Goal: Task Accomplishment & Management: Complete application form

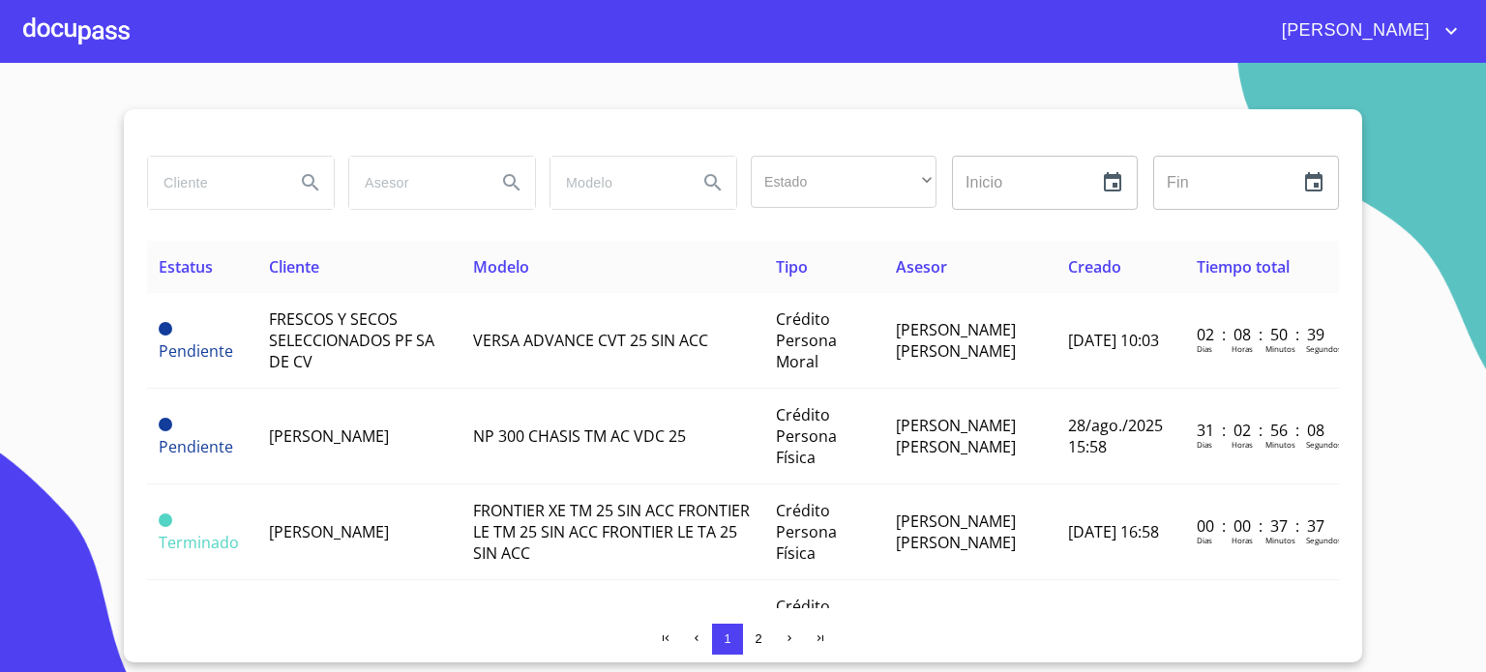
click at [98, 29] on div at bounding box center [76, 31] width 106 height 62
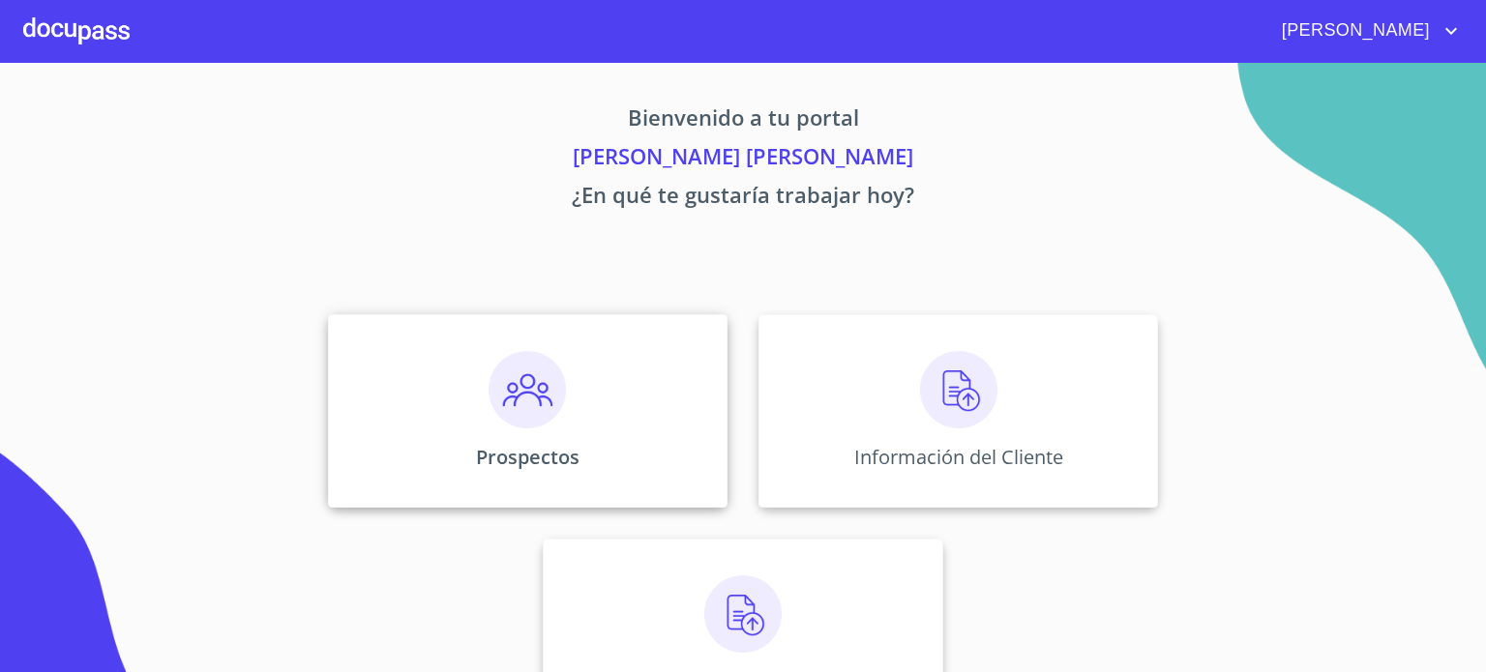
click at [527, 406] on img at bounding box center [526, 389] width 77 height 77
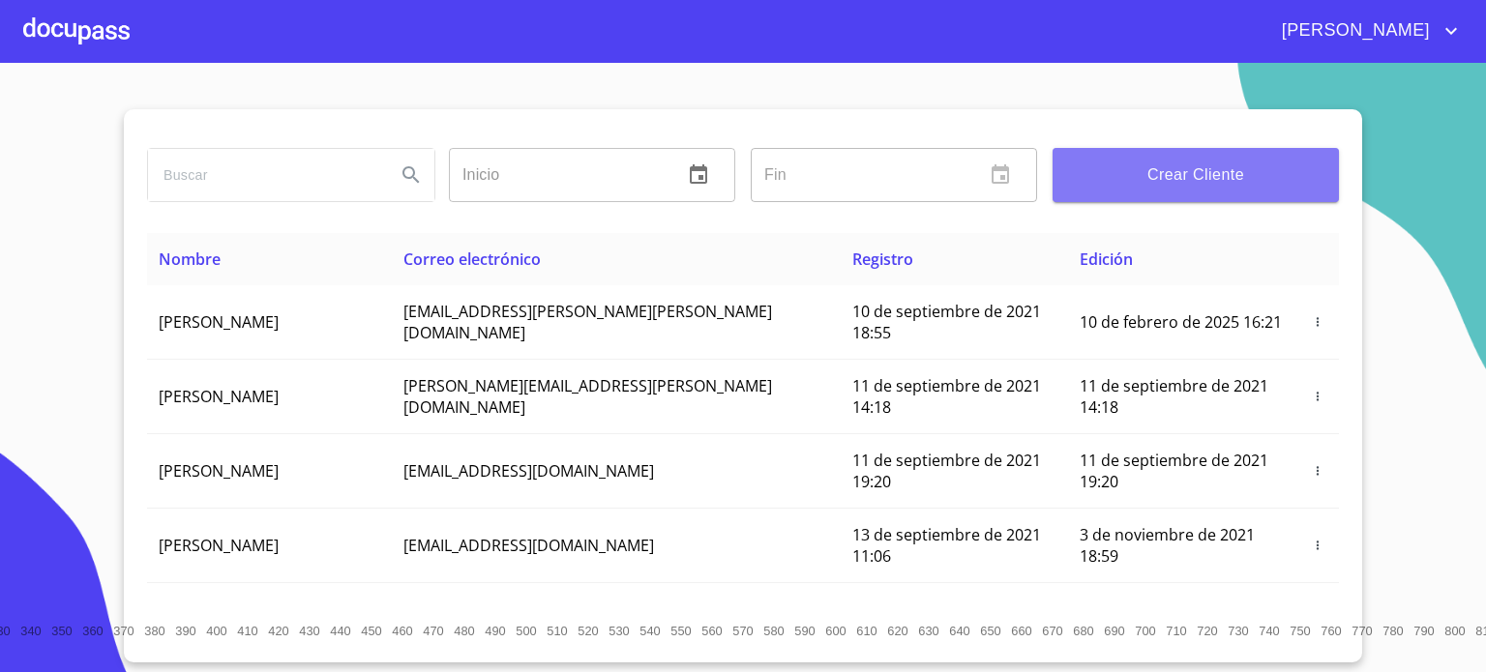
click at [1173, 184] on span "Crear Cliente" at bounding box center [1195, 175] width 255 height 27
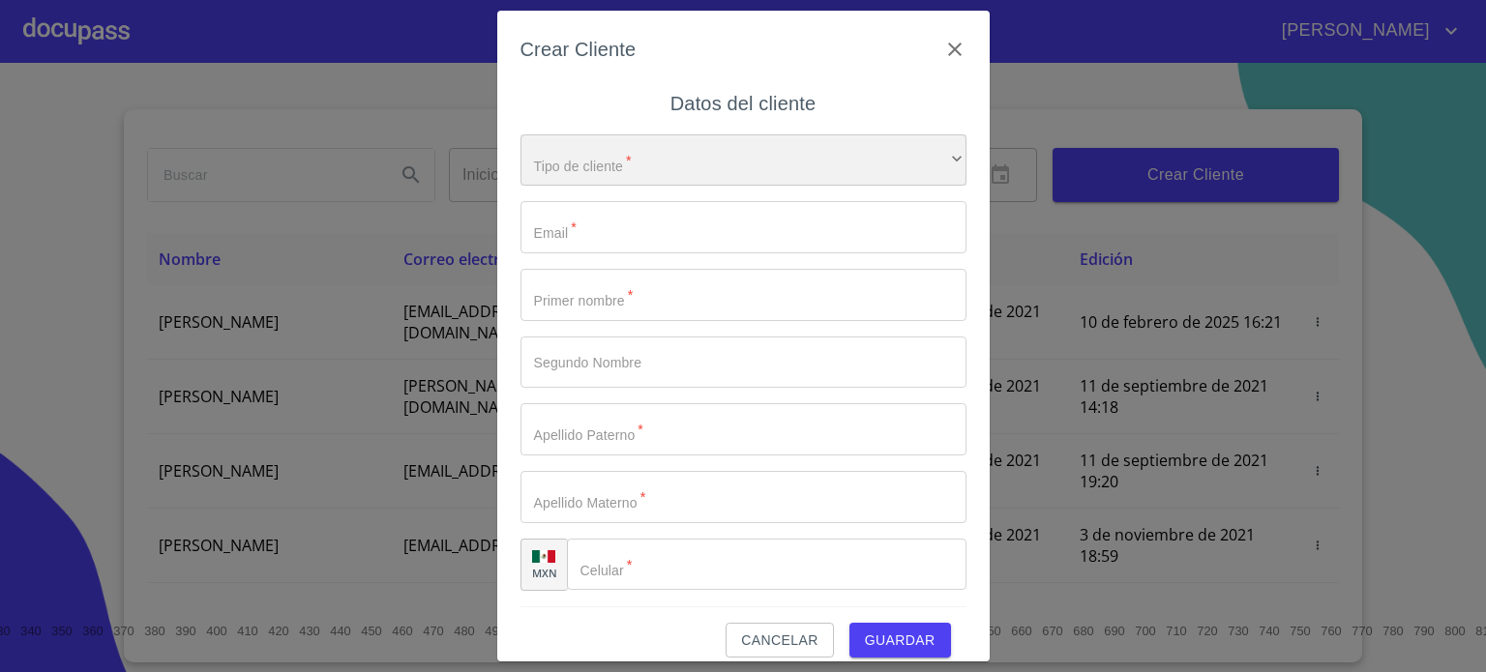
click at [628, 162] on div "​" at bounding box center [743, 160] width 446 height 52
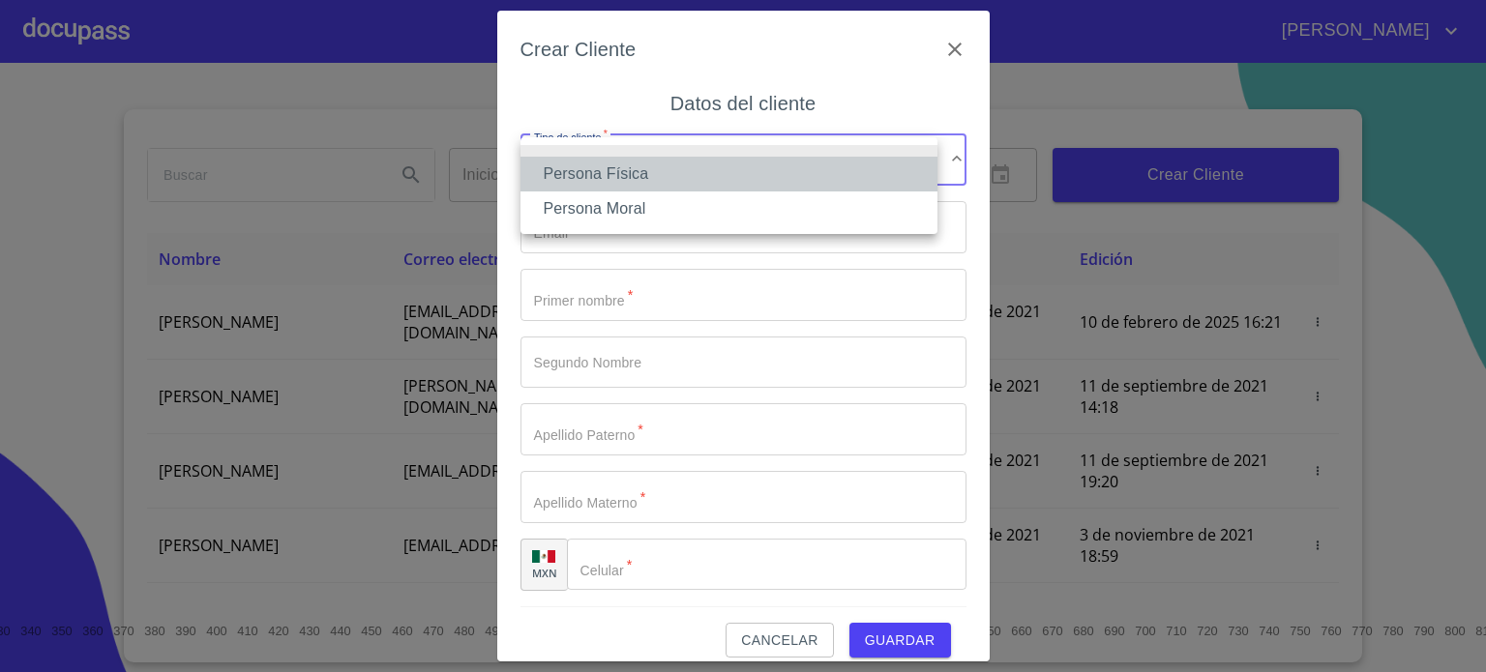
click at [654, 185] on li "Persona Física" at bounding box center [728, 174] width 417 height 35
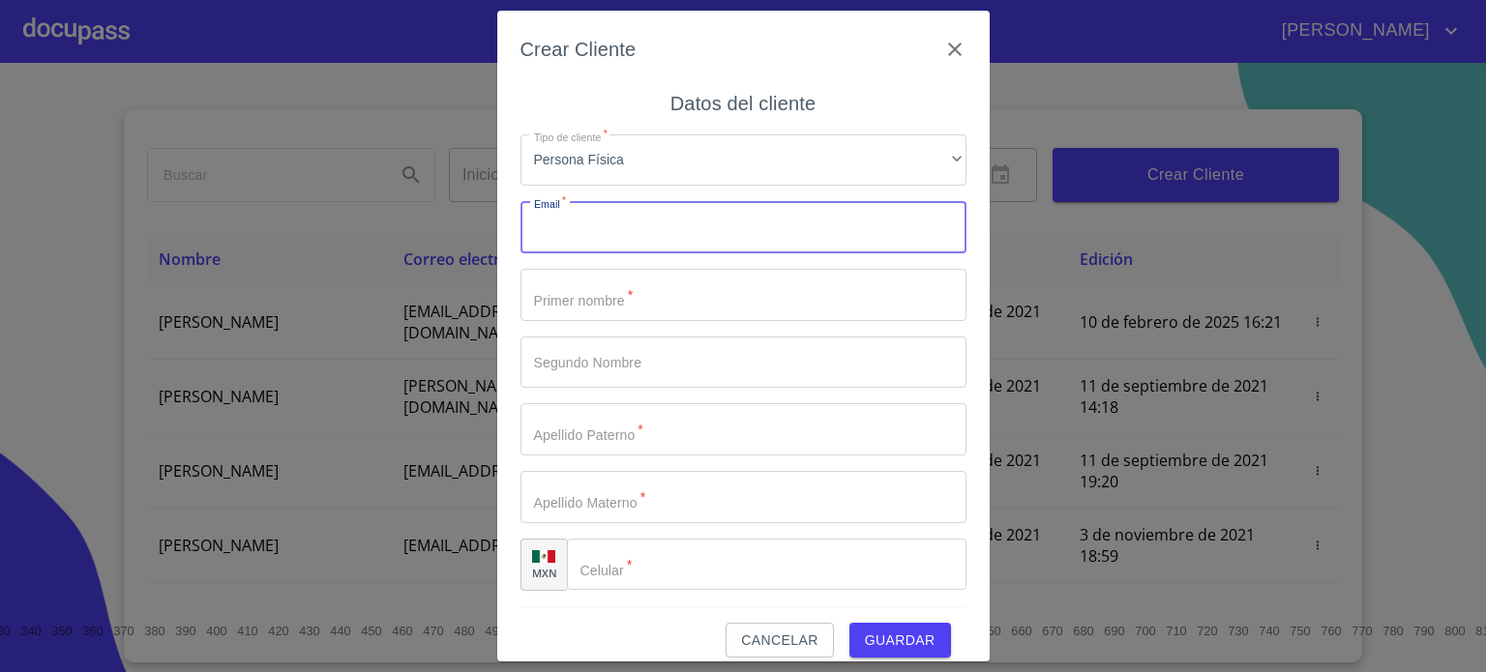
click at [646, 240] on input "Tipo de cliente   *" at bounding box center [743, 227] width 446 height 52
type input "[EMAIL_ADDRESS][DOMAIN_NAME]"
click at [582, 308] on input "Tipo de cliente   *" at bounding box center [743, 295] width 446 height 52
drag, startPoint x: 582, startPoint y: 308, endPoint x: 963, endPoint y: 203, distance: 395.1
click at [963, 203] on div "Crear Cliente Datos del cliente Tipo de cliente   * Persona Física ​ Email   * …" at bounding box center [743, 337] width 492 height 652
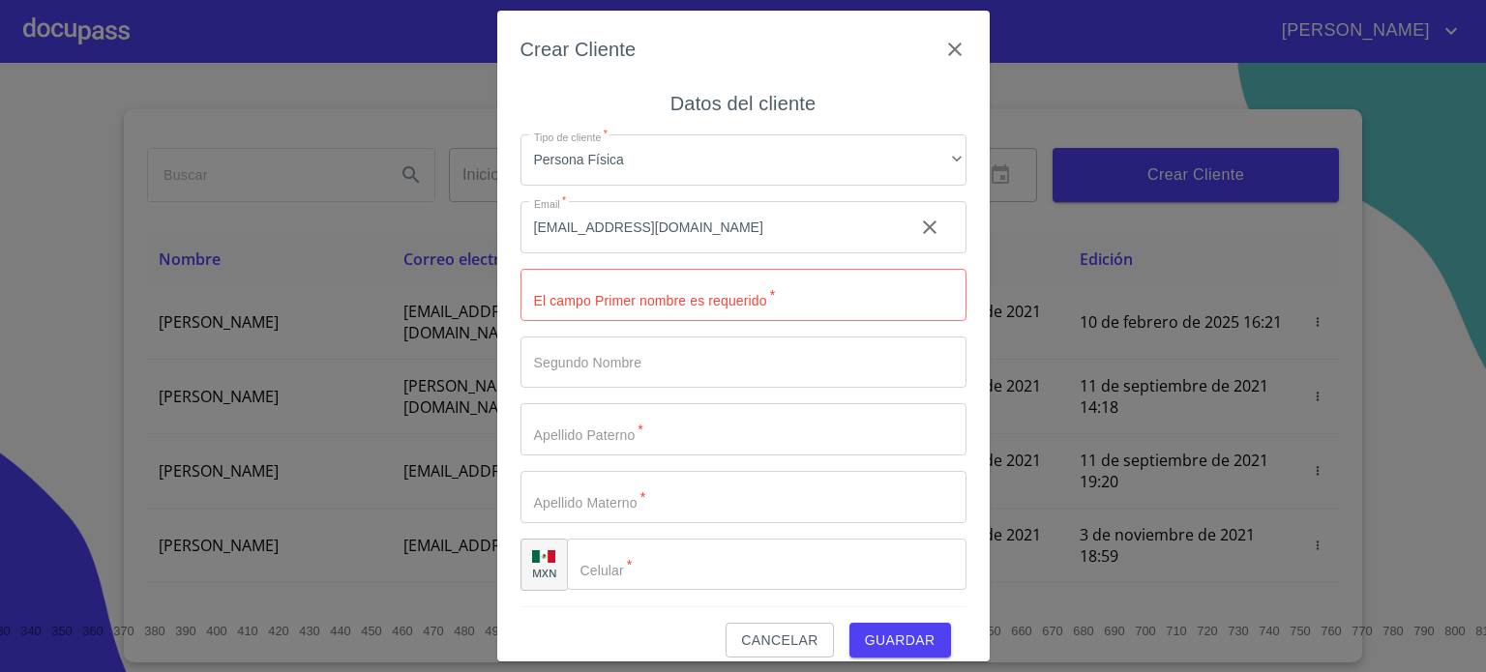
click at [692, 307] on input "Tipo de cliente   *" at bounding box center [743, 295] width 446 height 52
type input "[PERSON_NAME]"
click at [620, 430] on input "Tipo de cliente   *" at bounding box center [743, 429] width 446 height 52
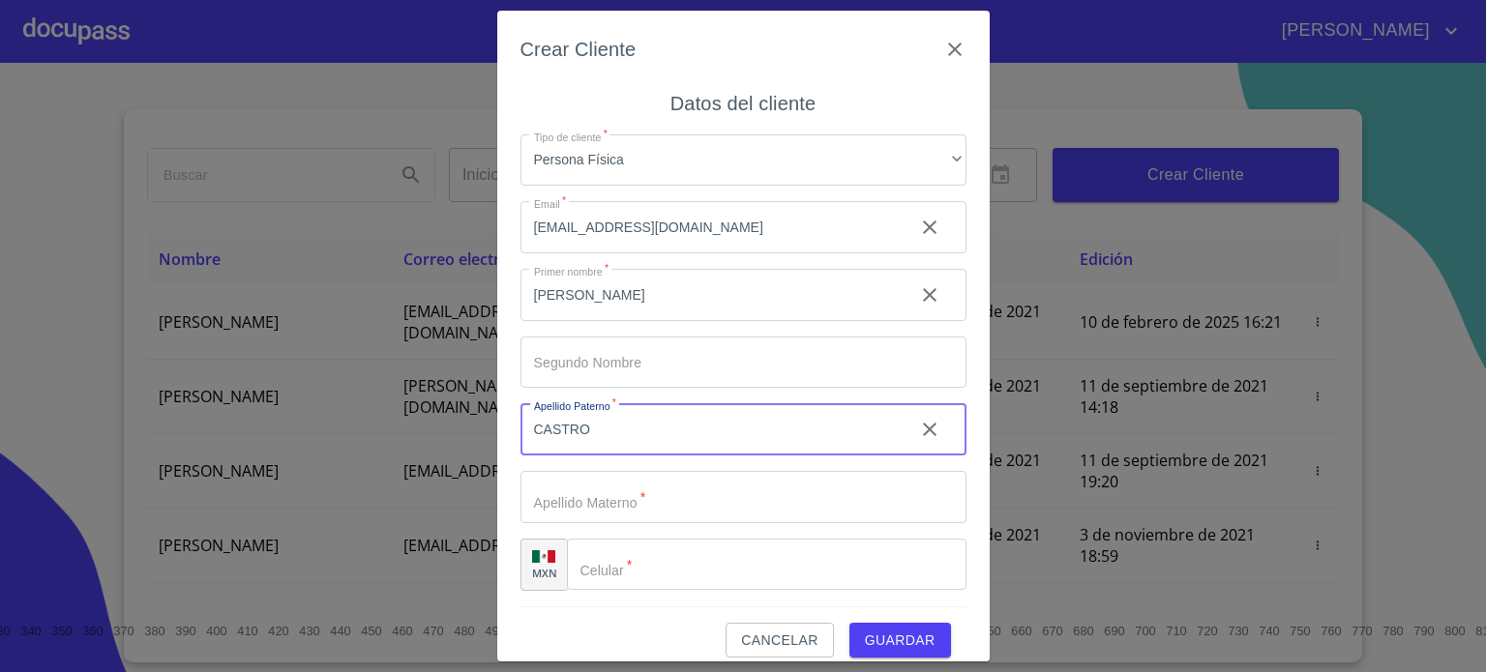
type input "CASTRO"
click at [665, 507] on input "Tipo de cliente   *" at bounding box center [743, 497] width 446 height 52
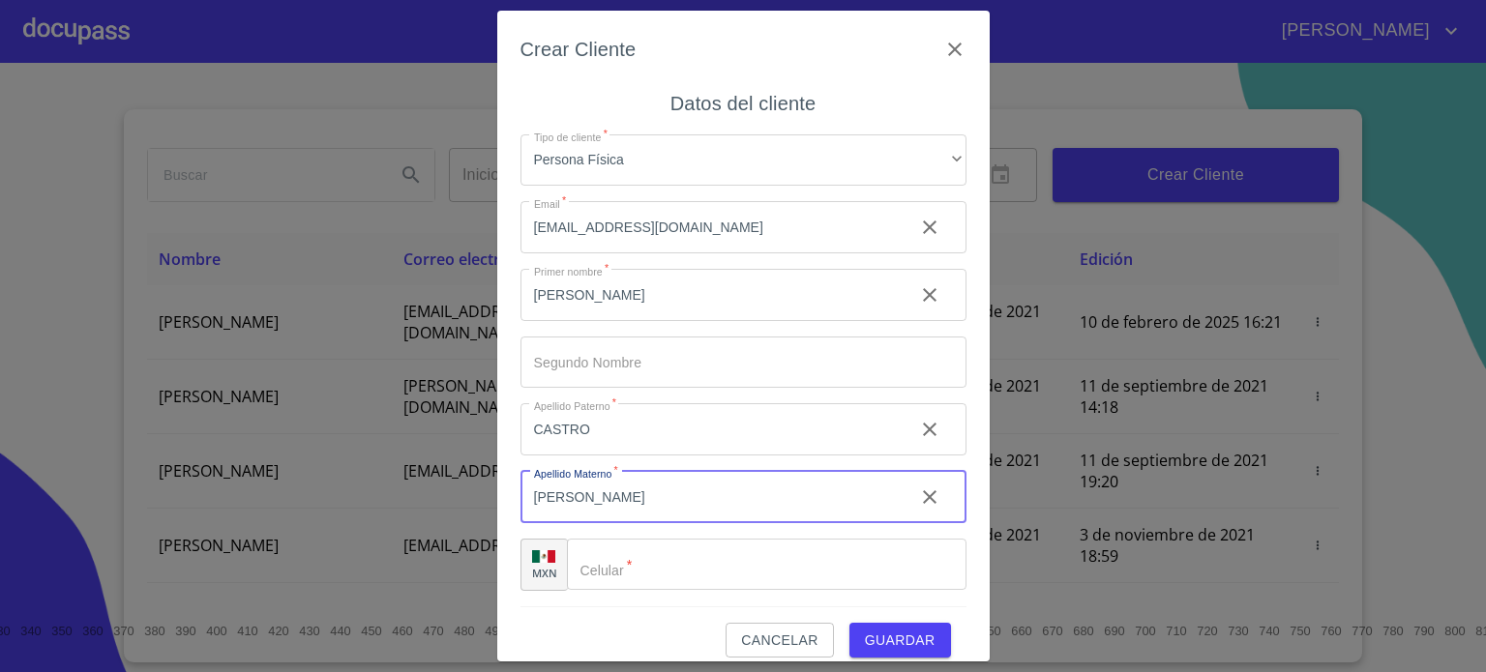
type input "[PERSON_NAME]"
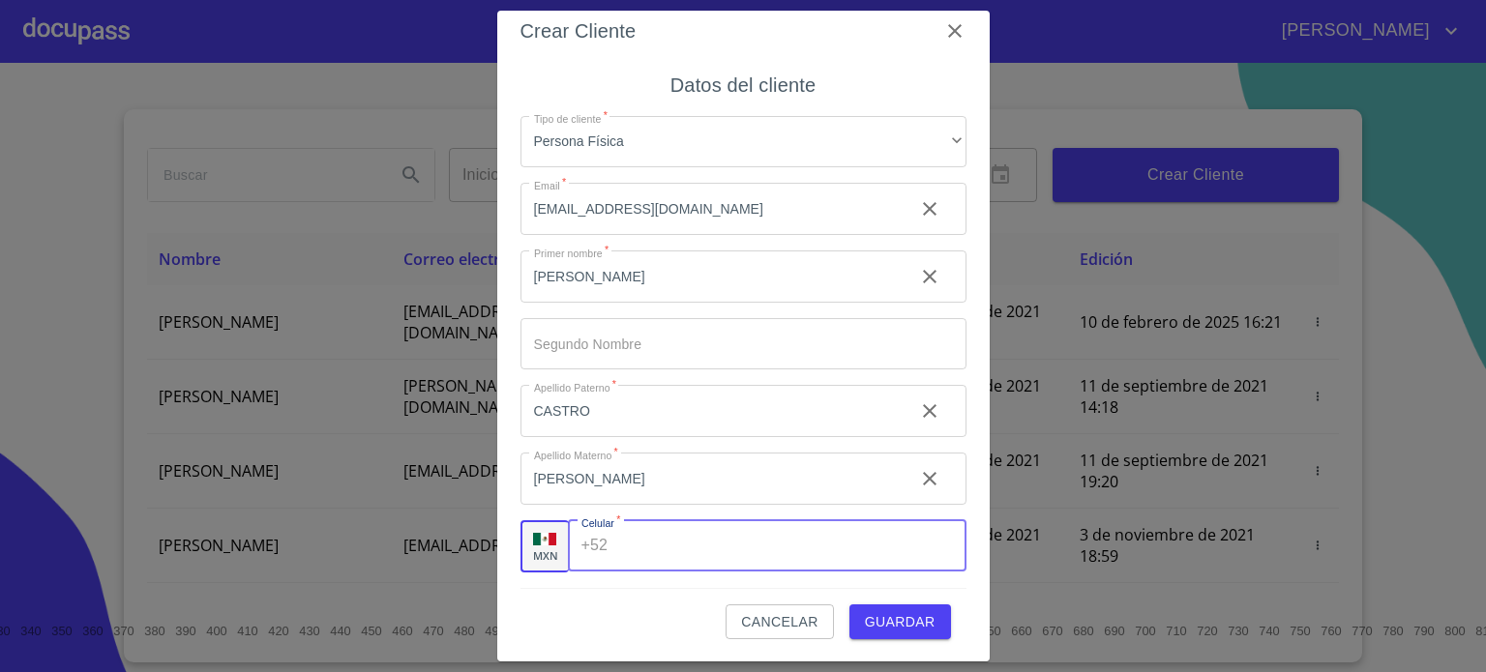
click at [665, 560] on input "Tipo de cliente   *" at bounding box center [790, 546] width 350 height 52
type input "[PHONE_NUMBER]"
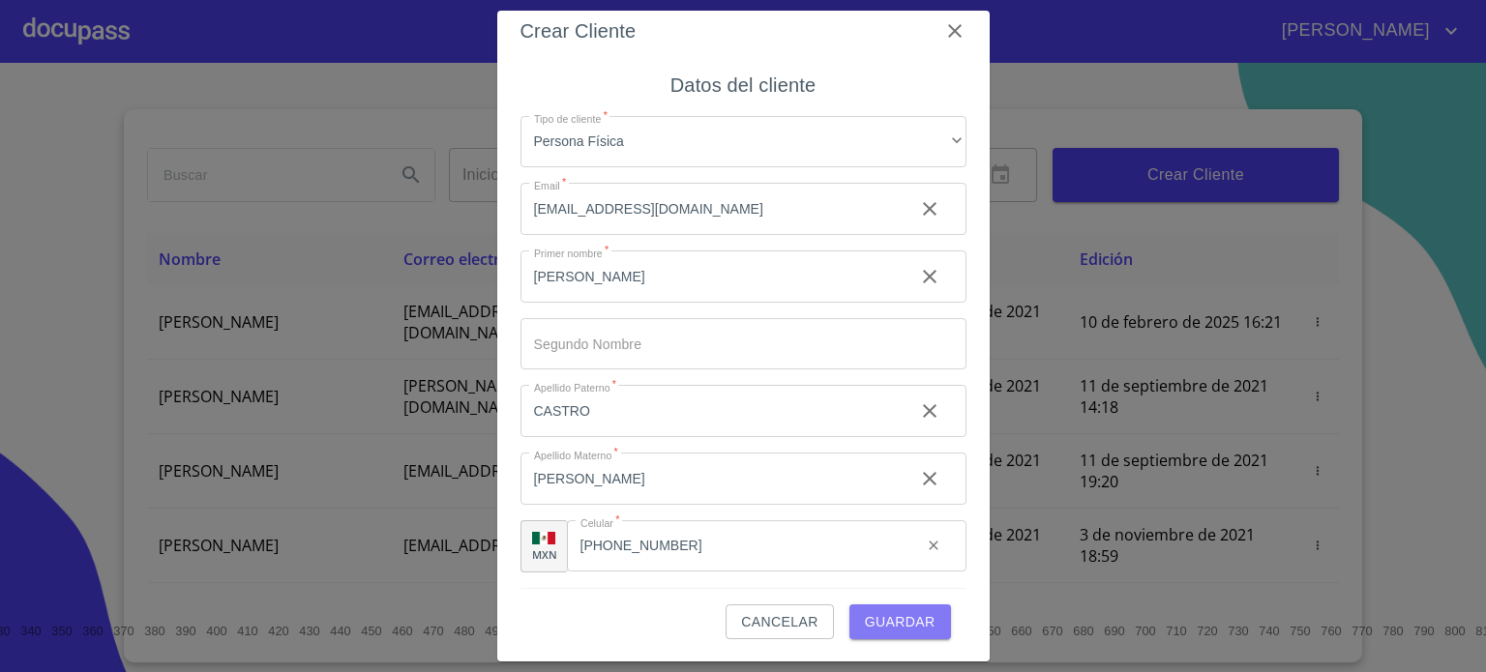
click at [873, 633] on button "Guardar" at bounding box center [900, 622] width 102 height 36
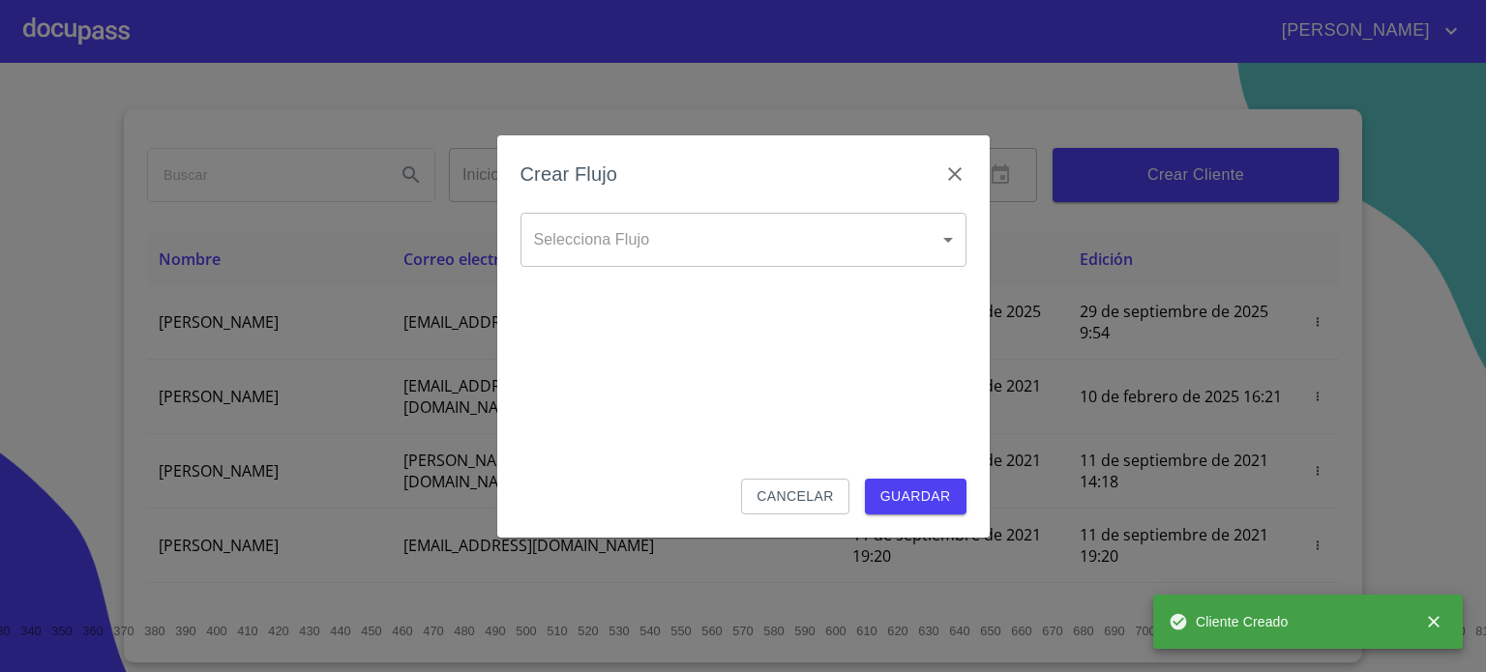
click at [760, 233] on body "[PERSON_NAME] ​ Fin ​ Crear Cliente Nombre Correo electrónico Registro Edición …" at bounding box center [743, 336] width 1486 height 672
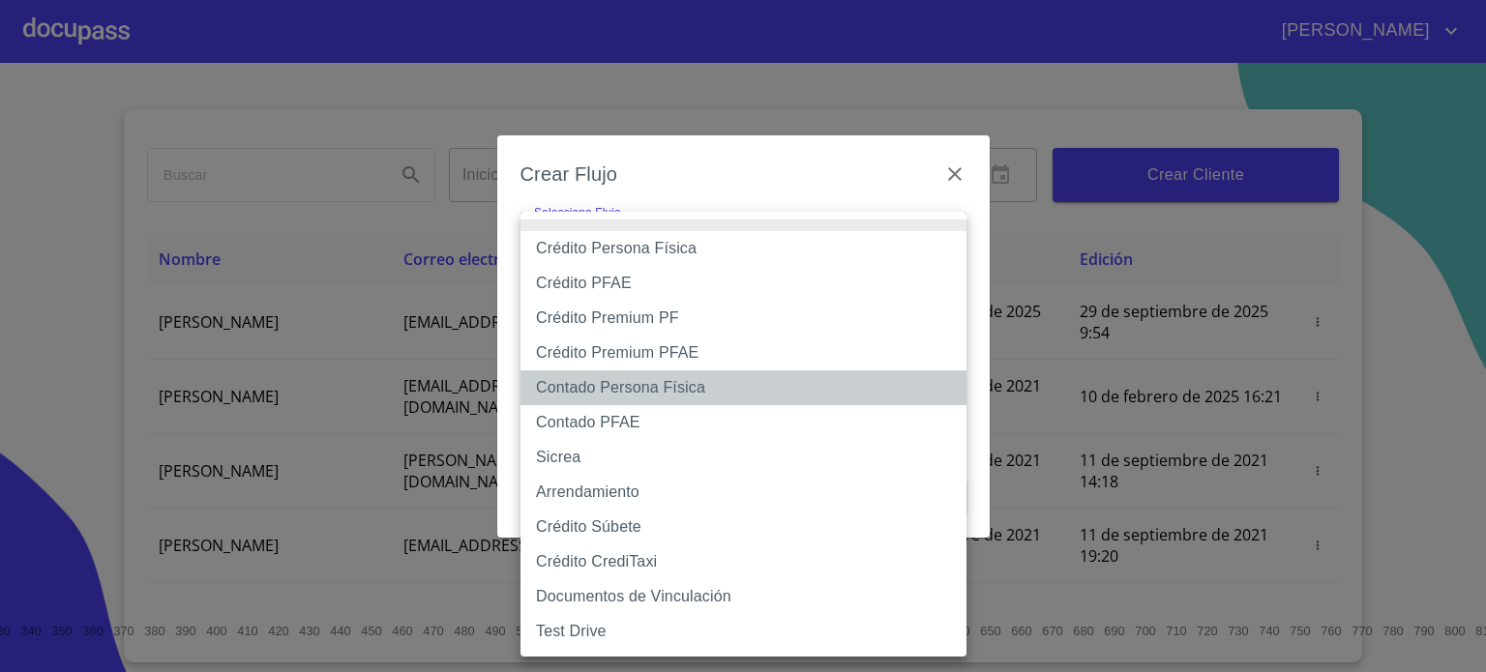
click at [647, 386] on li "Contado Persona Física" at bounding box center [743, 387] width 446 height 35
type input "60bf975b0d9865ccc2471536"
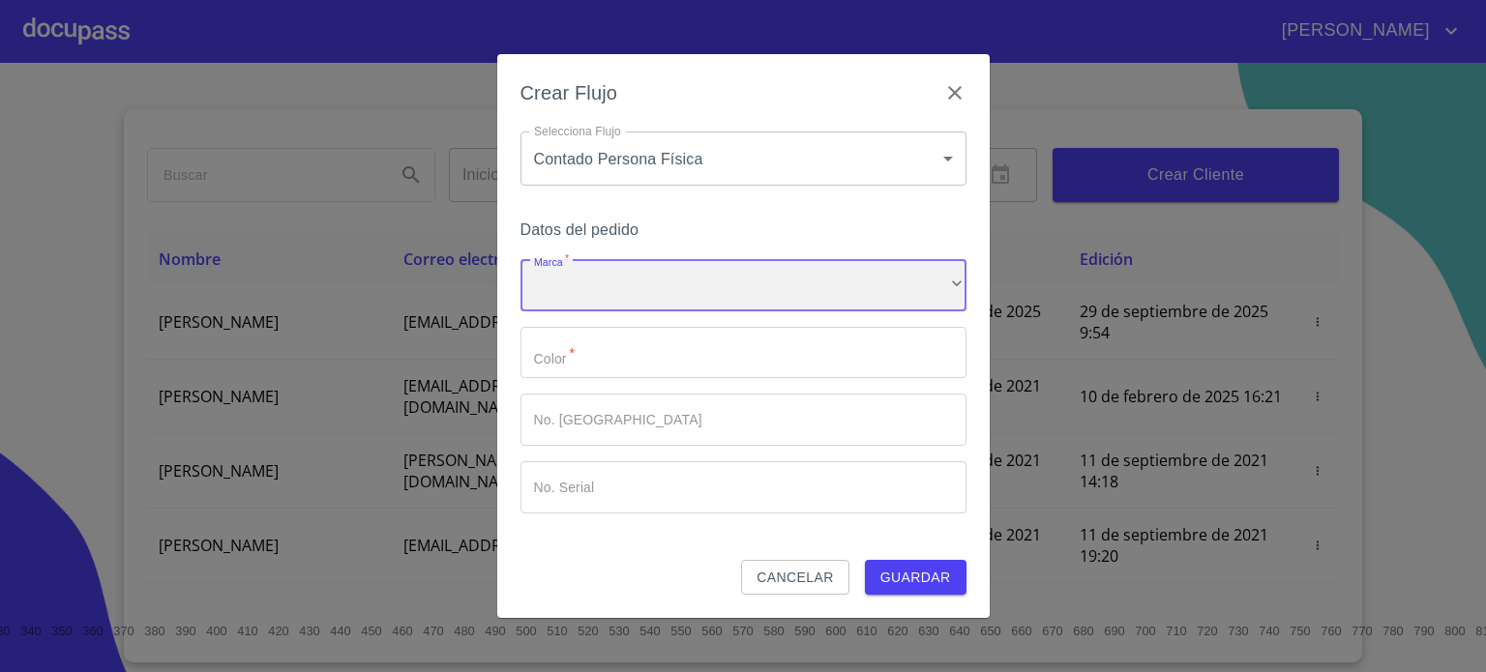
click at [706, 292] on div "​" at bounding box center [743, 285] width 446 height 52
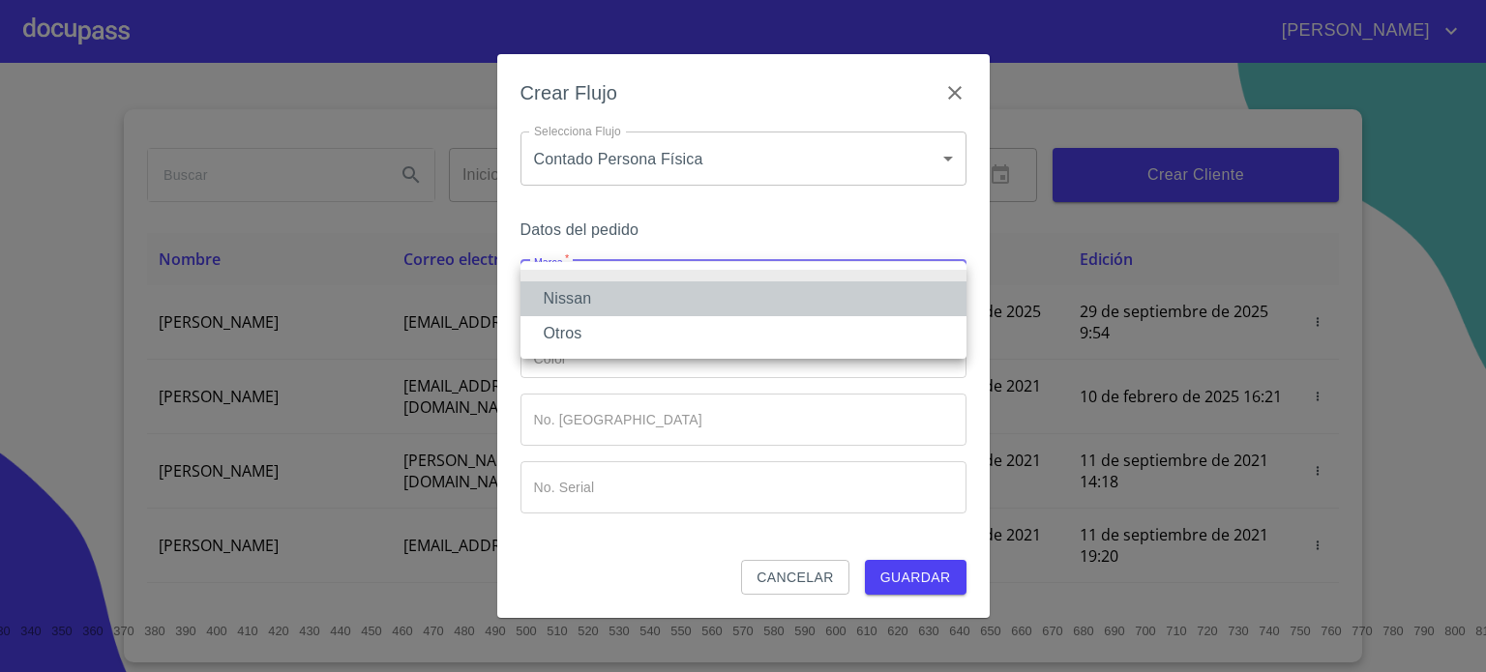
click at [634, 301] on li "Nissan" at bounding box center [743, 298] width 446 height 35
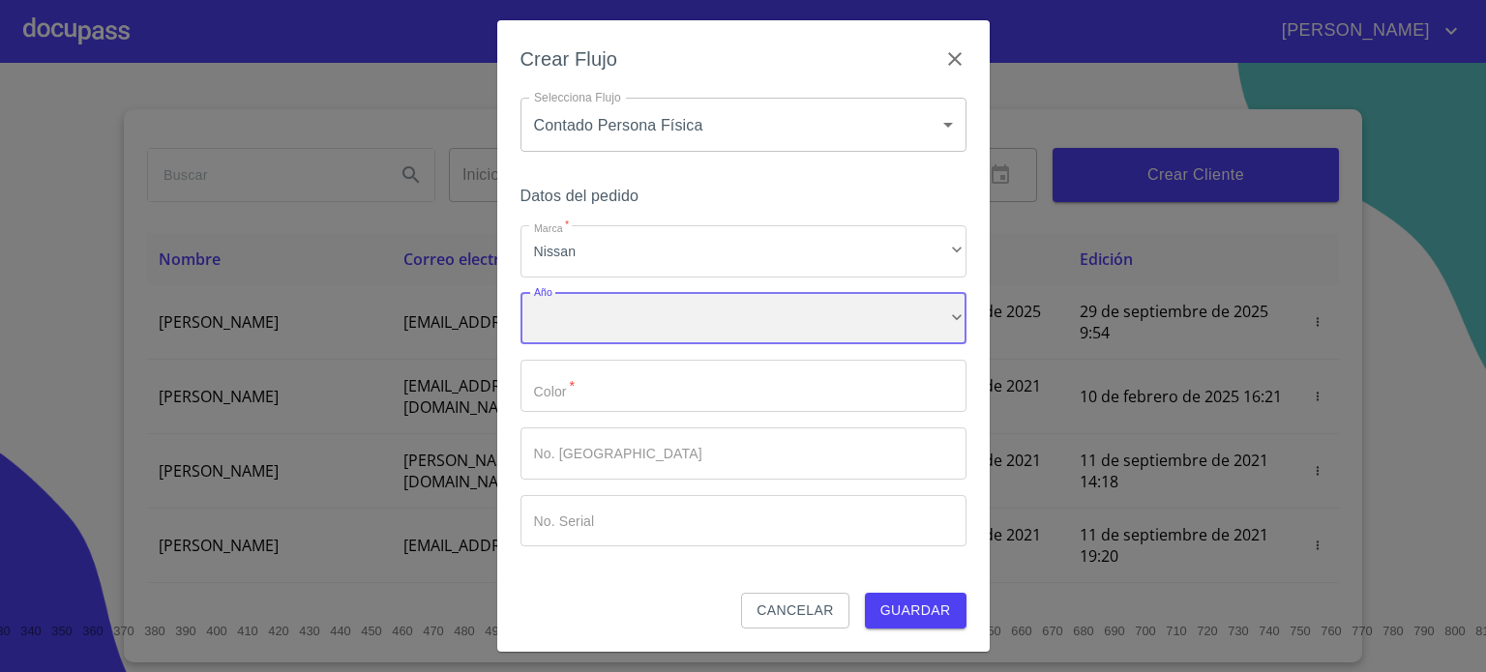
click at [638, 327] on div "​" at bounding box center [743, 319] width 446 height 52
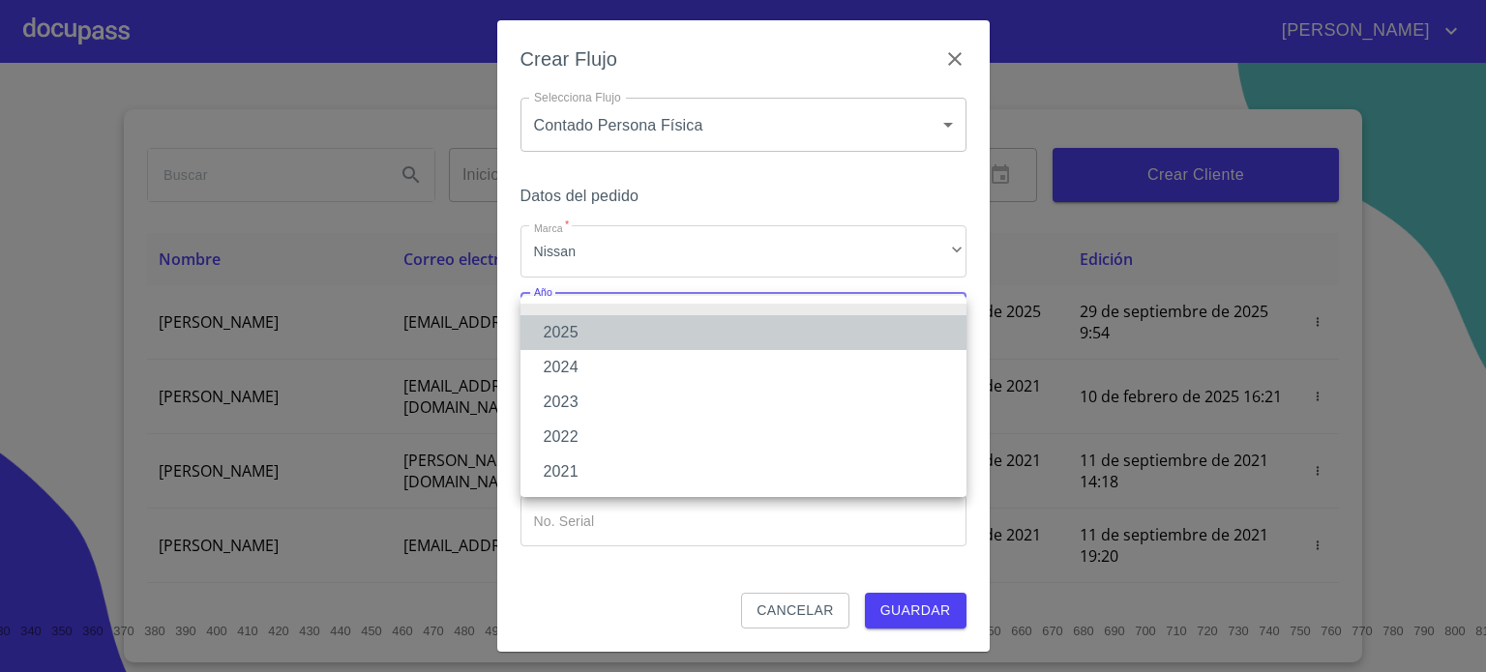
click at [637, 332] on li "2025" at bounding box center [743, 332] width 446 height 35
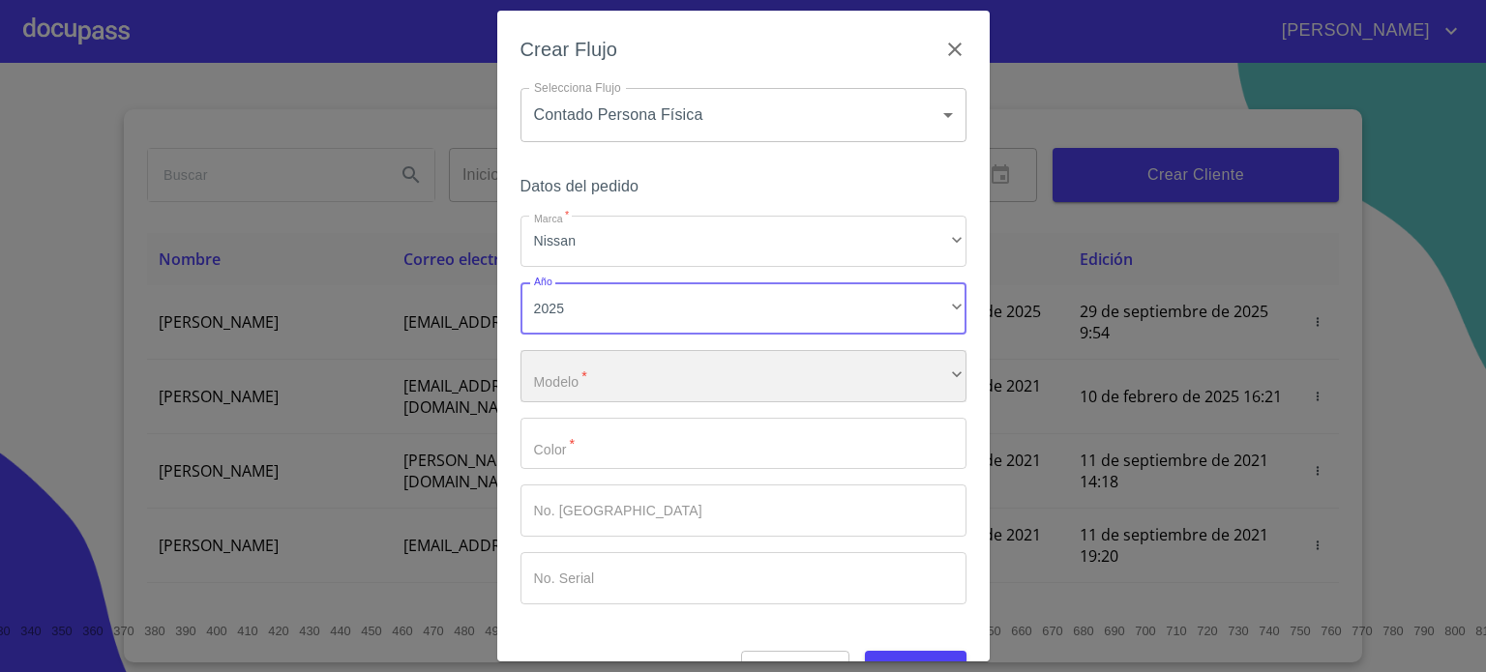
click at [644, 383] on div "​" at bounding box center [743, 376] width 446 height 52
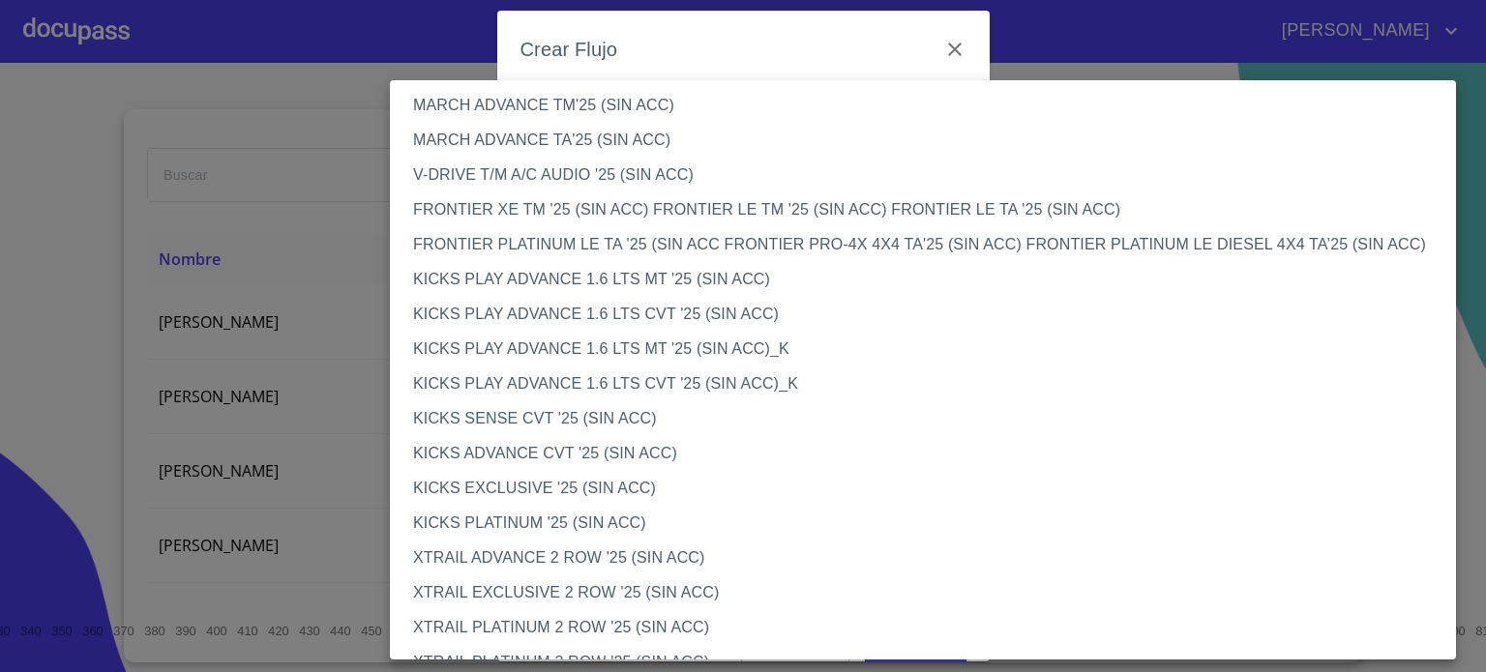
scroll to position [1536, 0]
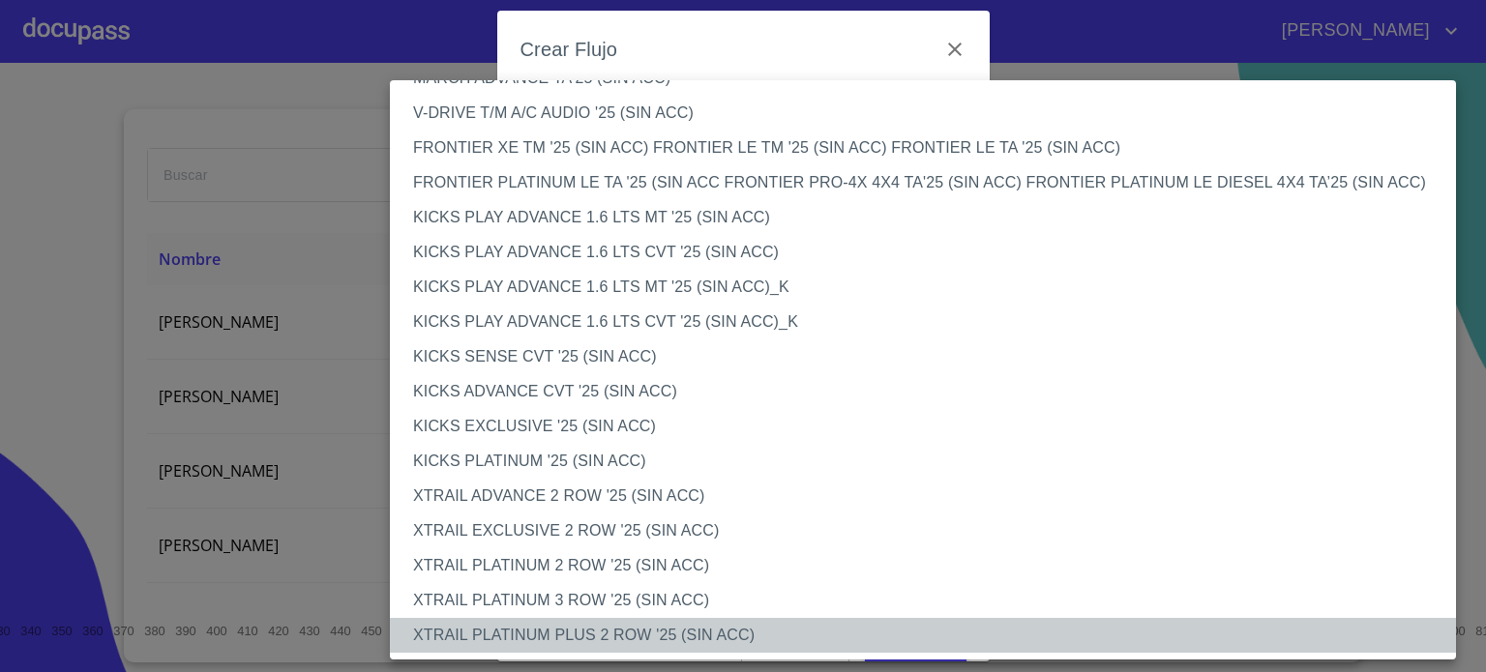
click at [616, 642] on li "XTRAIL PLATINUM PLUS 2 ROW '25 (SIN ACC)" at bounding box center [930, 635] width 1080 height 35
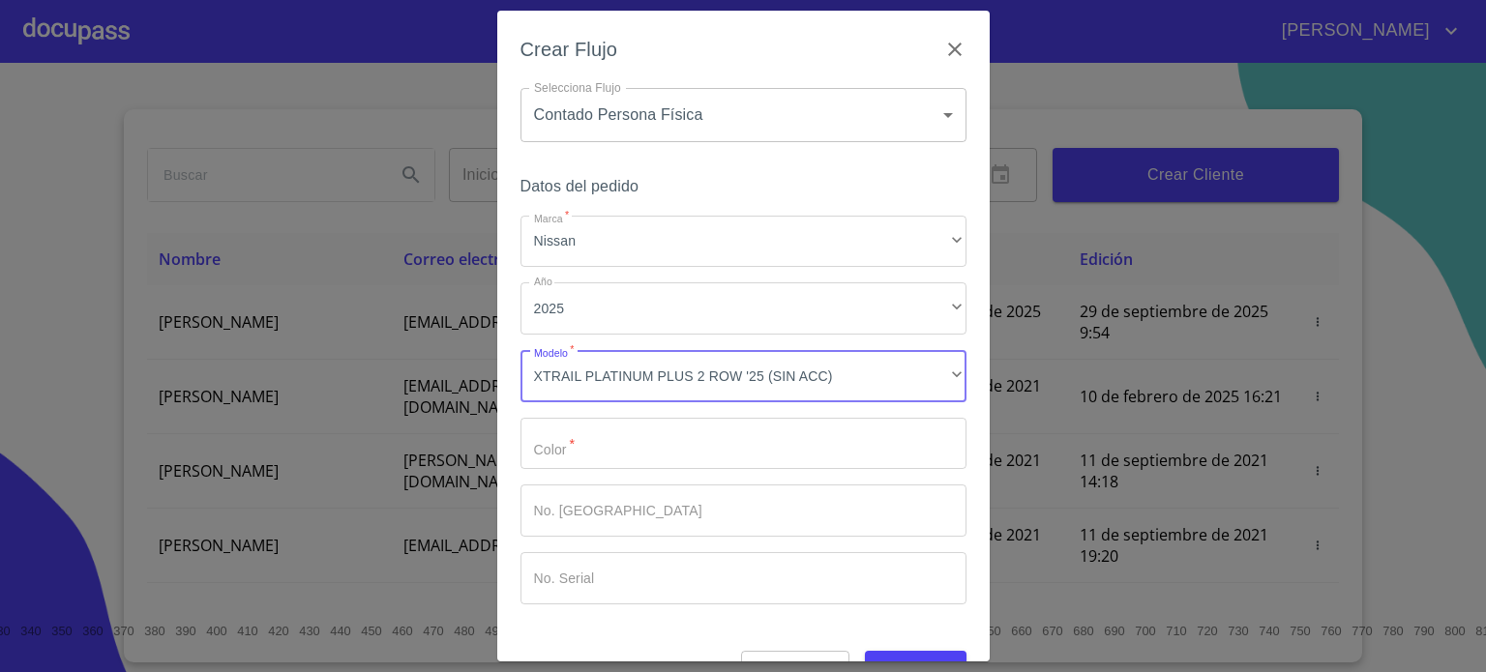
click at [625, 444] on input "Marca   *" at bounding box center [743, 444] width 446 height 52
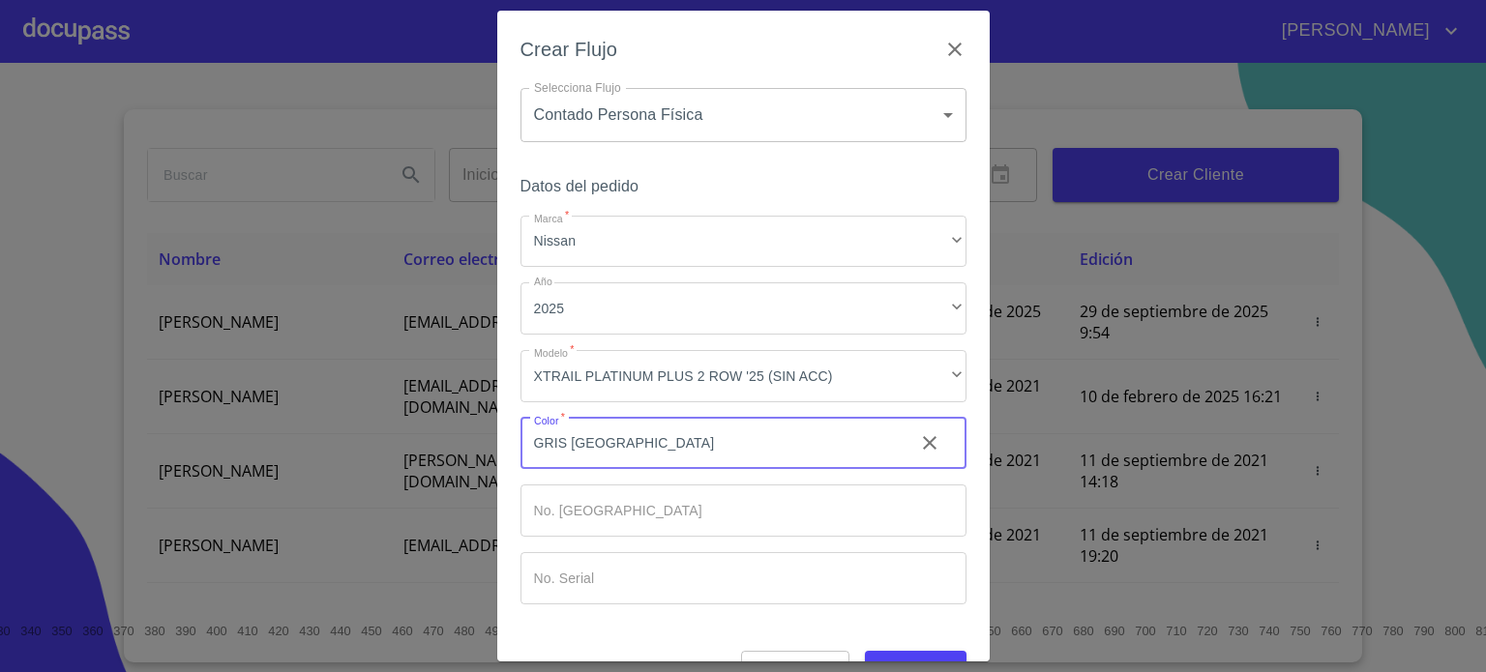
type input "GRIS [GEOGRAPHIC_DATA]"
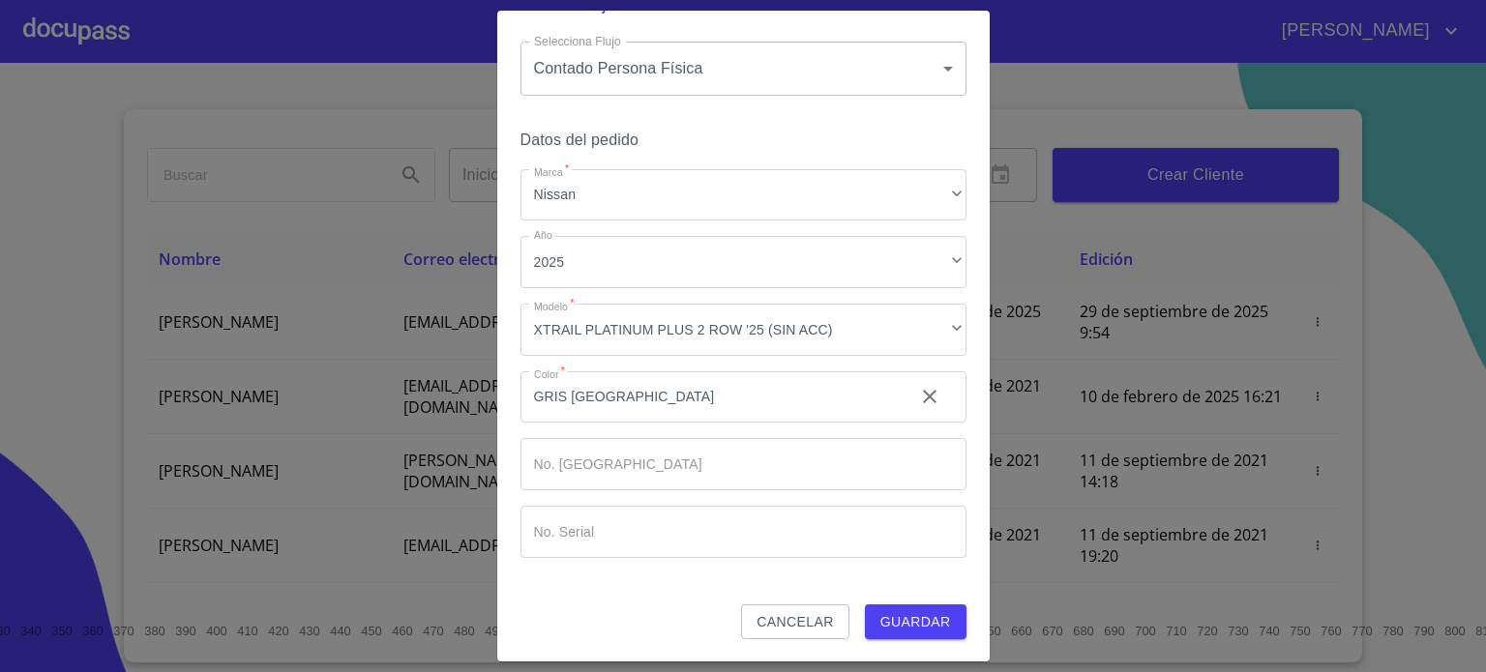
click at [915, 632] on span "Guardar" at bounding box center [915, 622] width 71 height 24
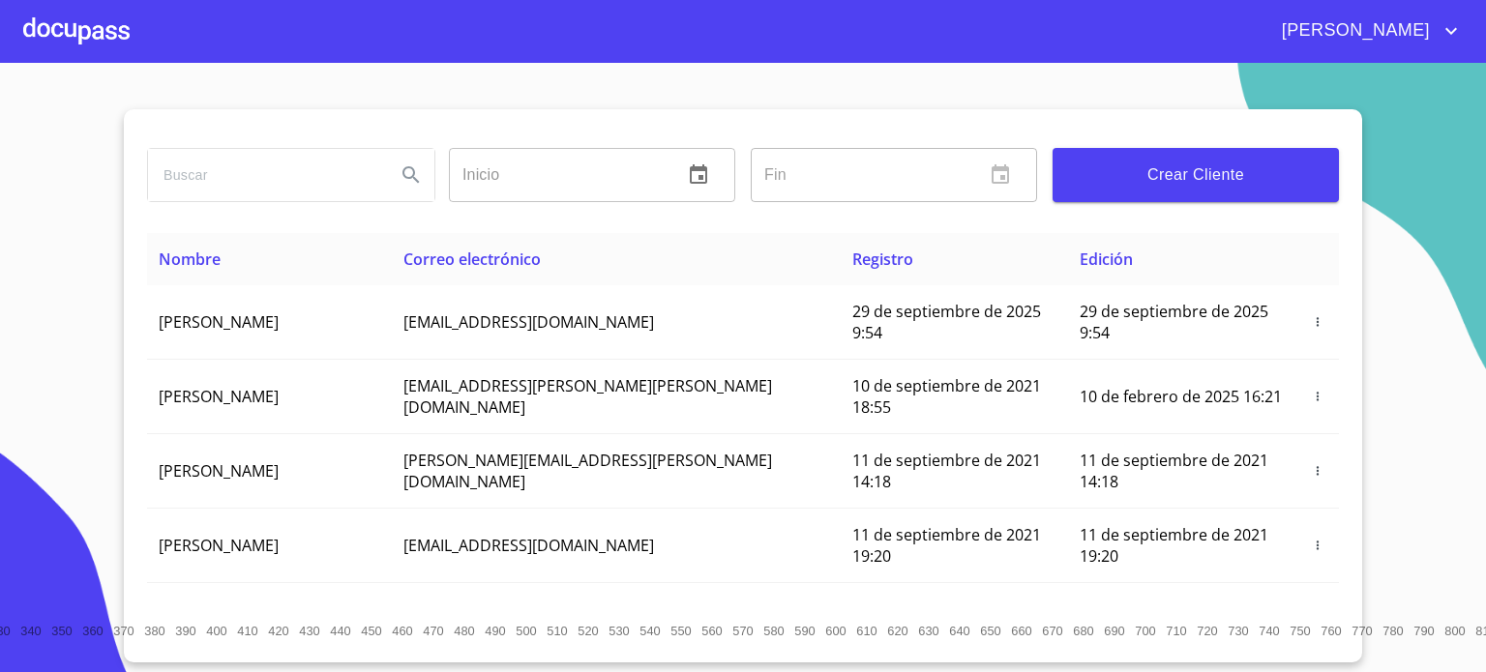
drag, startPoint x: 93, startPoint y: 67, endPoint x: 93, endPoint y: 43, distance: 24.2
click at [93, 53] on div "[PERSON_NAME] ​ Fin ​ Crear Cliente Nombre Correo electrónico Registro Edición …" at bounding box center [743, 336] width 1486 height 672
click at [93, 43] on div at bounding box center [76, 31] width 106 height 62
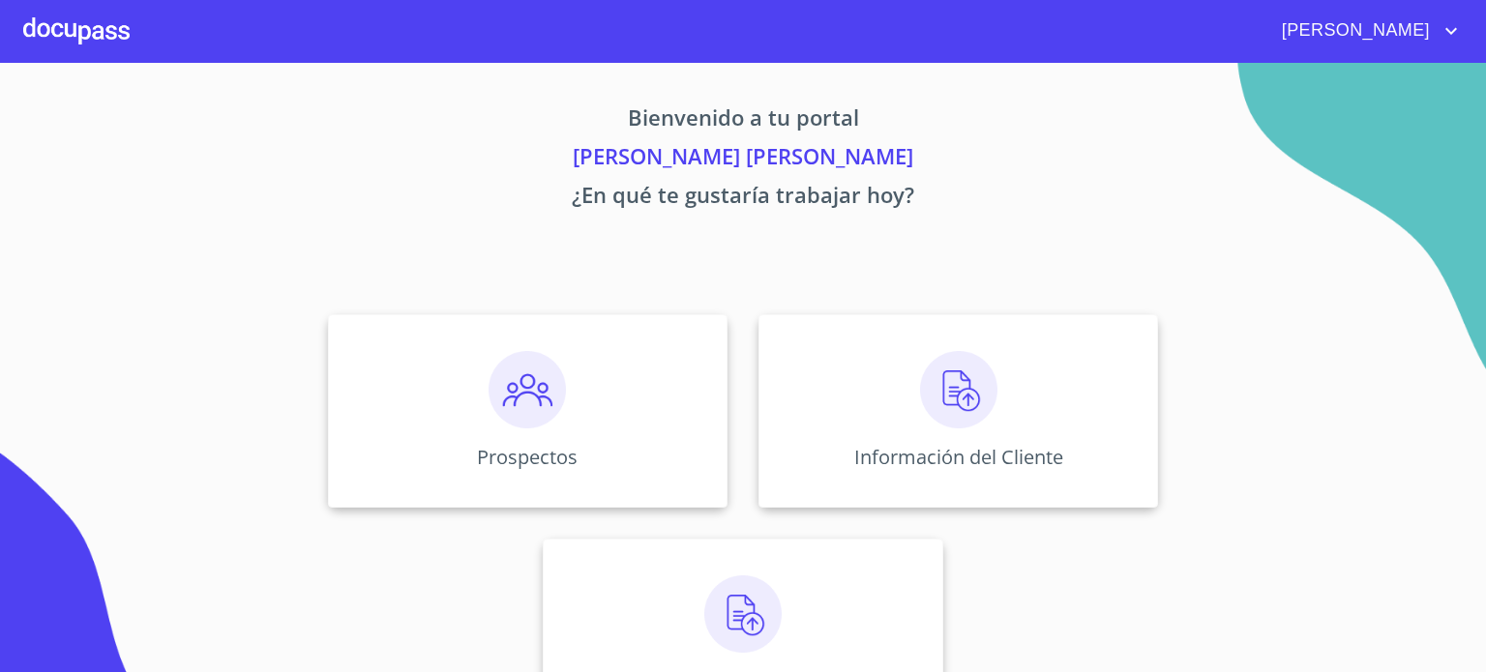
scroll to position [74, 0]
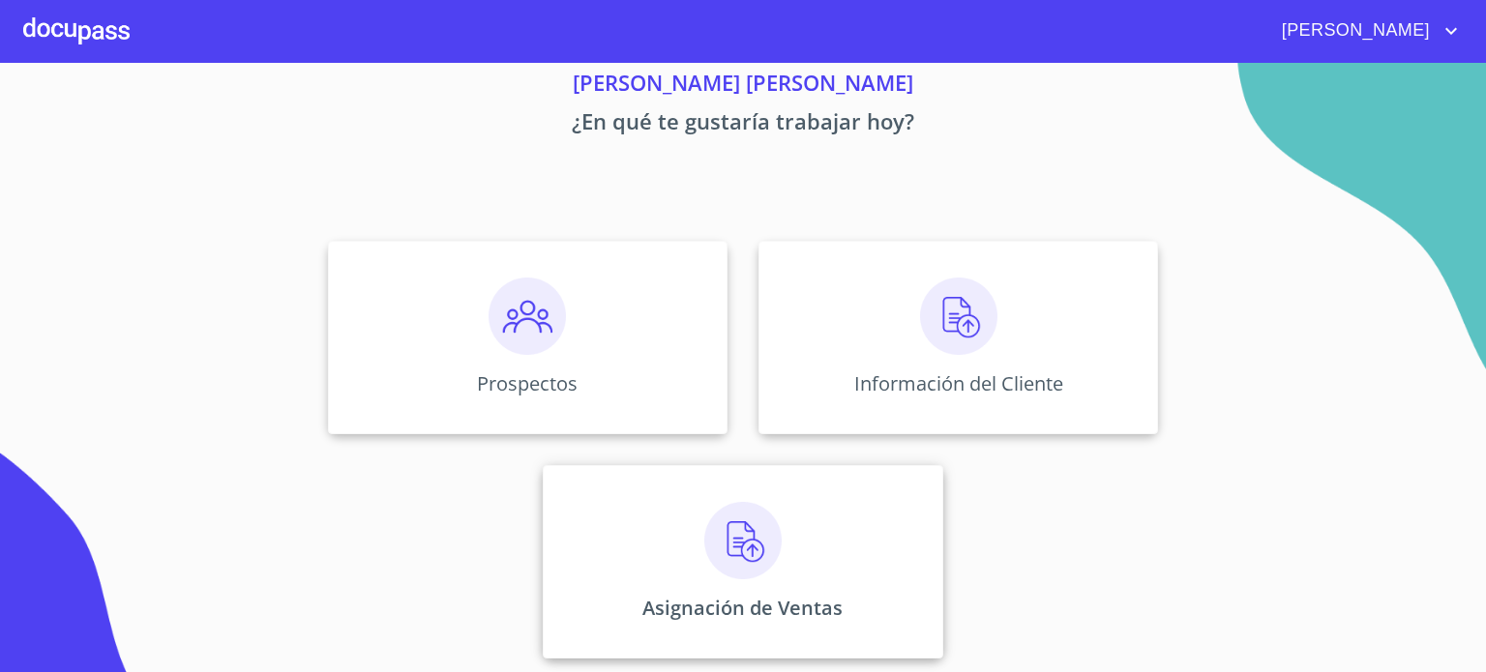
click at [724, 579] on div "Asignación de Ventas" at bounding box center [742, 561] width 399 height 193
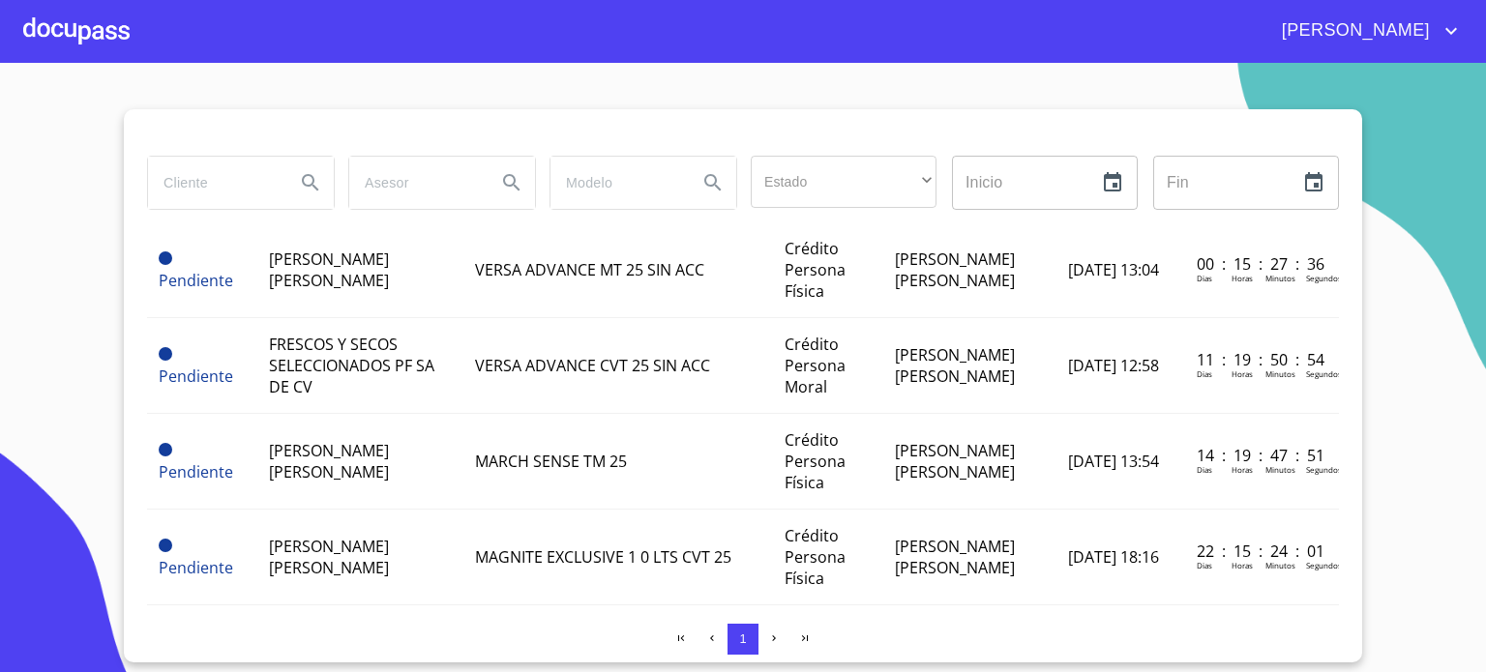
scroll to position [166, 0]
click at [66, 32] on div at bounding box center [76, 31] width 106 height 62
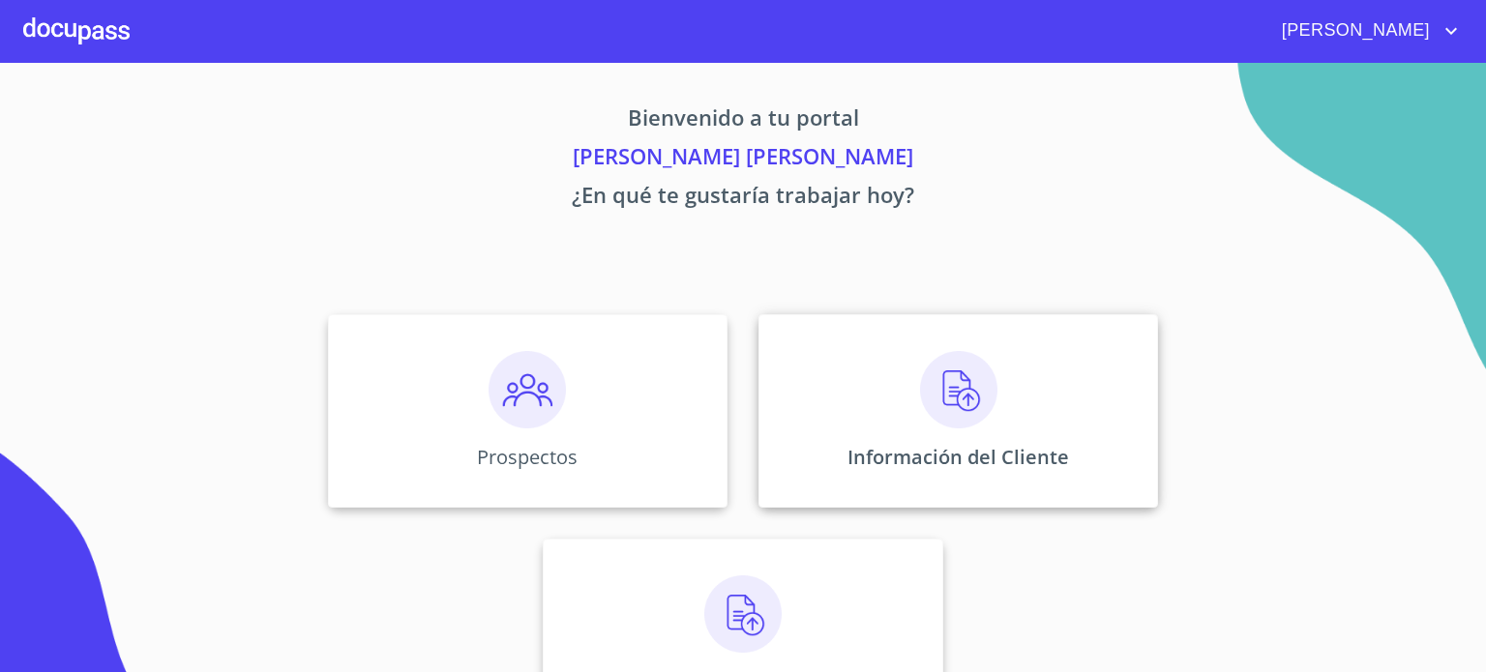
click at [979, 417] on img at bounding box center [958, 389] width 77 height 77
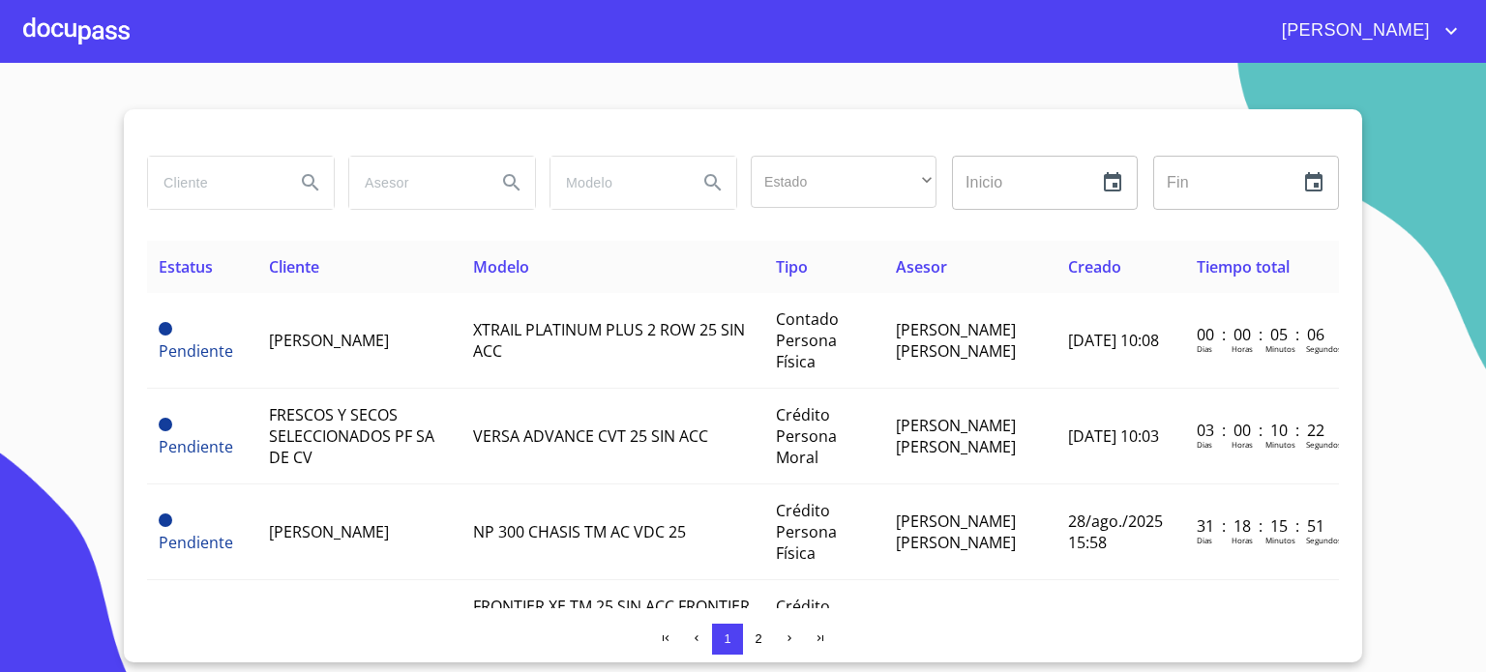
click at [84, 29] on div at bounding box center [76, 31] width 106 height 62
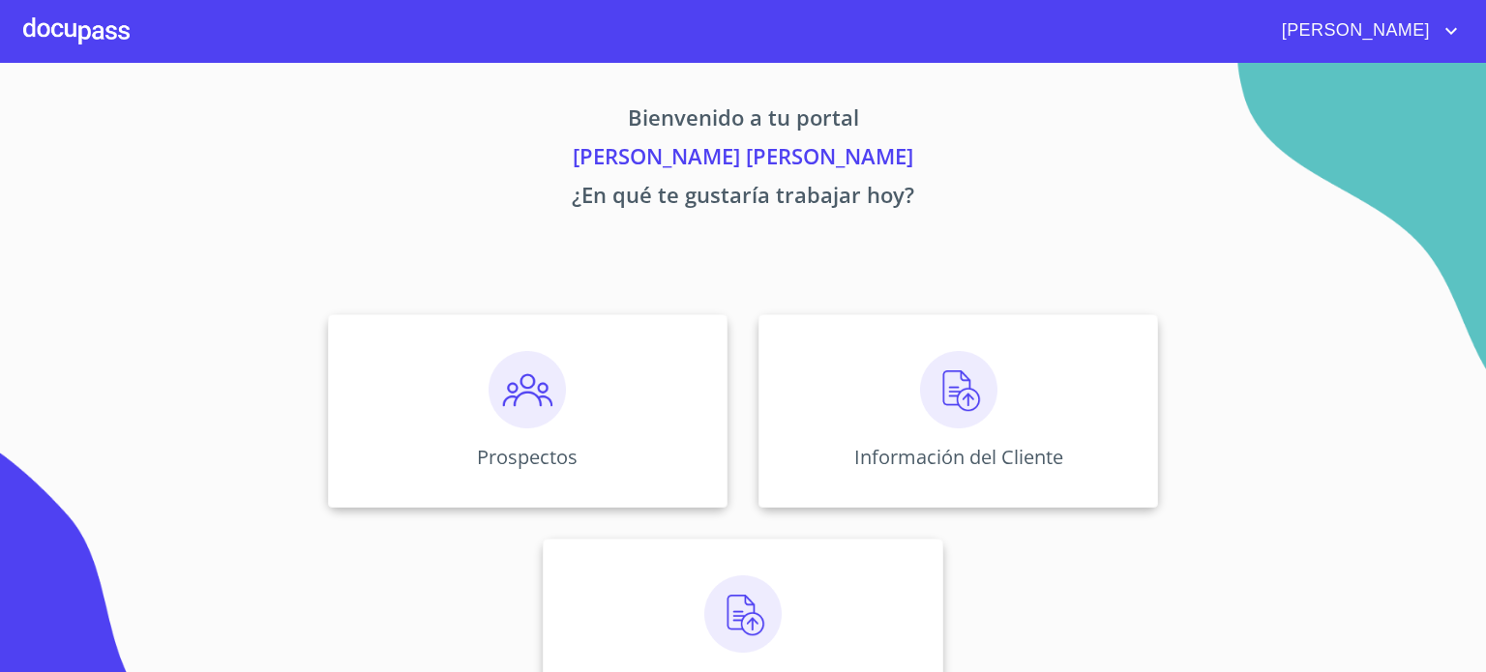
scroll to position [74, 0]
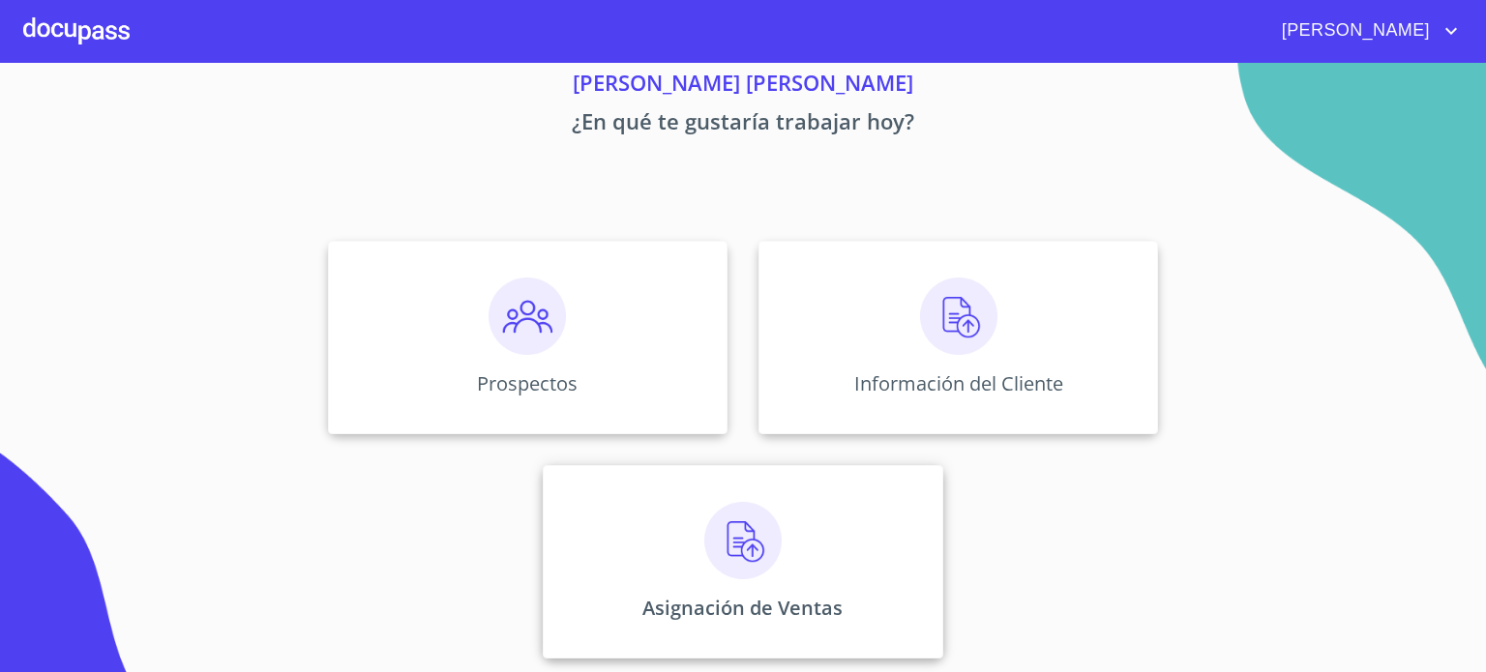
click at [719, 563] on img at bounding box center [742, 540] width 77 height 77
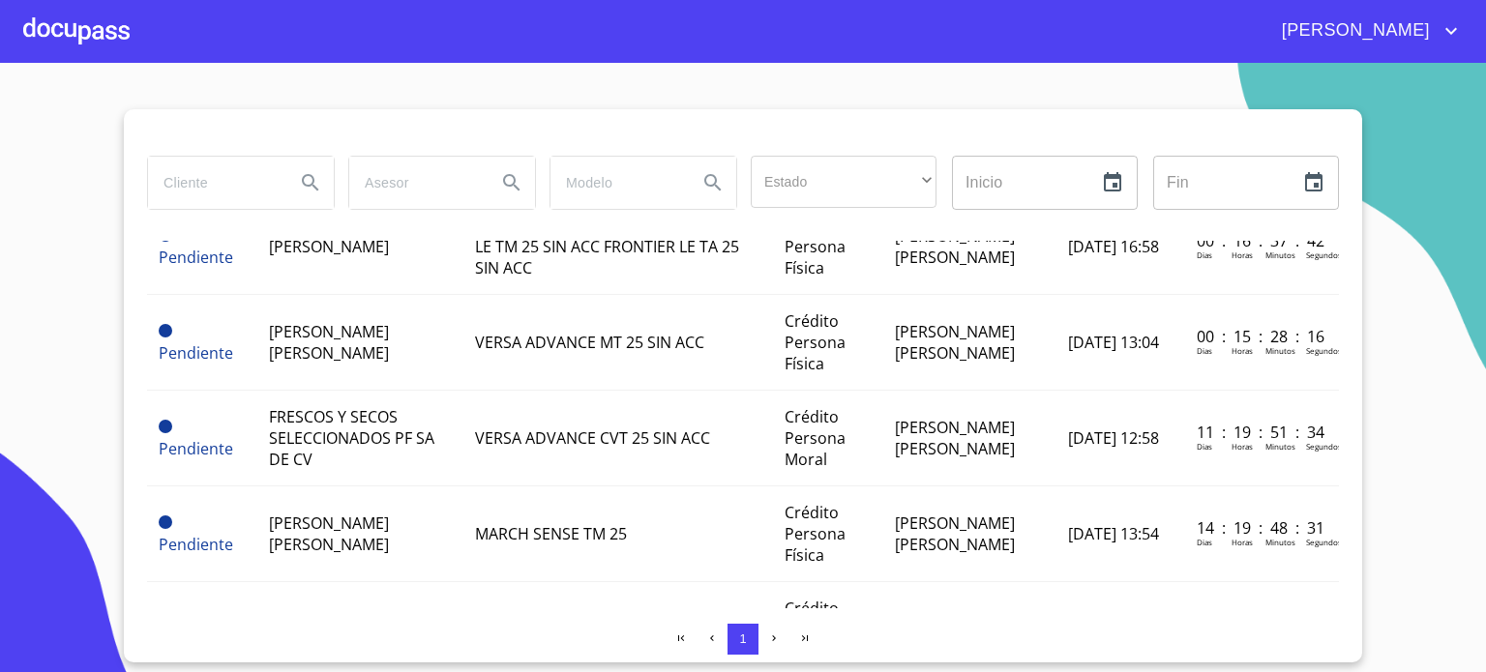
scroll to position [171, 0]
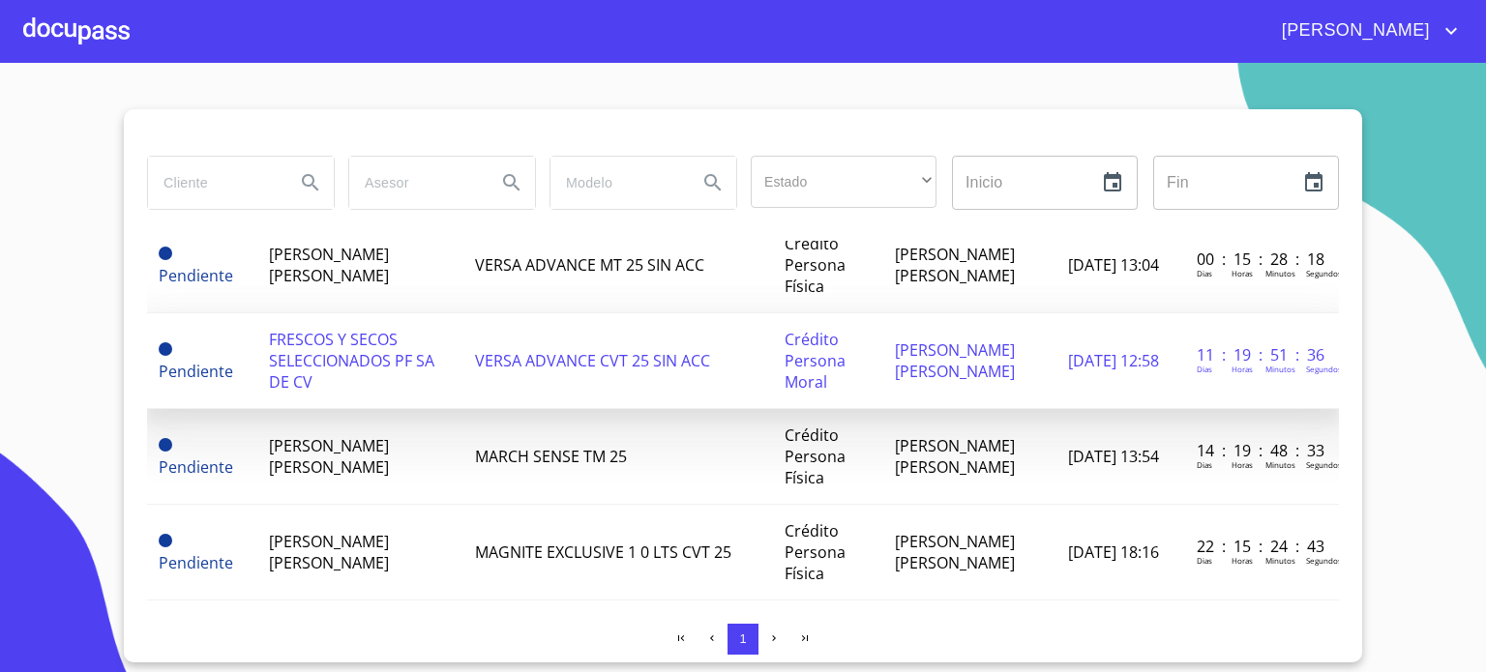
click at [353, 360] on span "FRESCOS Y SECOS SELECCIONADOS PF SA DE CV" at bounding box center [351, 361] width 165 height 64
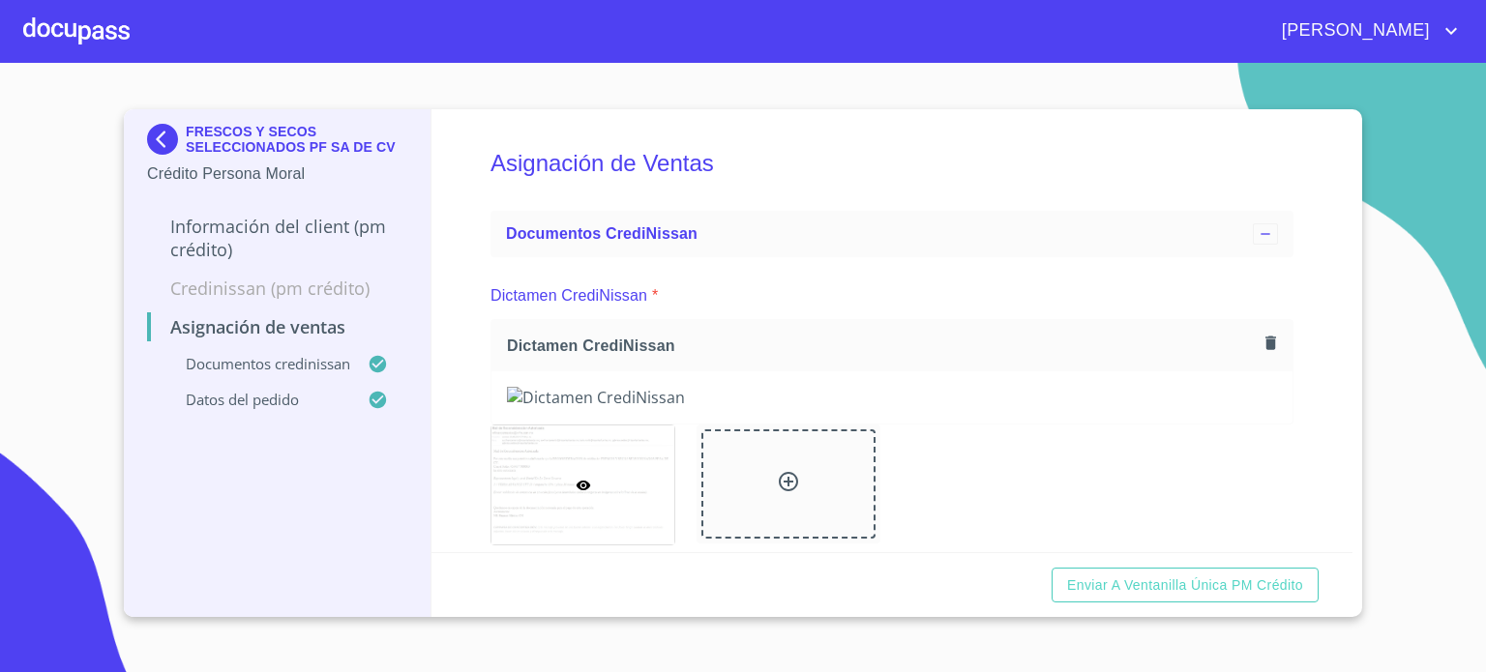
scroll to position [255, 0]
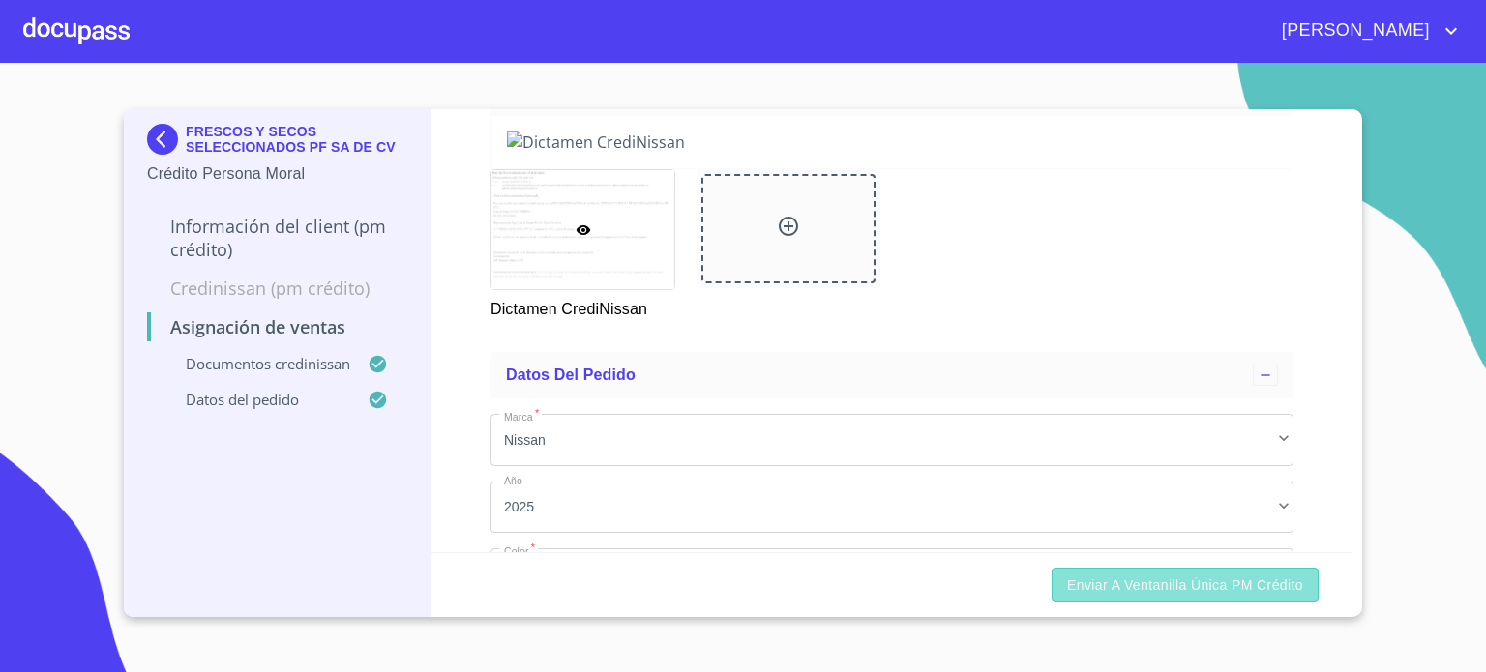
click at [1148, 591] on span "Enviar a Ventanilla única PM crédito" at bounding box center [1185, 586] width 236 height 24
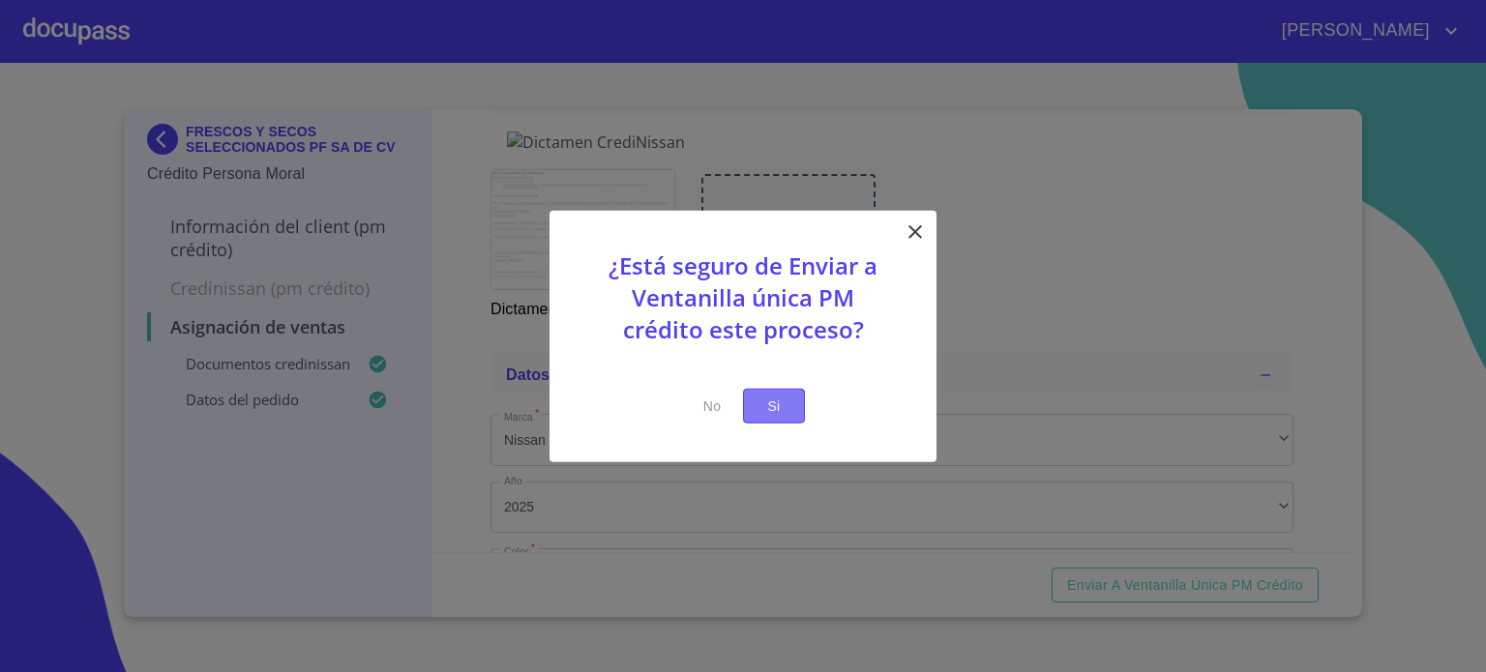
click at [793, 407] on button "Si" at bounding box center [774, 406] width 62 height 36
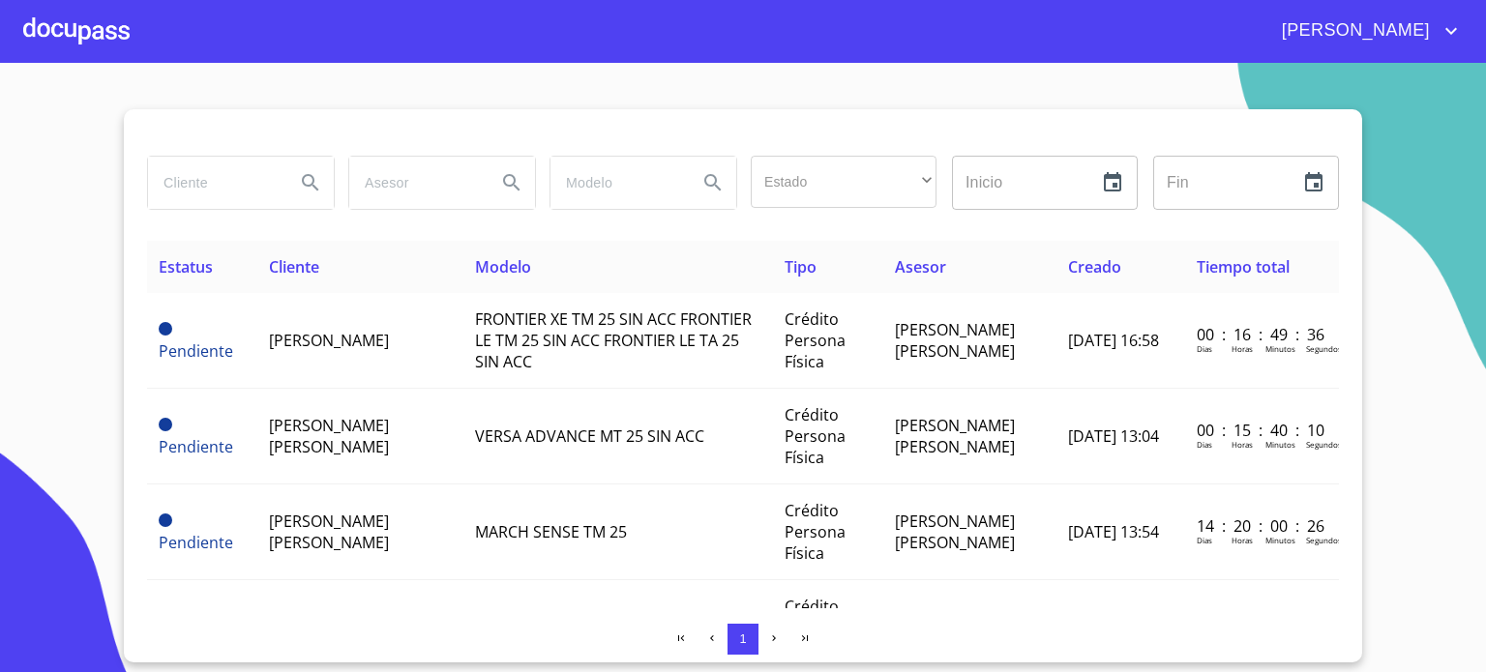
click at [81, 45] on div at bounding box center [76, 31] width 106 height 62
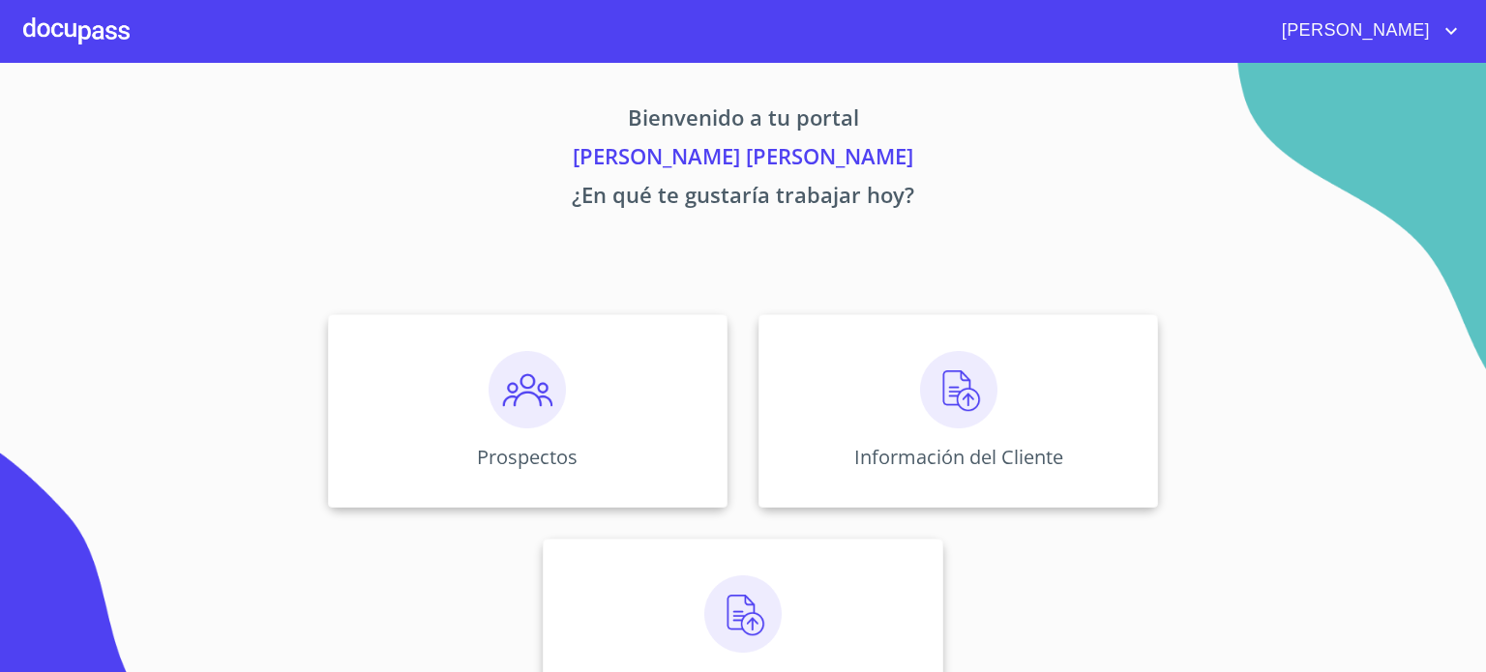
scroll to position [74, 0]
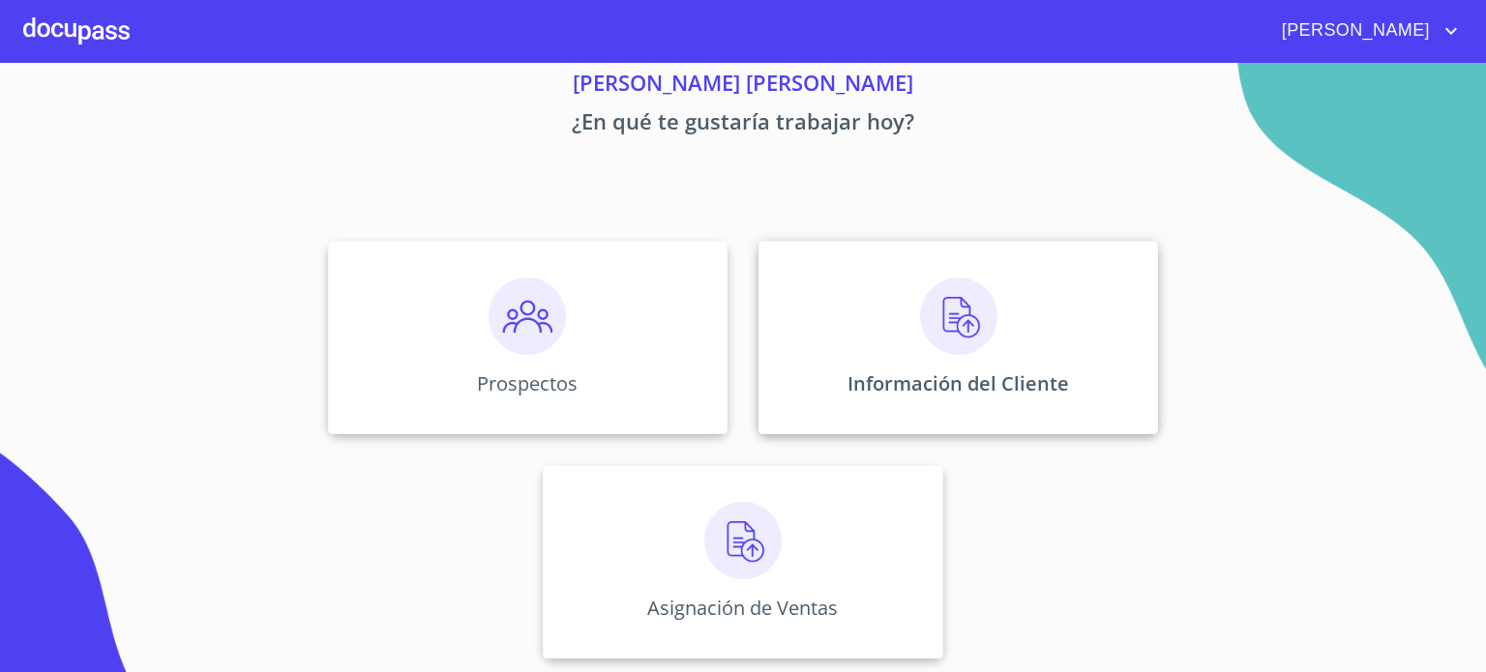
click at [944, 327] on img at bounding box center [958, 316] width 77 height 77
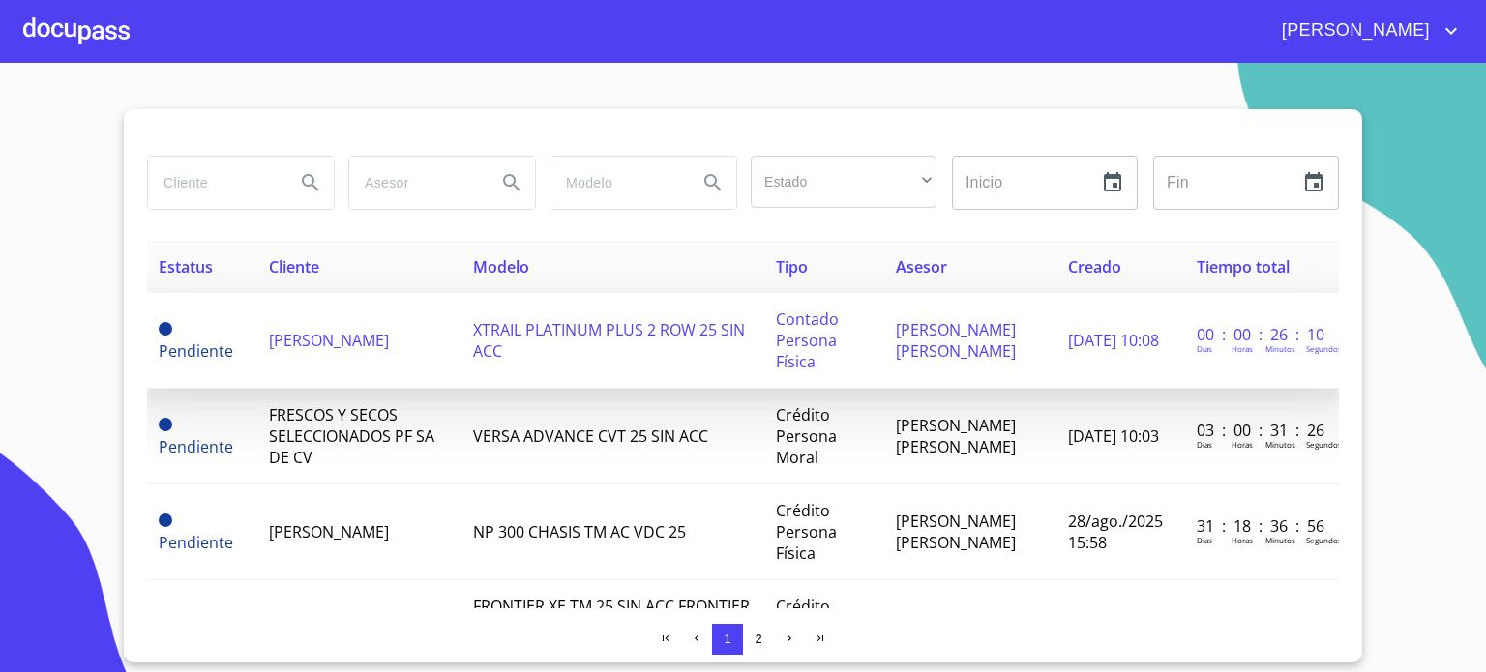
click at [360, 338] on span "[PERSON_NAME]" at bounding box center [329, 340] width 120 height 21
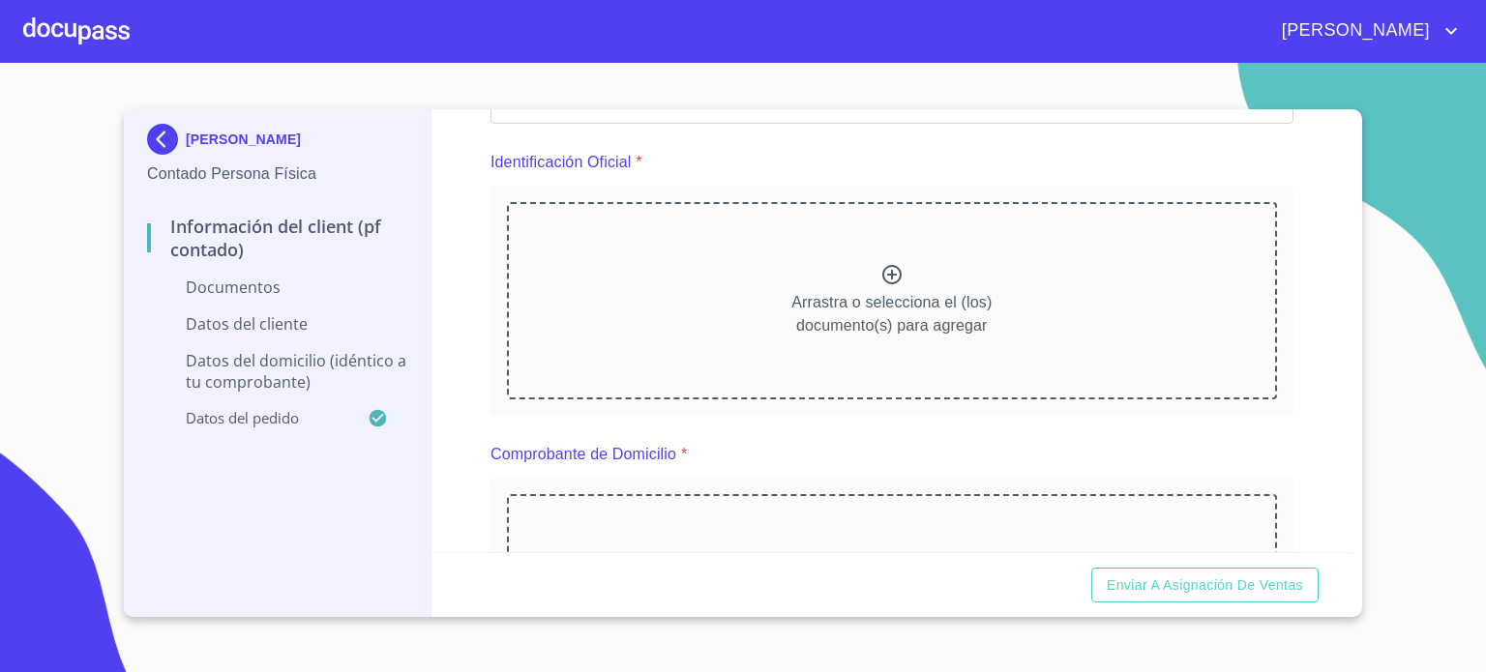
scroll to position [207, 0]
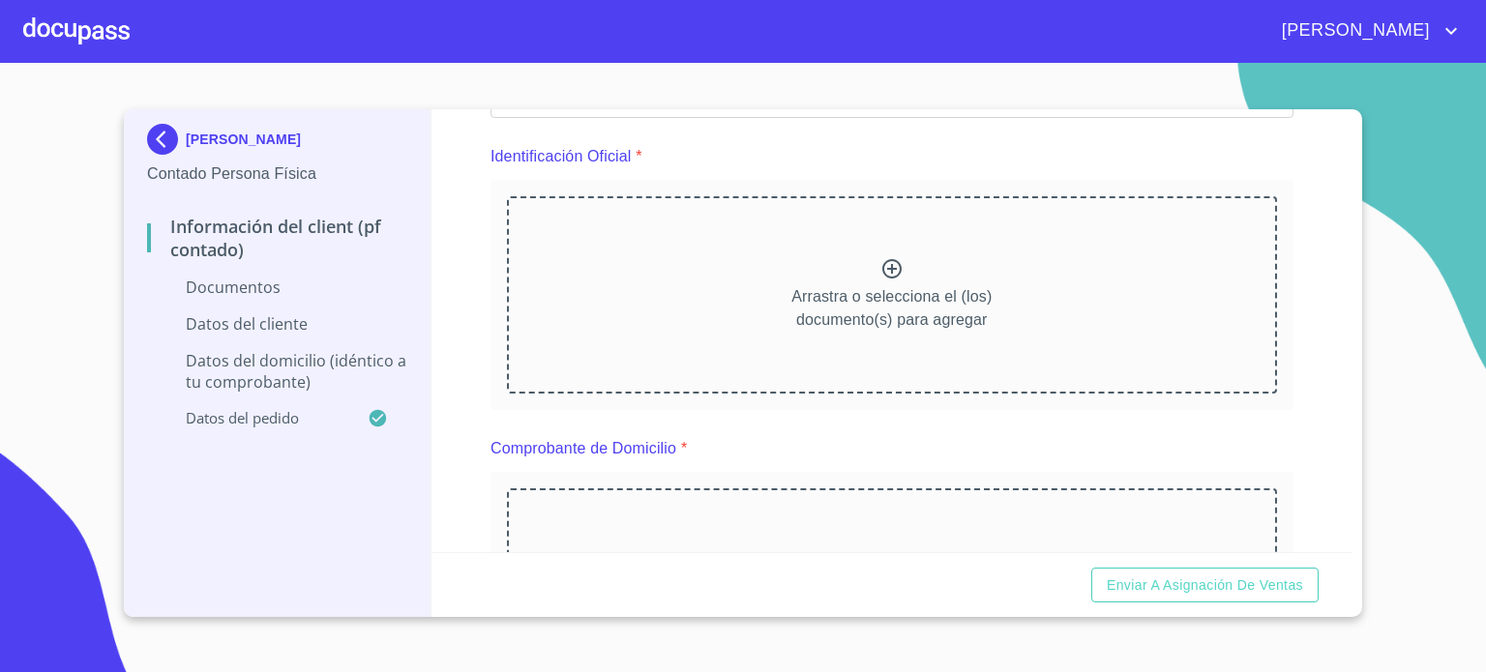
click at [917, 269] on div "Arrastra o selecciona el (los) documento(s) para agregar" at bounding box center [892, 294] width 770 height 197
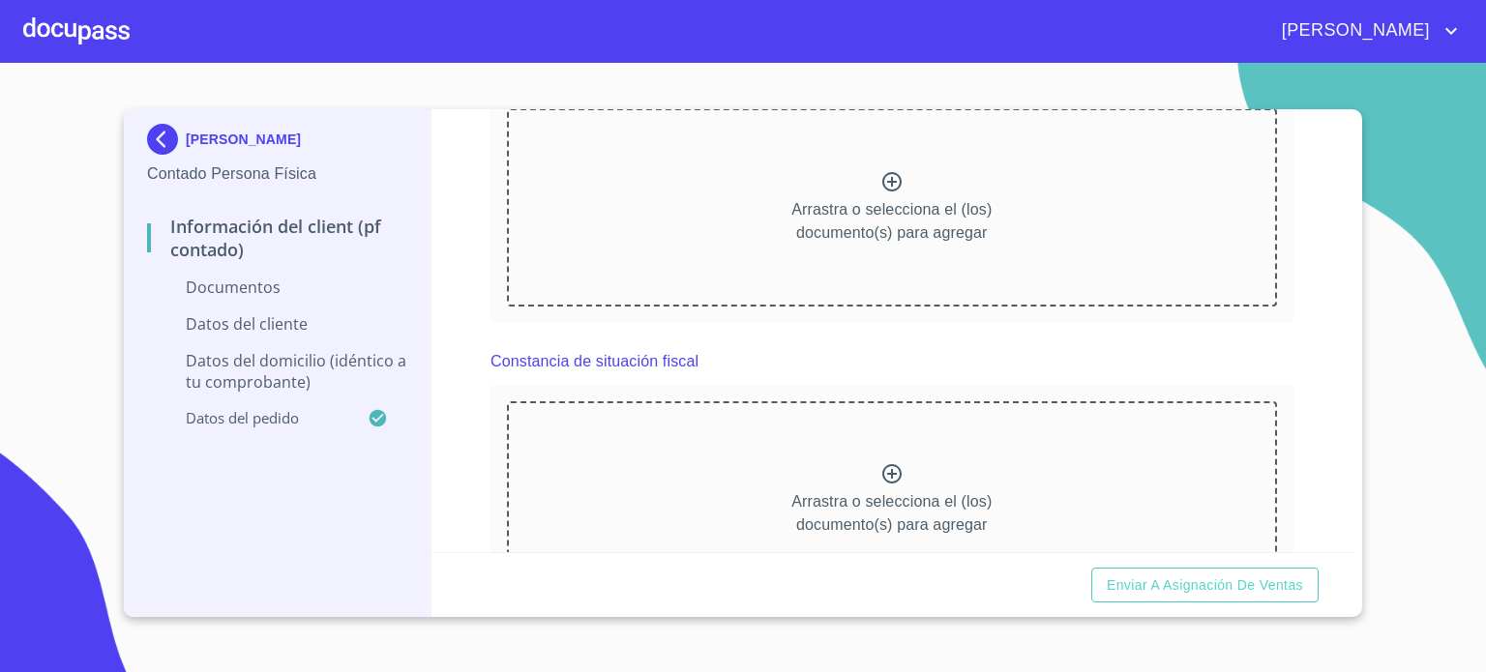
scroll to position [958, 0]
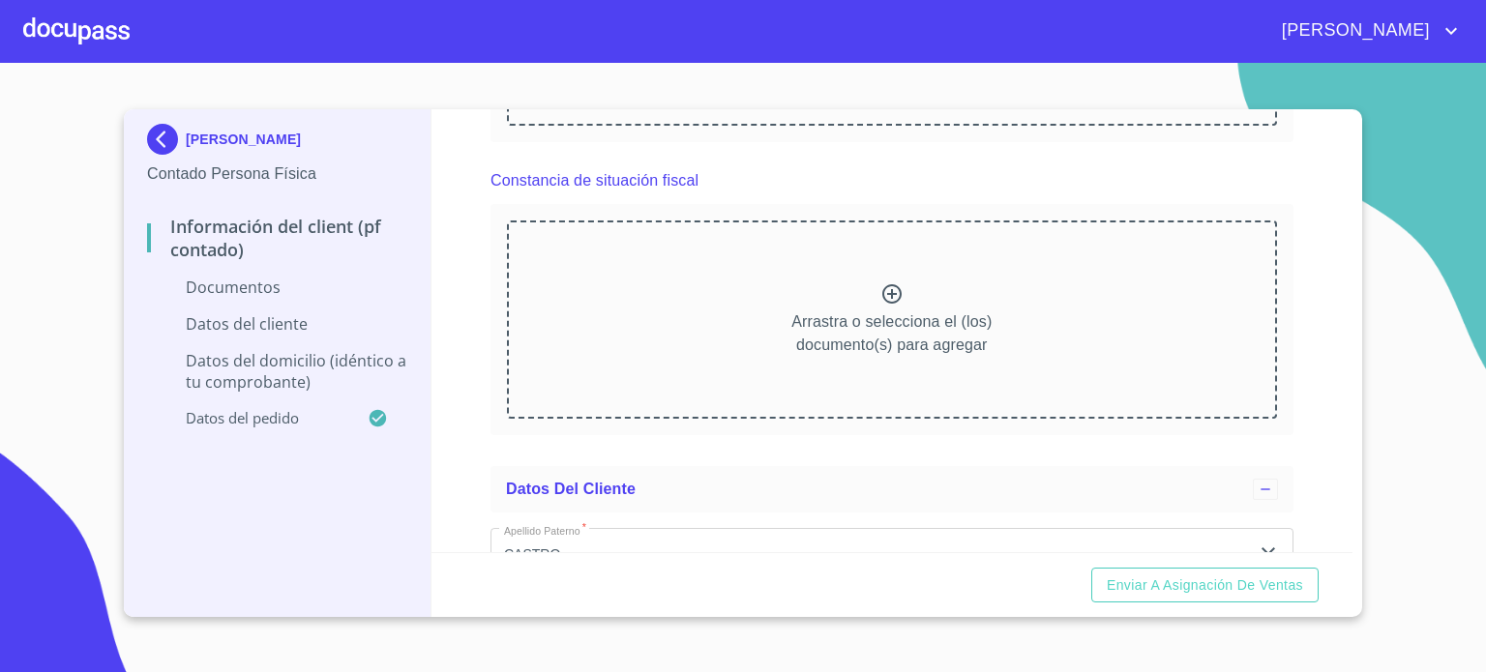
scroll to position [1852, 0]
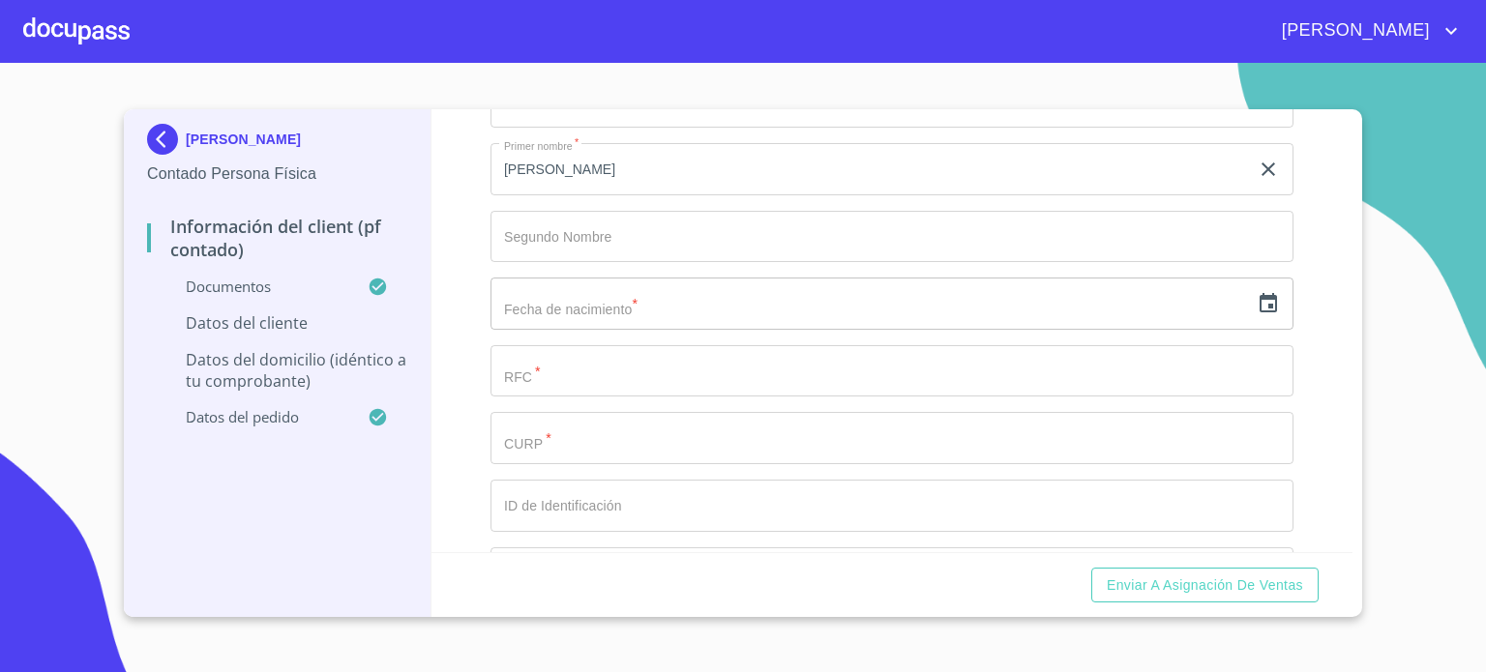
scroll to position [2720, 0]
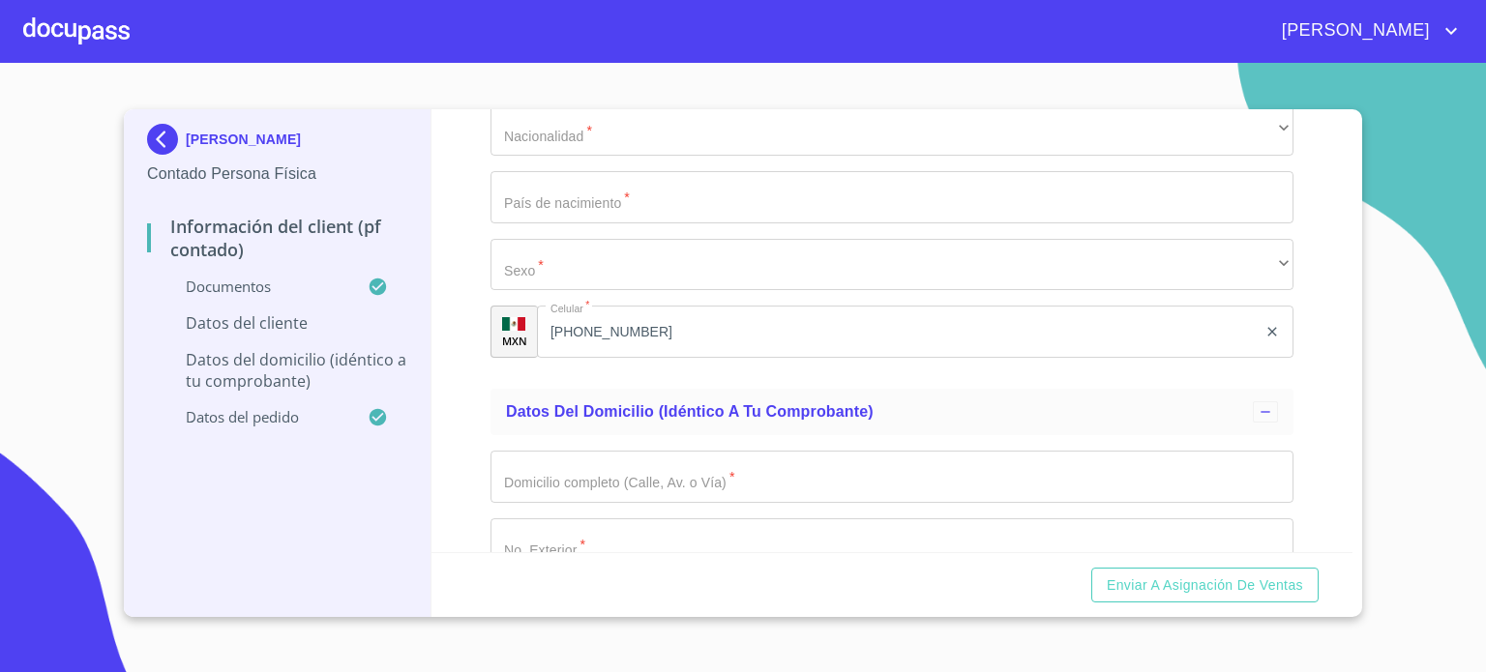
scroll to position [3698, 0]
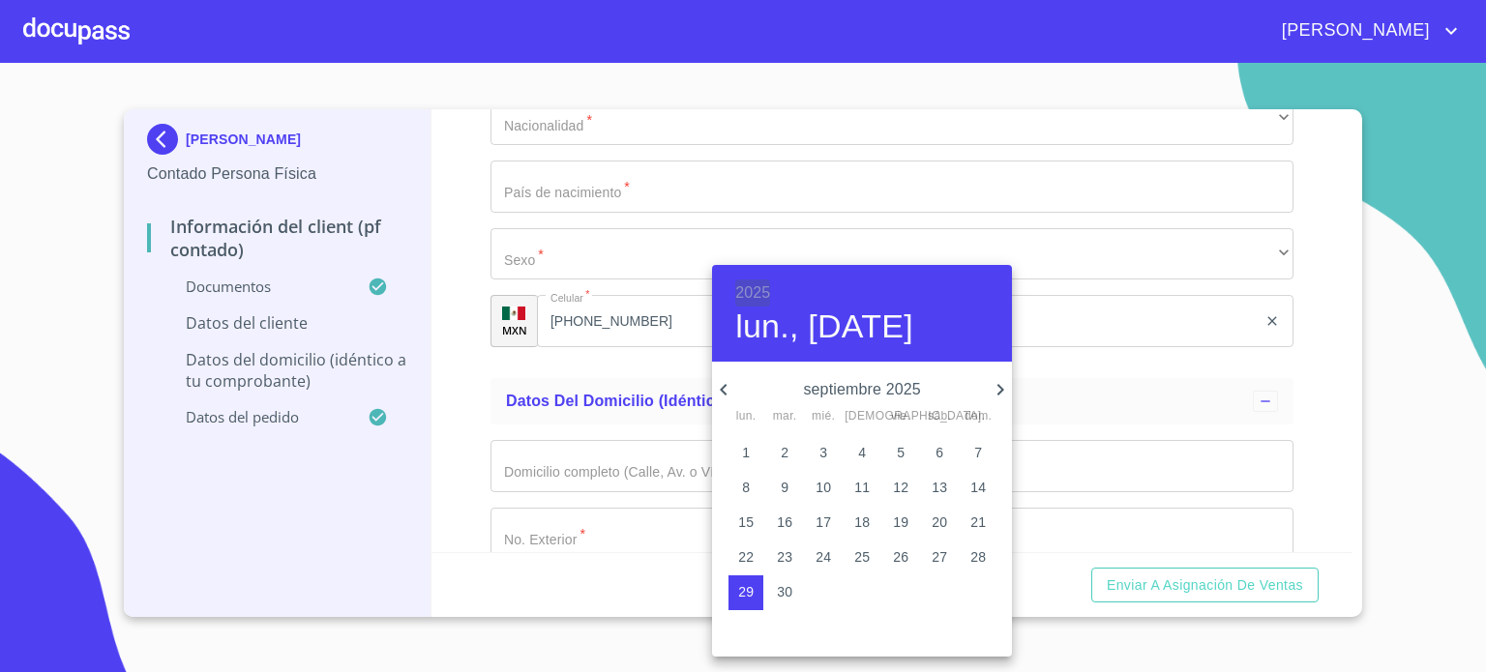
click at [763, 293] on h6 "2025" at bounding box center [752, 293] width 35 height 27
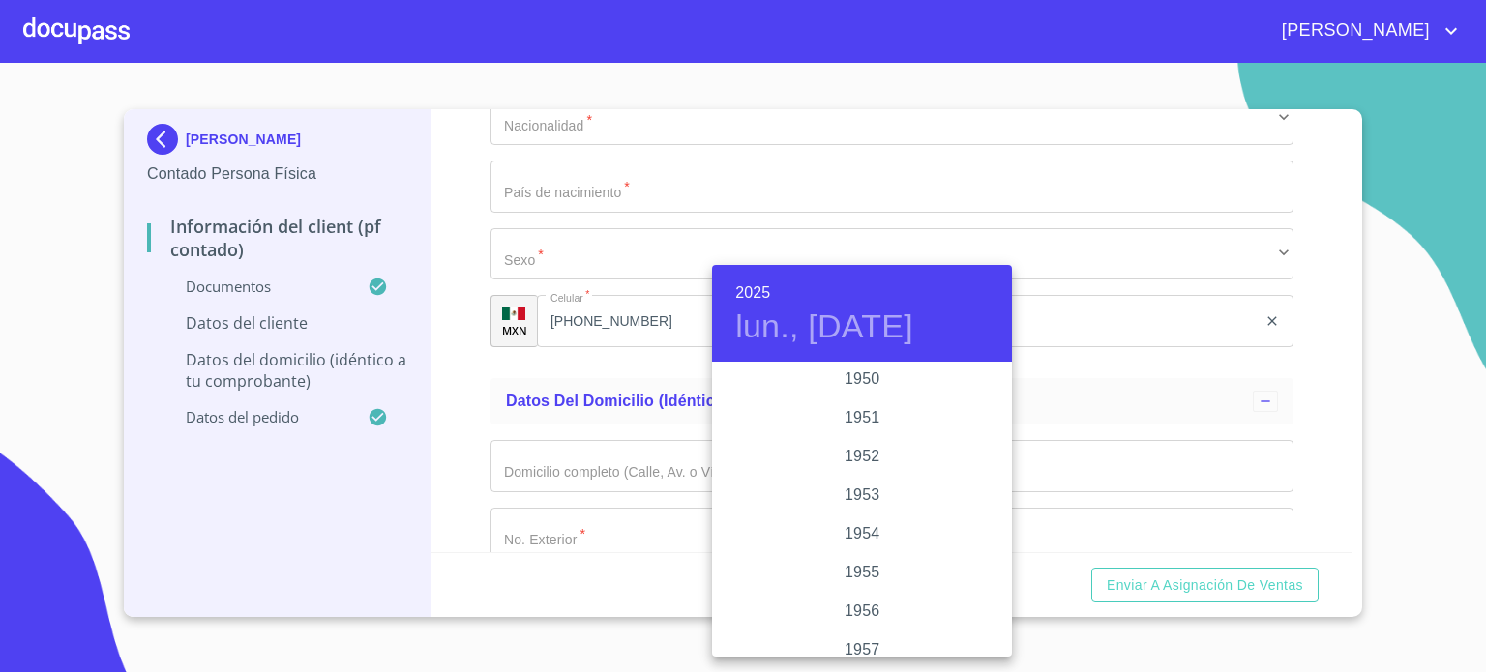
scroll to position [804, 0]
click at [872, 506] on div "1949" at bounding box center [862, 508] width 300 height 39
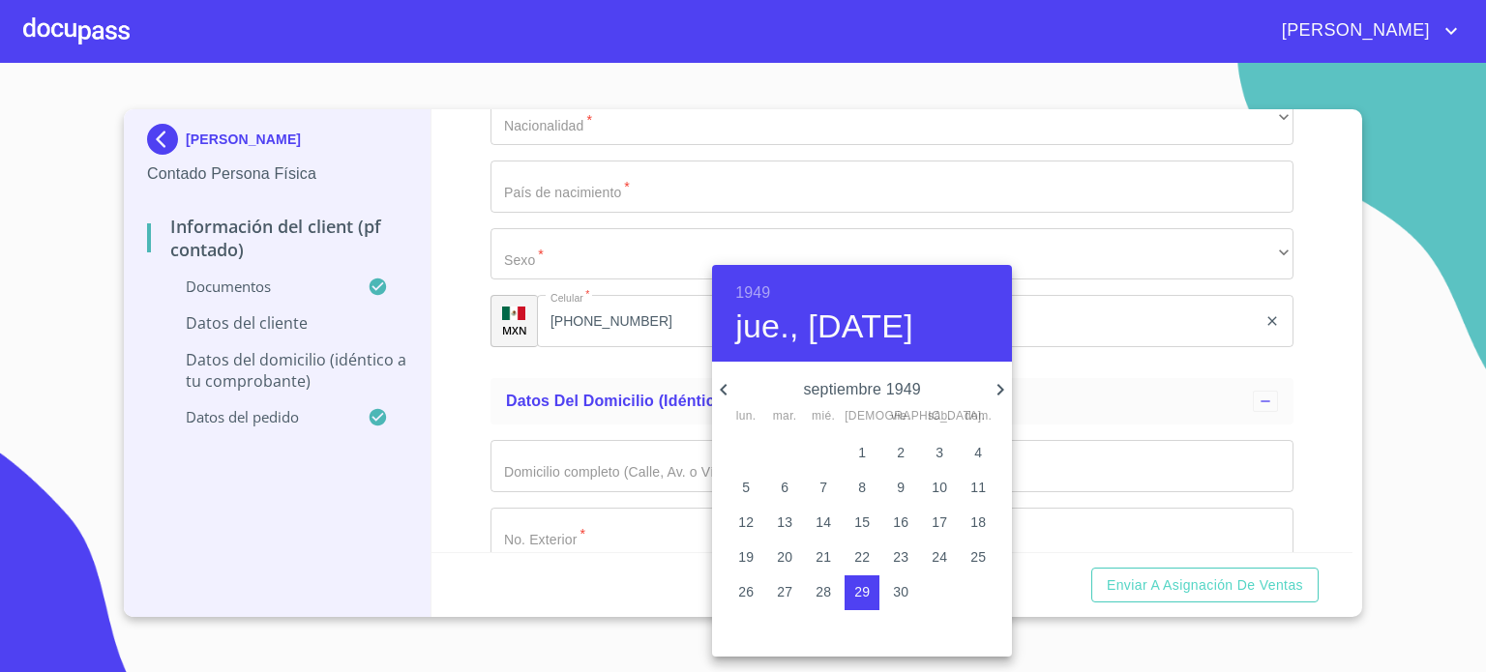
click at [726, 385] on icon "button" at bounding box center [723, 390] width 7 height 12
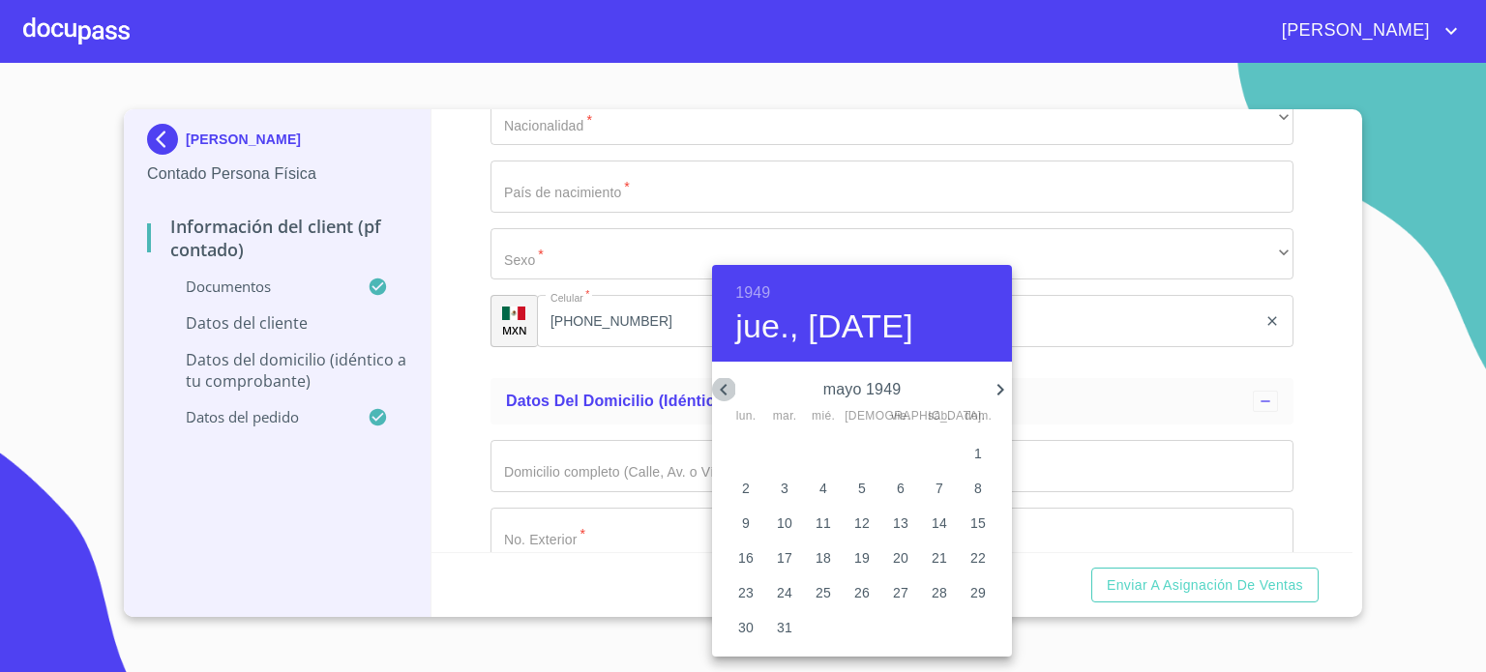
click at [726, 385] on icon "button" at bounding box center [723, 390] width 7 height 12
click at [932, 518] on p "15" at bounding box center [938, 522] width 15 height 19
type input "15 de ene. de 1949"
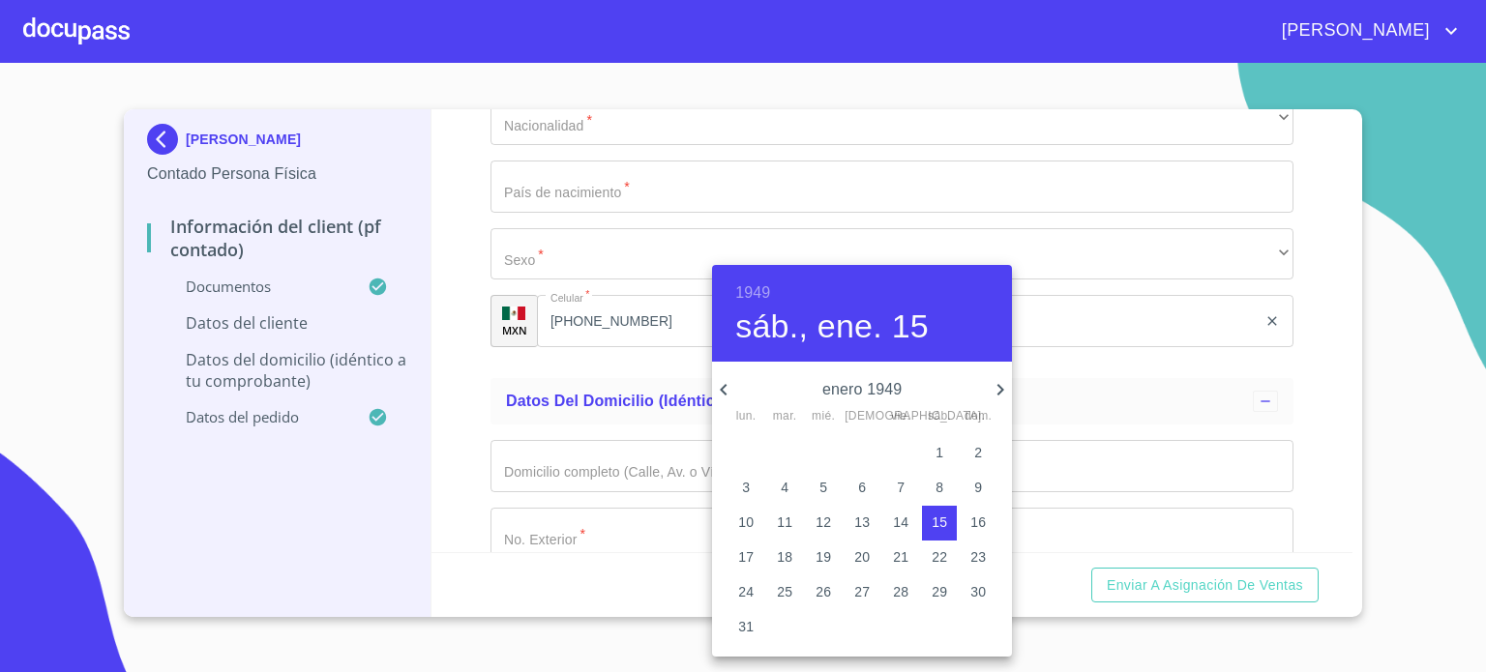
click at [461, 368] on div at bounding box center [743, 336] width 1486 height 672
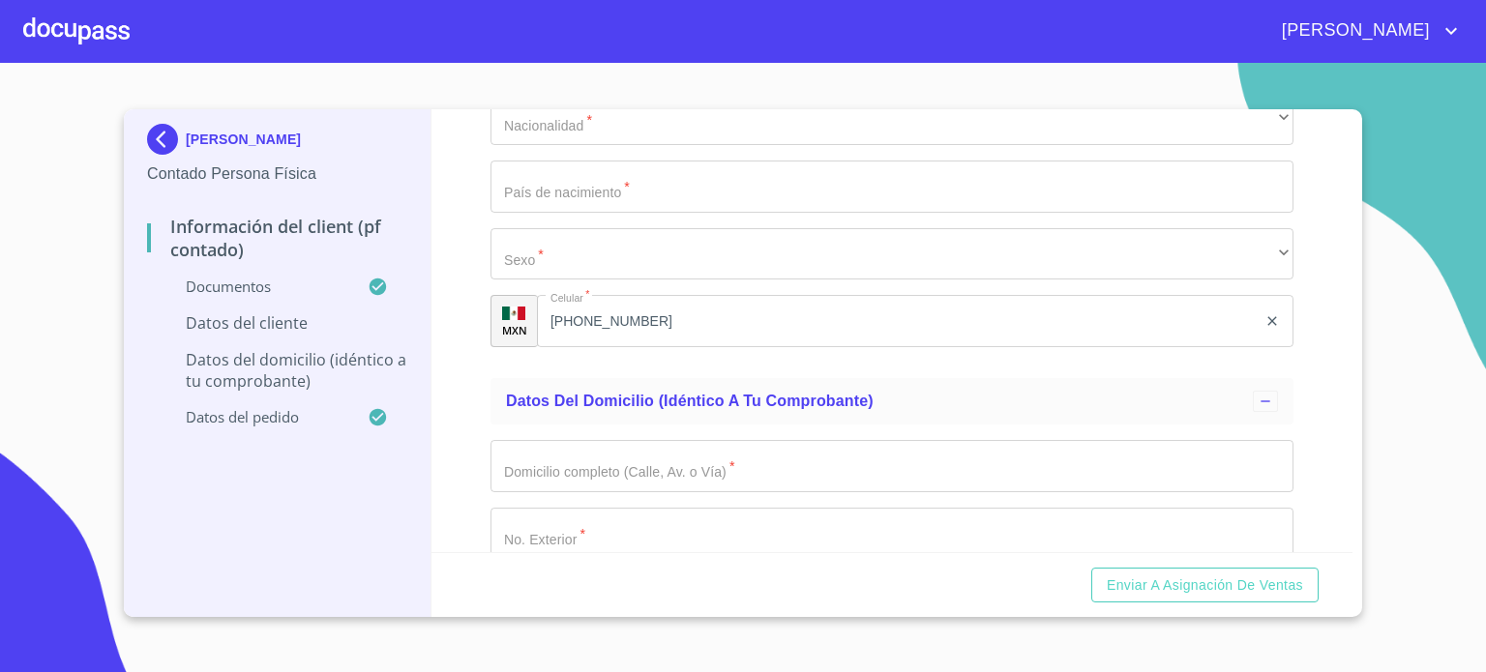
type input "CACG490115QV6"
paste input "CACG490115HGTSRL05"
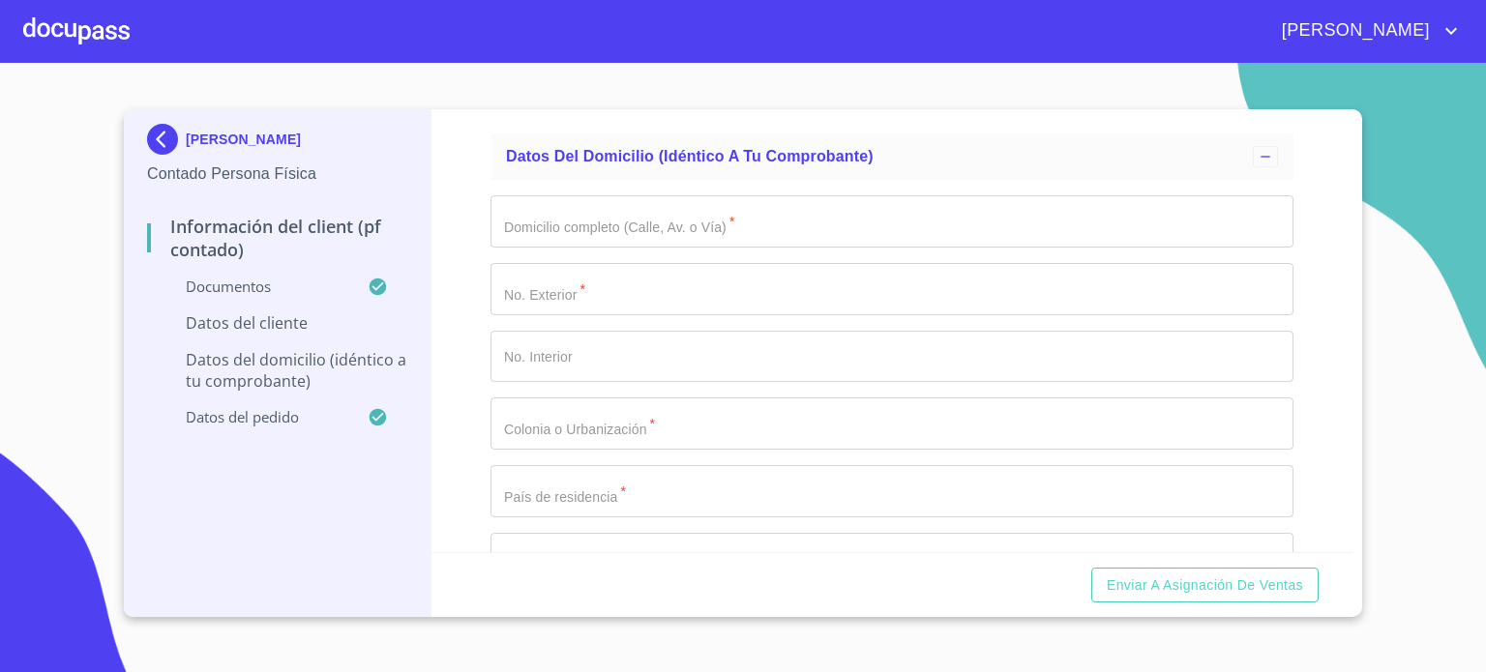
scroll to position [4047, 0]
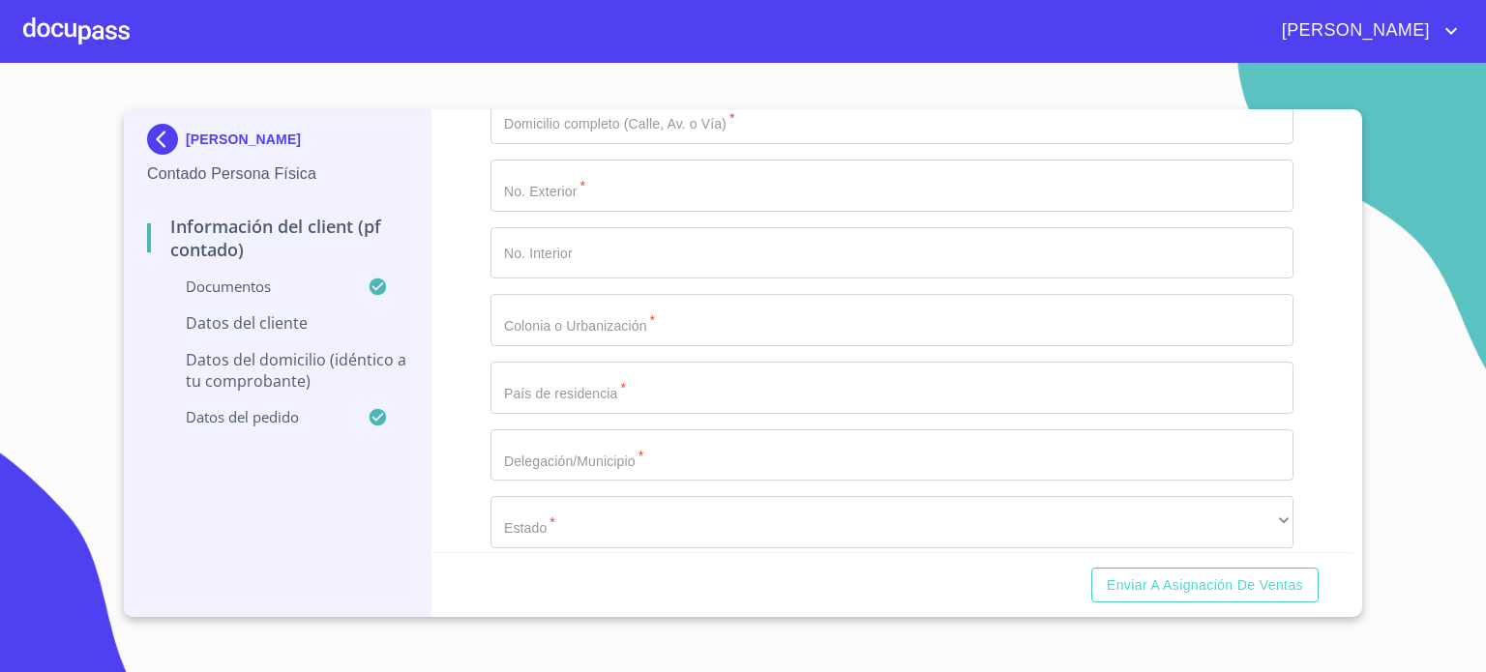
type input "CACG490115HGTSRL05"
type input "2421064696"
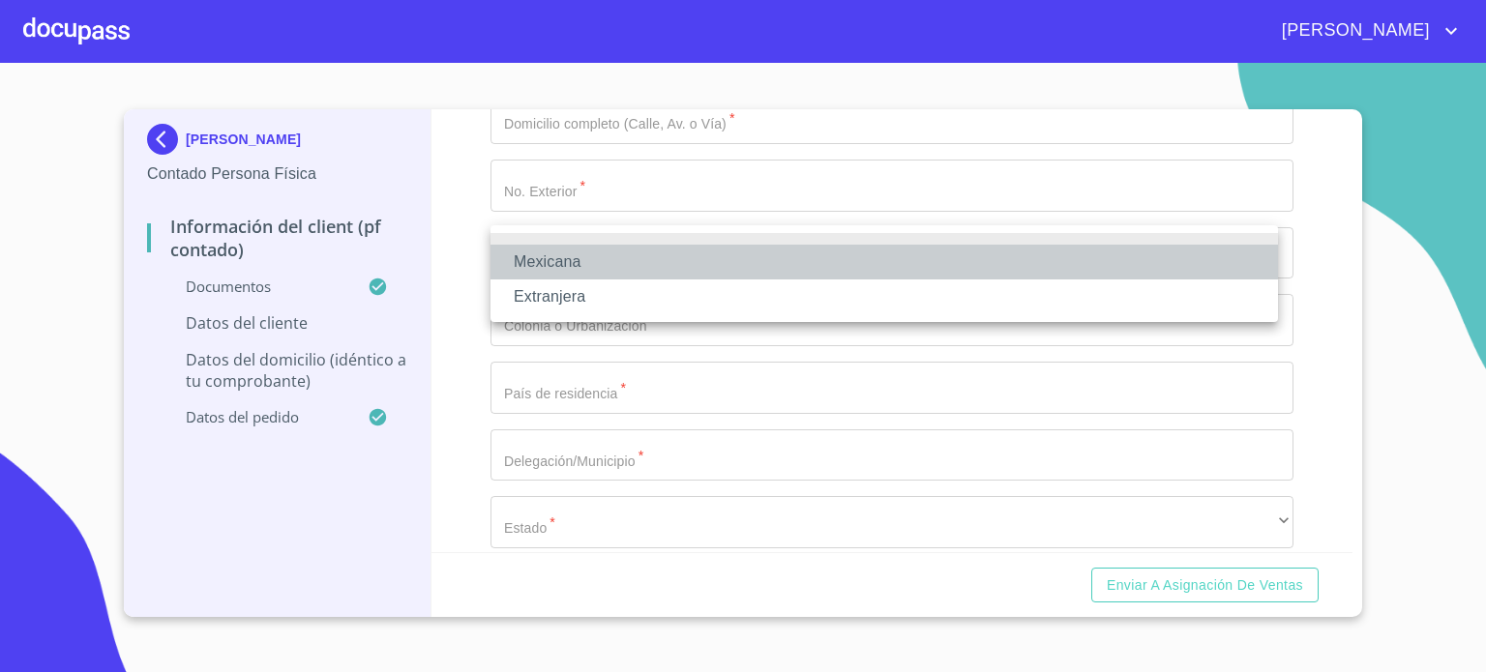
click at [580, 260] on li "Mexicana" at bounding box center [883, 262] width 787 height 35
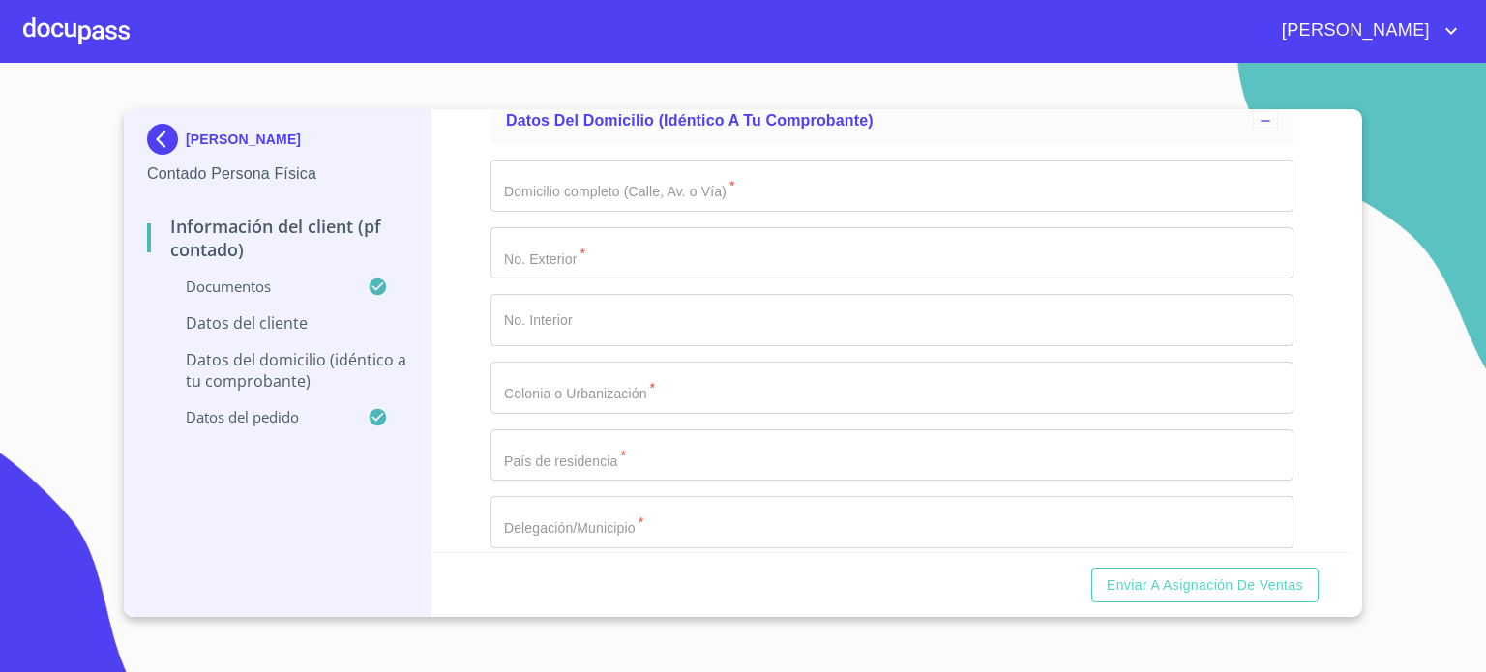
type input "[GEOGRAPHIC_DATA]"
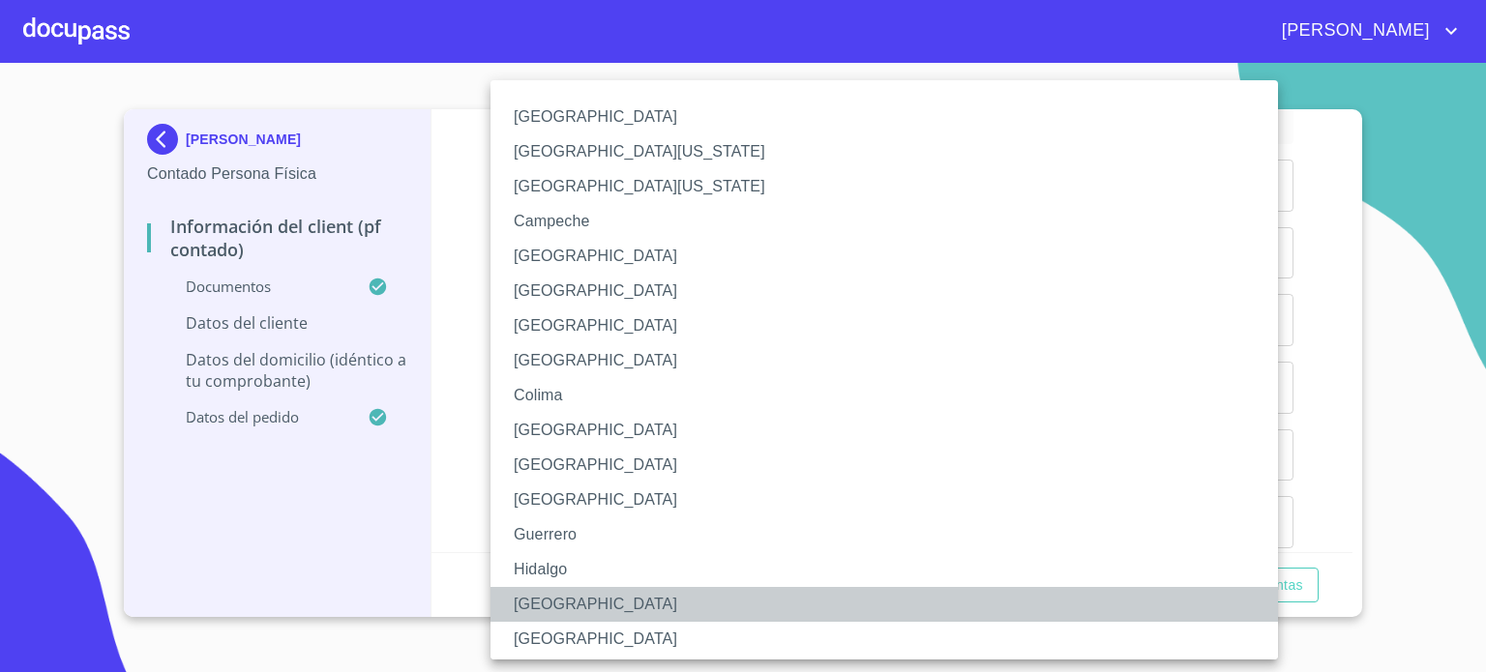
click at [561, 602] on li "[GEOGRAPHIC_DATA]" at bounding box center [891, 604] width 802 height 35
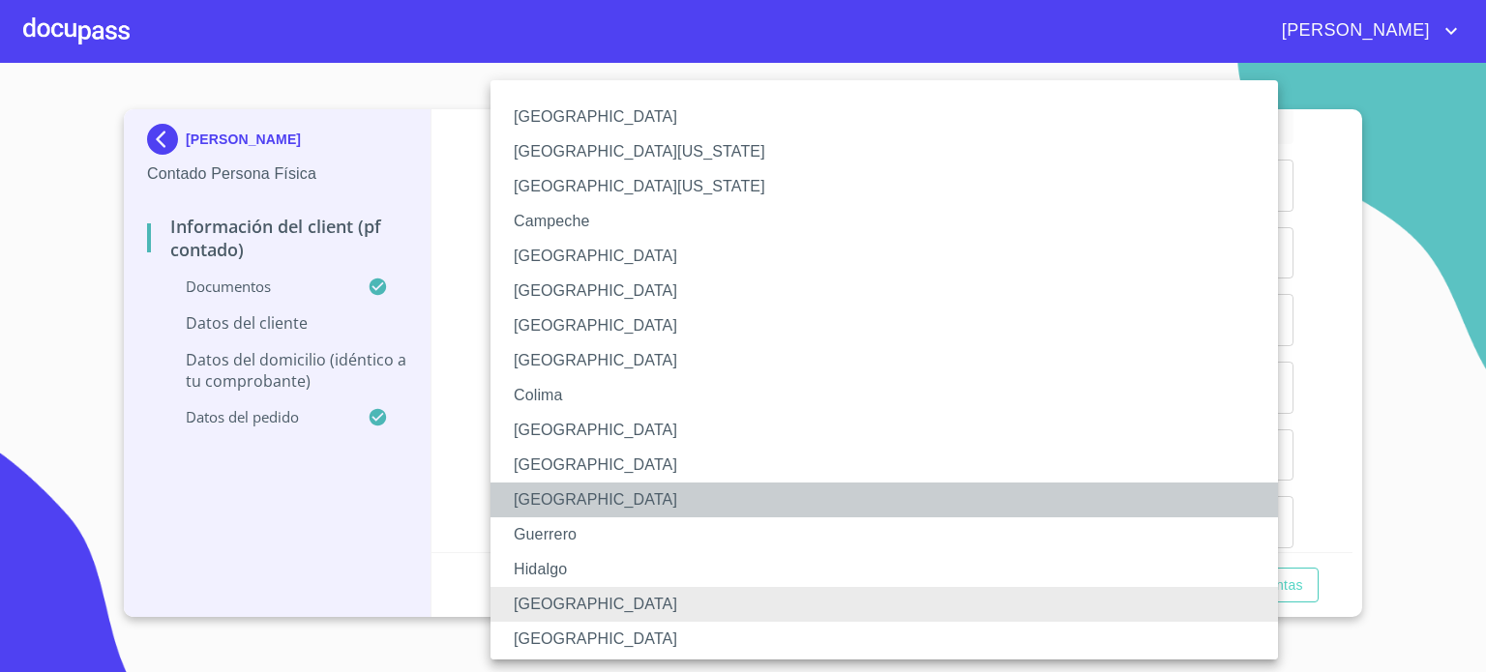
click at [608, 499] on li "[GEOGRAPHIC_DATA]" at bounding box center [891, 500] width 802 height 35
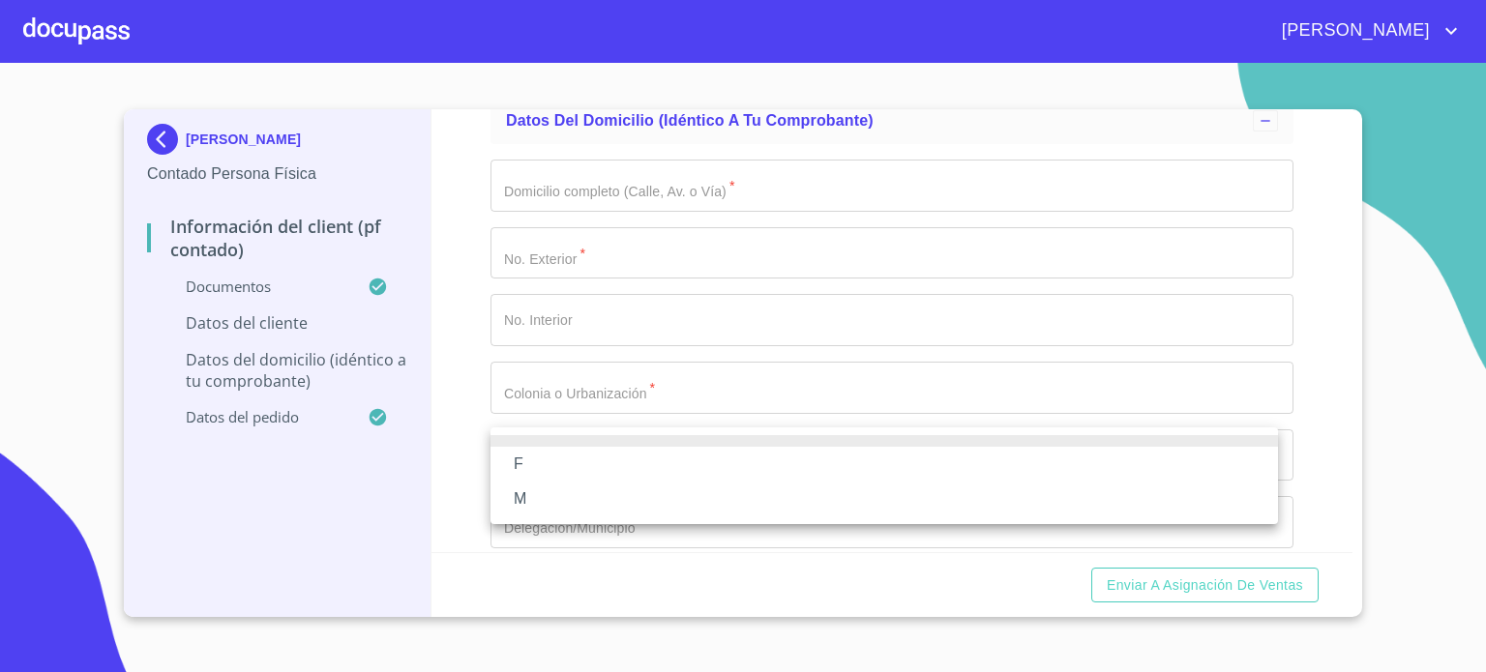
click at [584, 516] on ul "F M" at bounding box center [883, 475] width 787 height 97
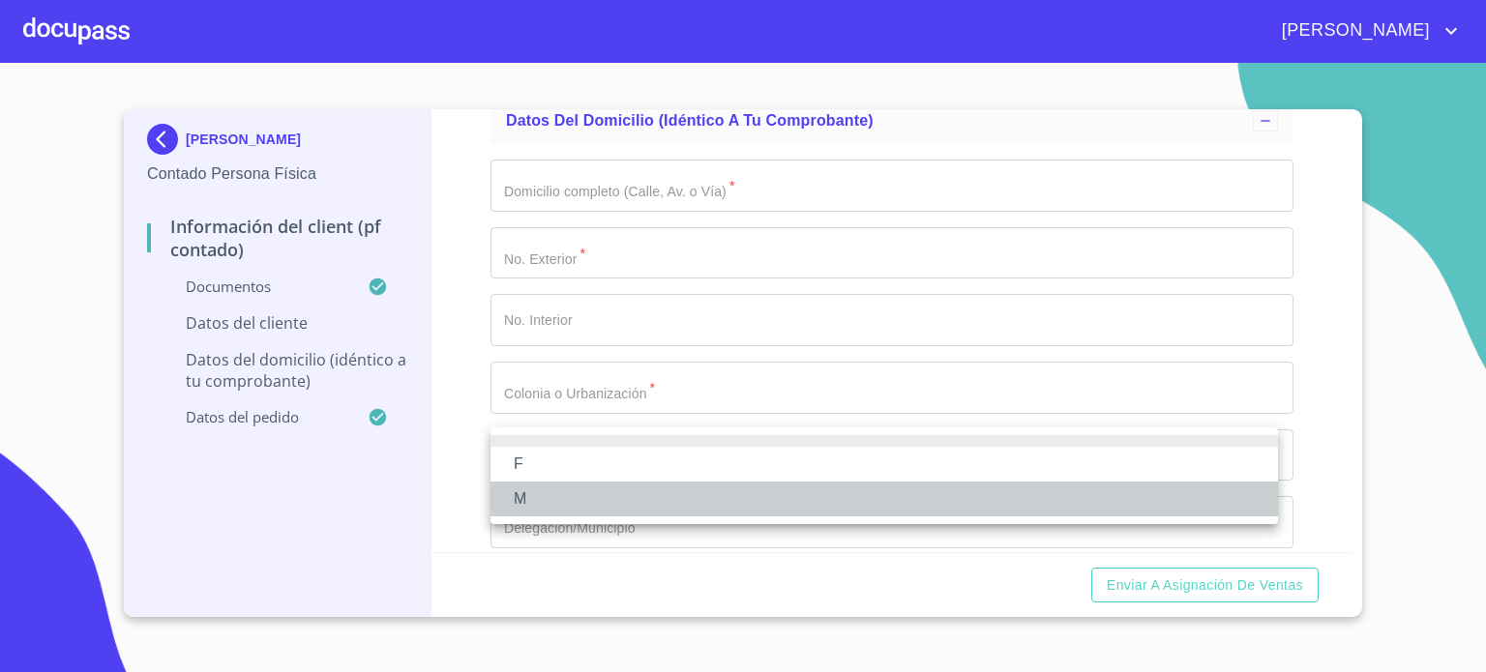
click at [575, 502] on li "M" at bounding box center [883, 499] width 787 height 35
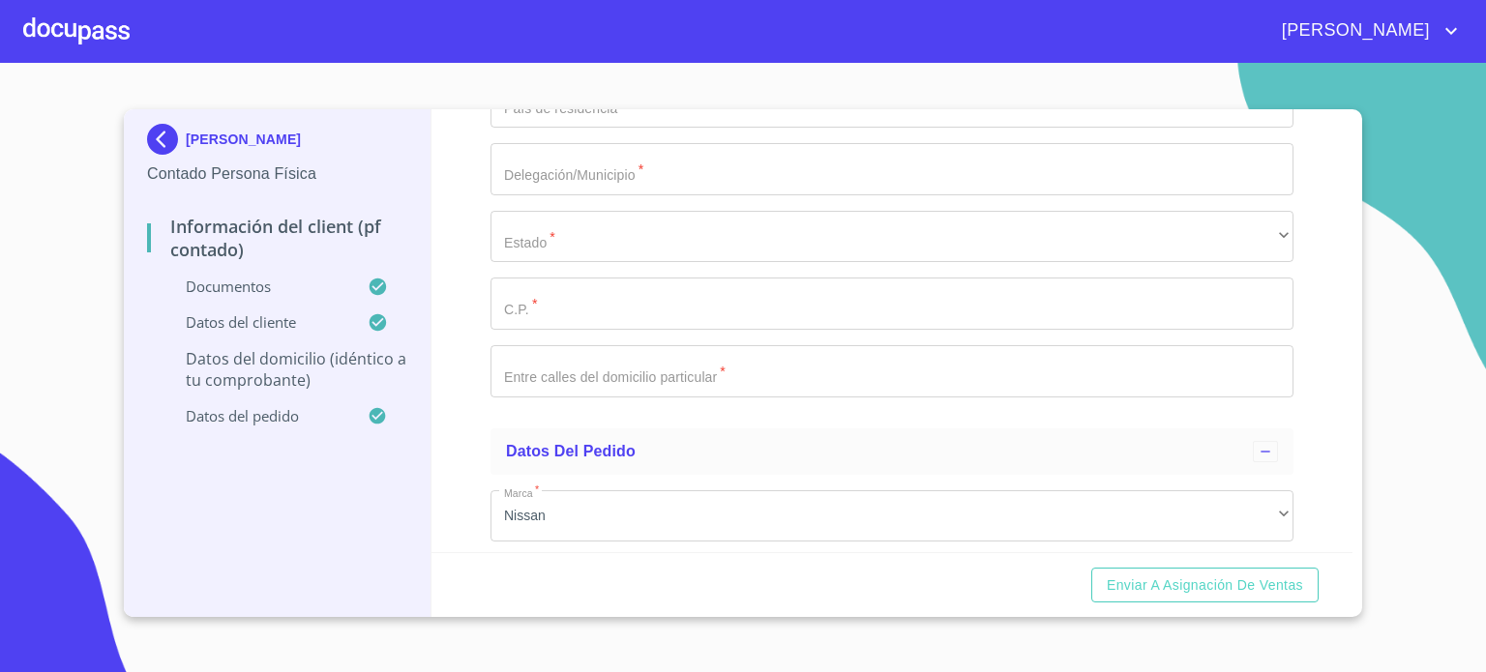
scroll to position [4453, 0]
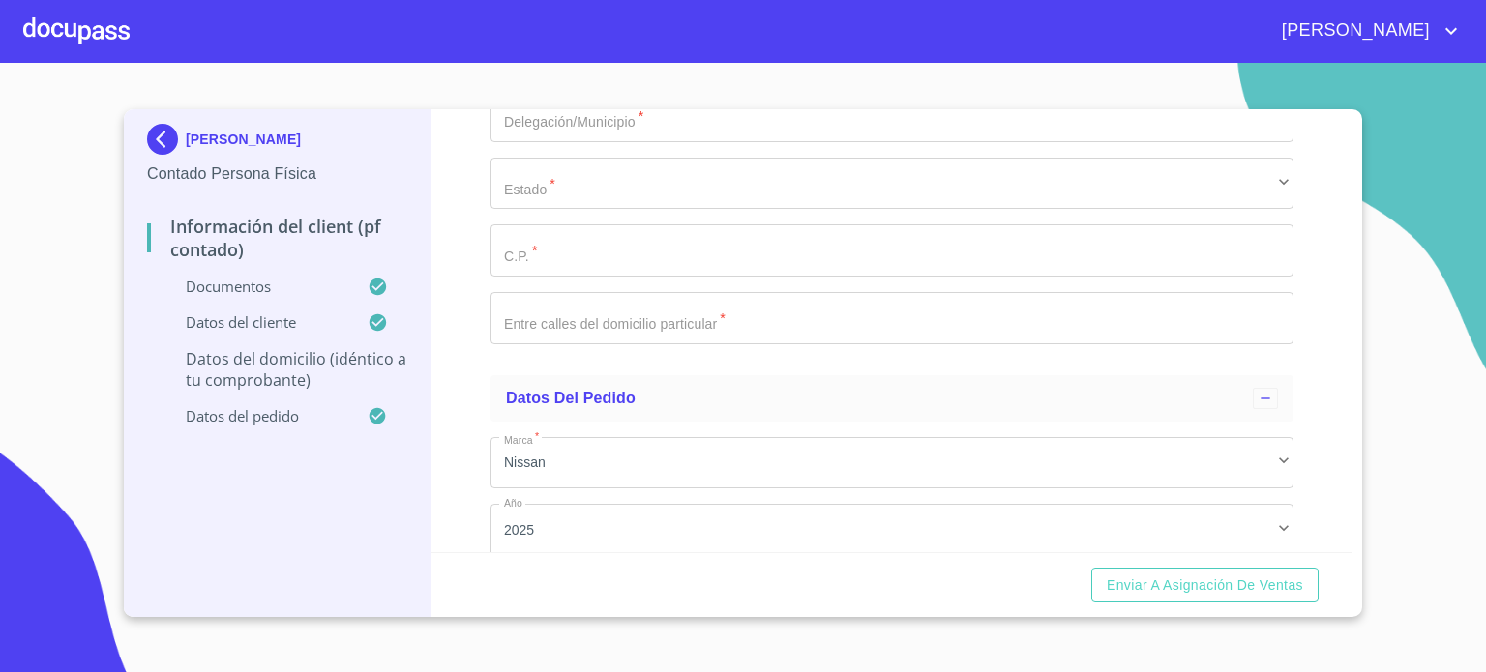
type input "SAUCE"
type input "1420"
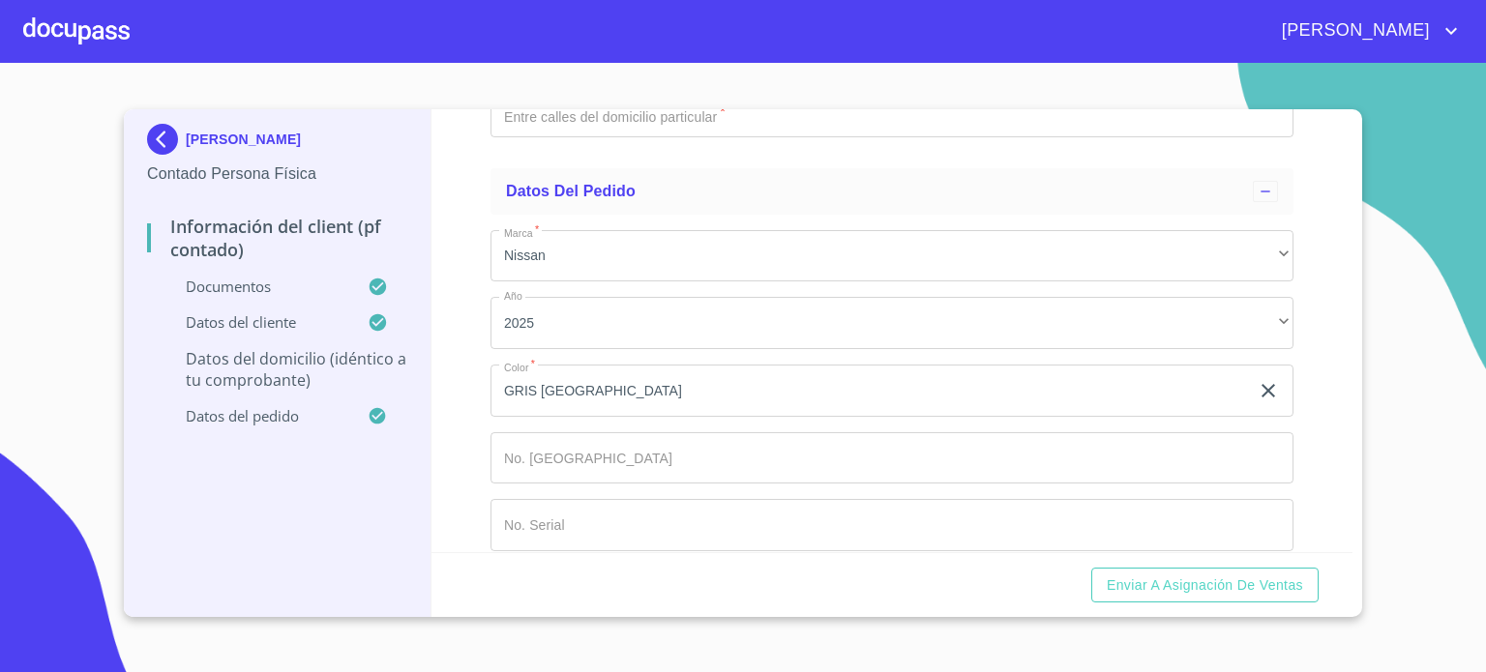
scroll to position [4762, 0]
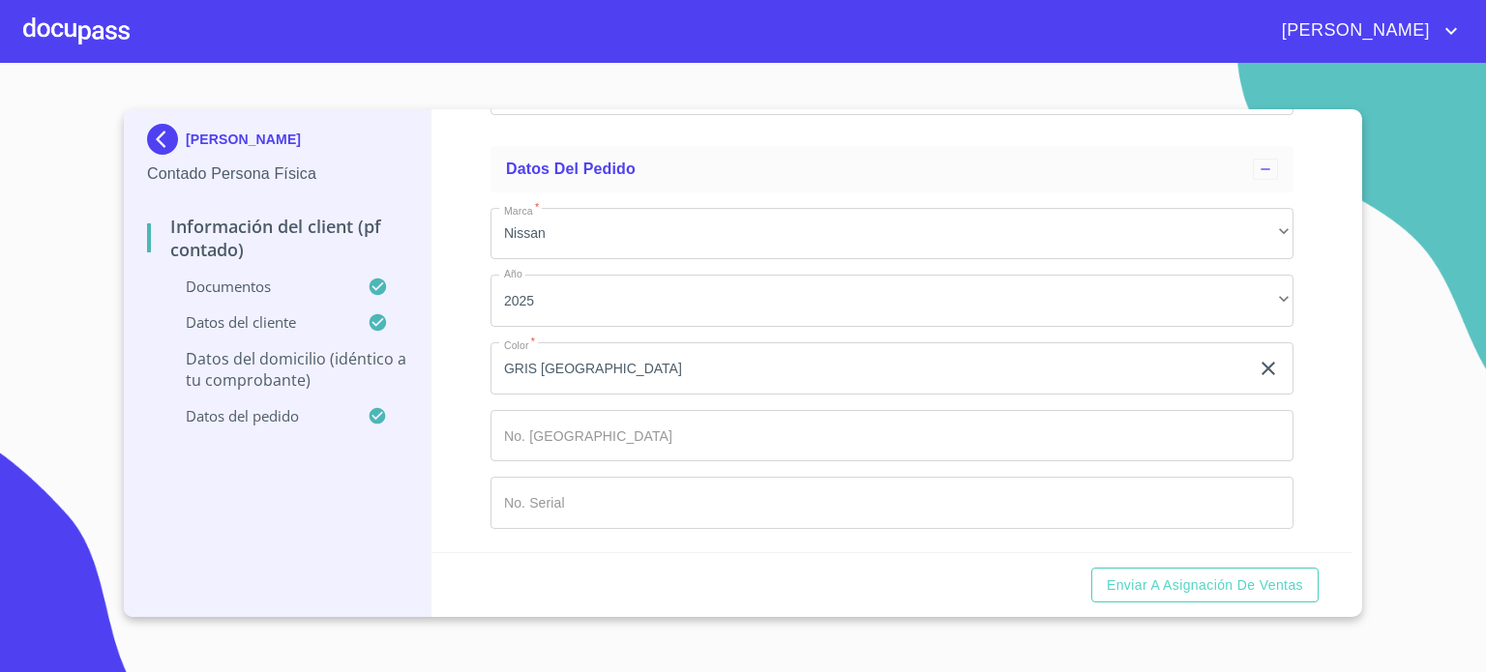
type input "DEL FRESNO 2DA SECCION"
type input "[GEOGRAPHIC_DATA]"
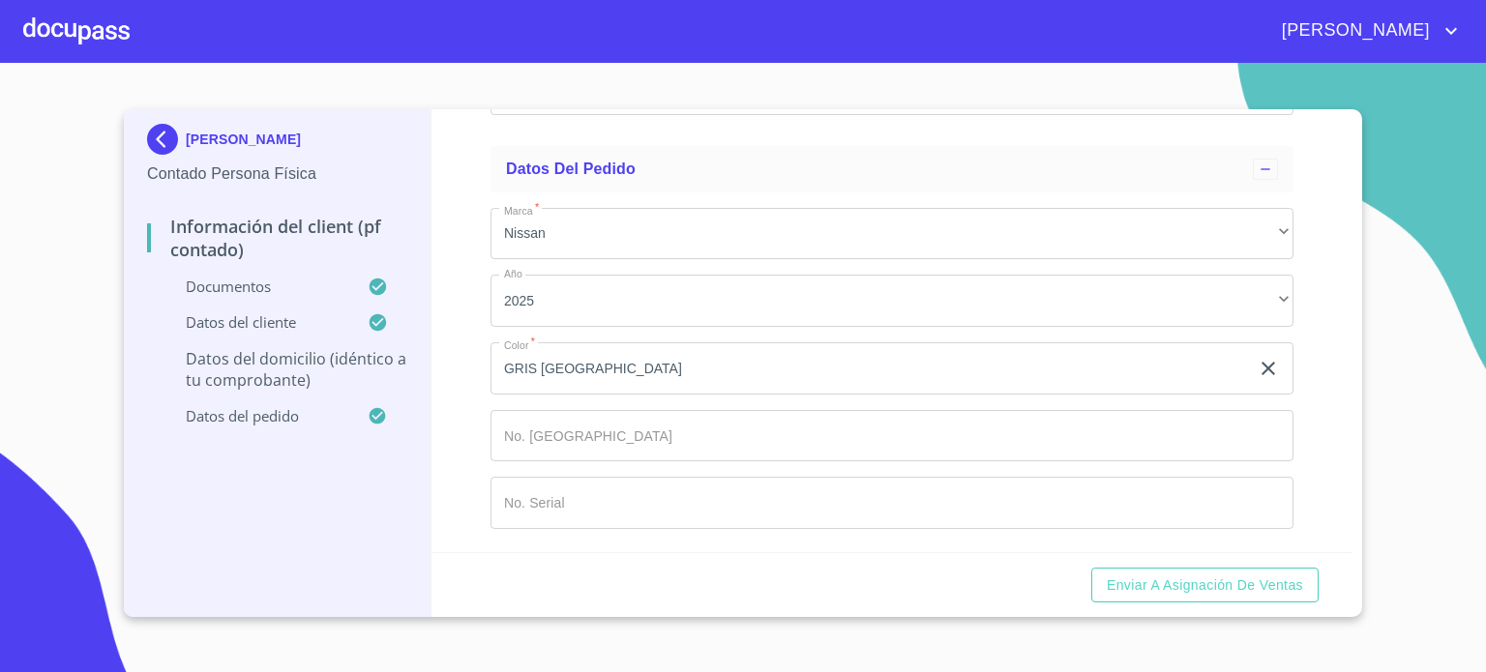
type input "[GEOGRAPHIC_DATA]"
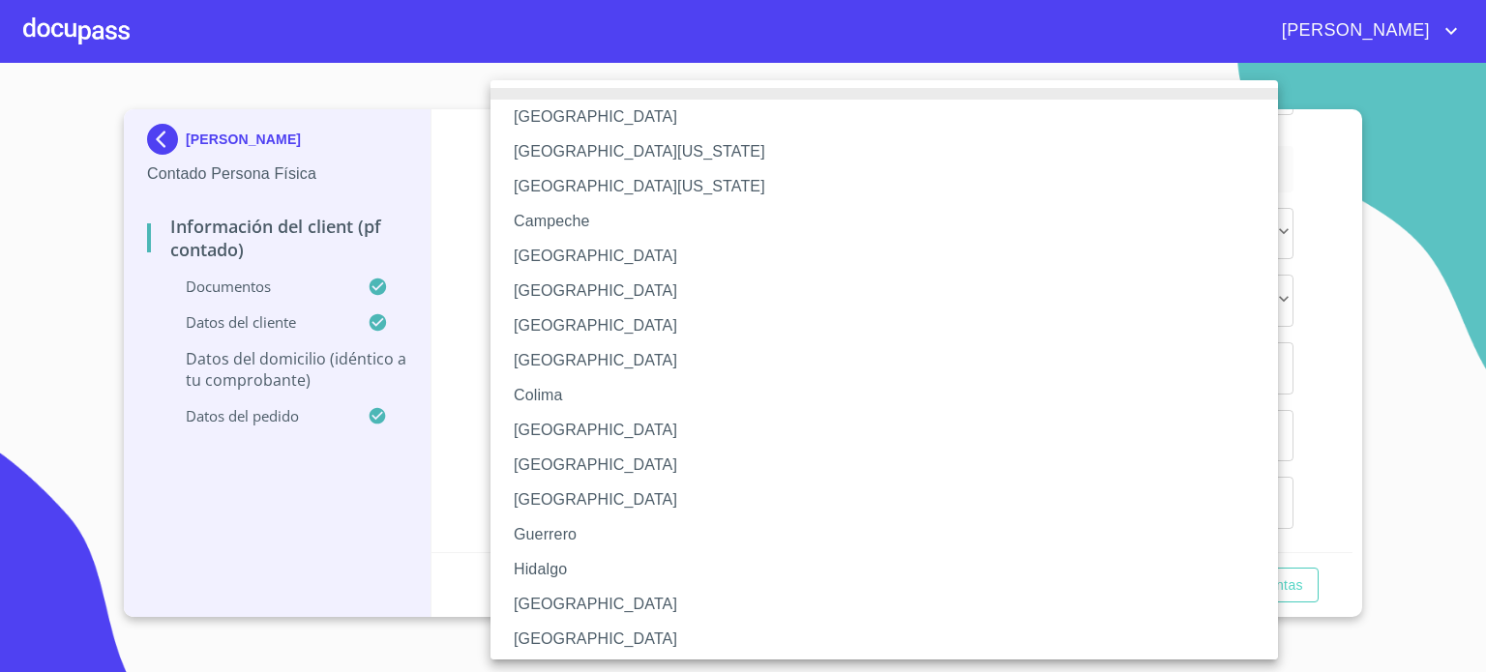
click at [570, 601] on li "[GEOGRAPHIC_DATA]" at bounding box center [891, 604] width 802 height 35
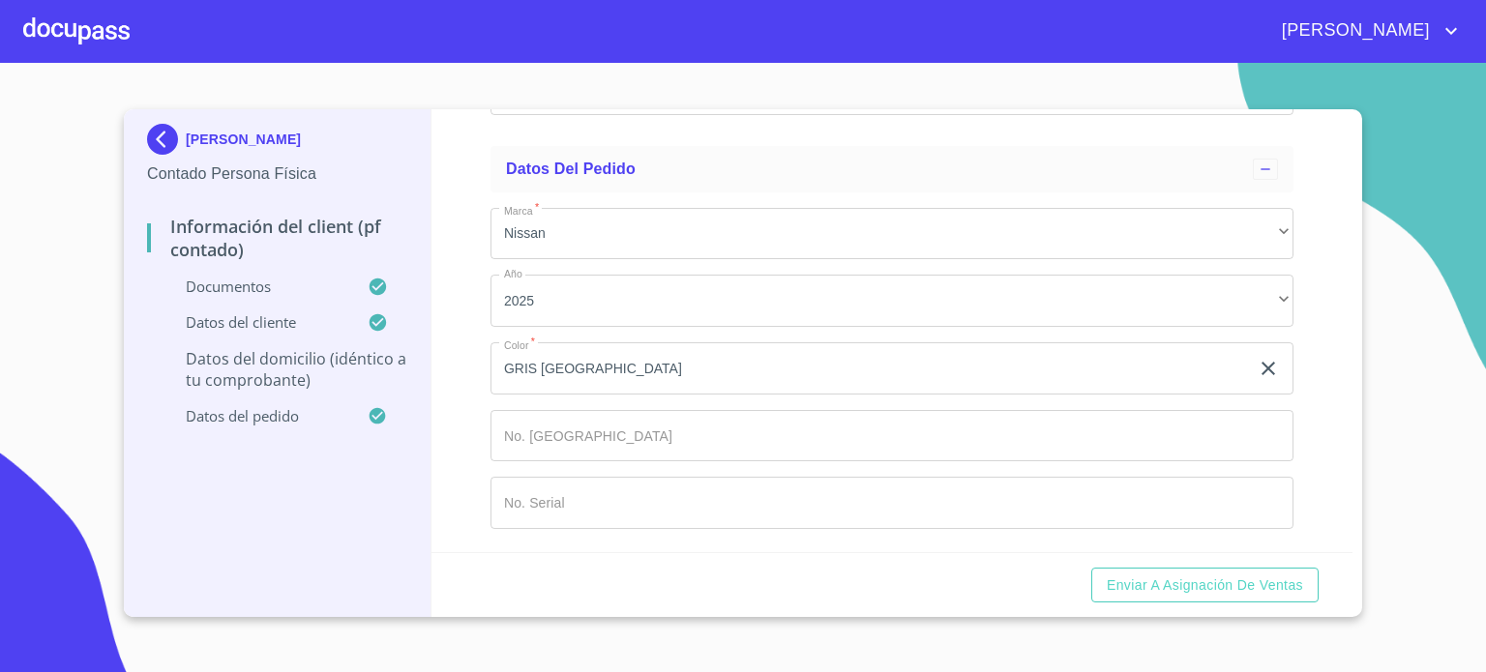
click at [542, 47] on input "Documento de identificación.   *" at bounding box center [891, 21] width 803 height 52
type input "44900"
click at [945, 115] on input "Documento de identificación.   *" at bounding box center [891, 89] width 803 height 52
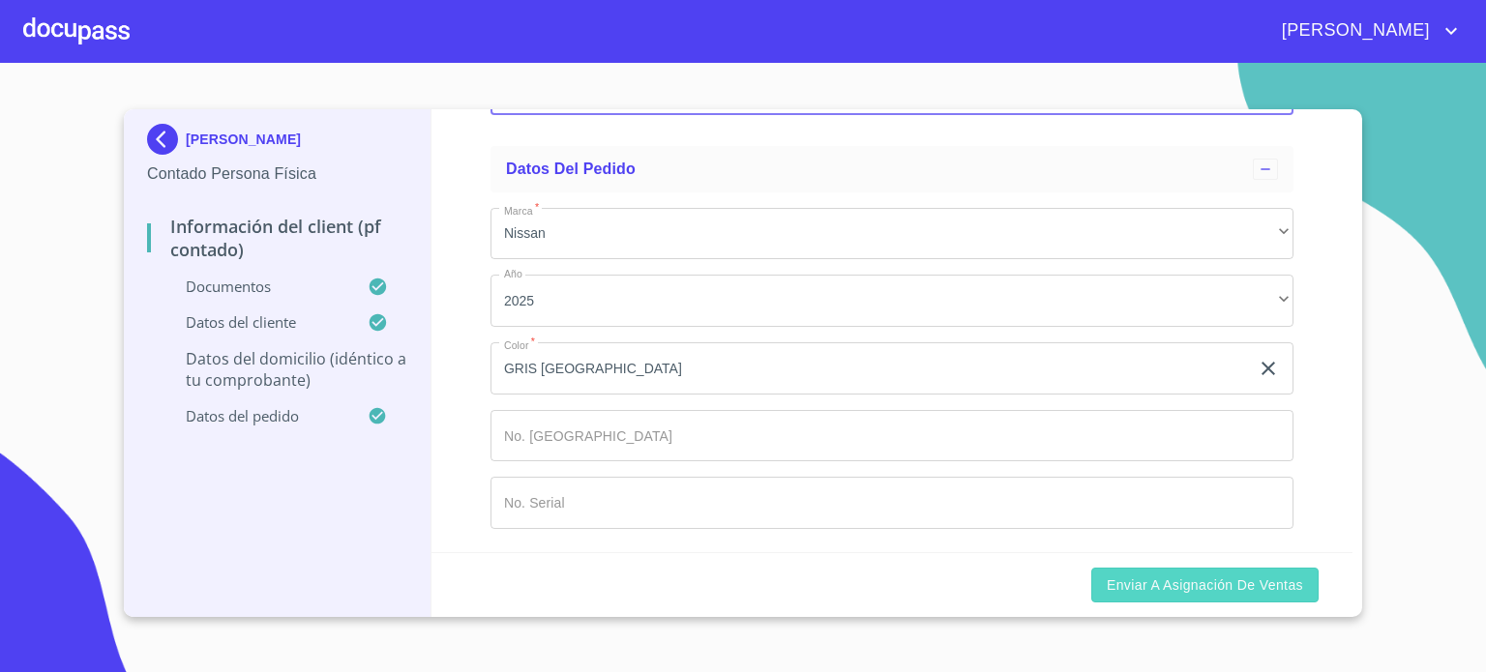
type input "[PERSON_NAME] Y FRESNO"
click at [1172, 598] on button "Enviar a Asignación de Ventas" at bounding box center [1204, 586] width 227 height 36
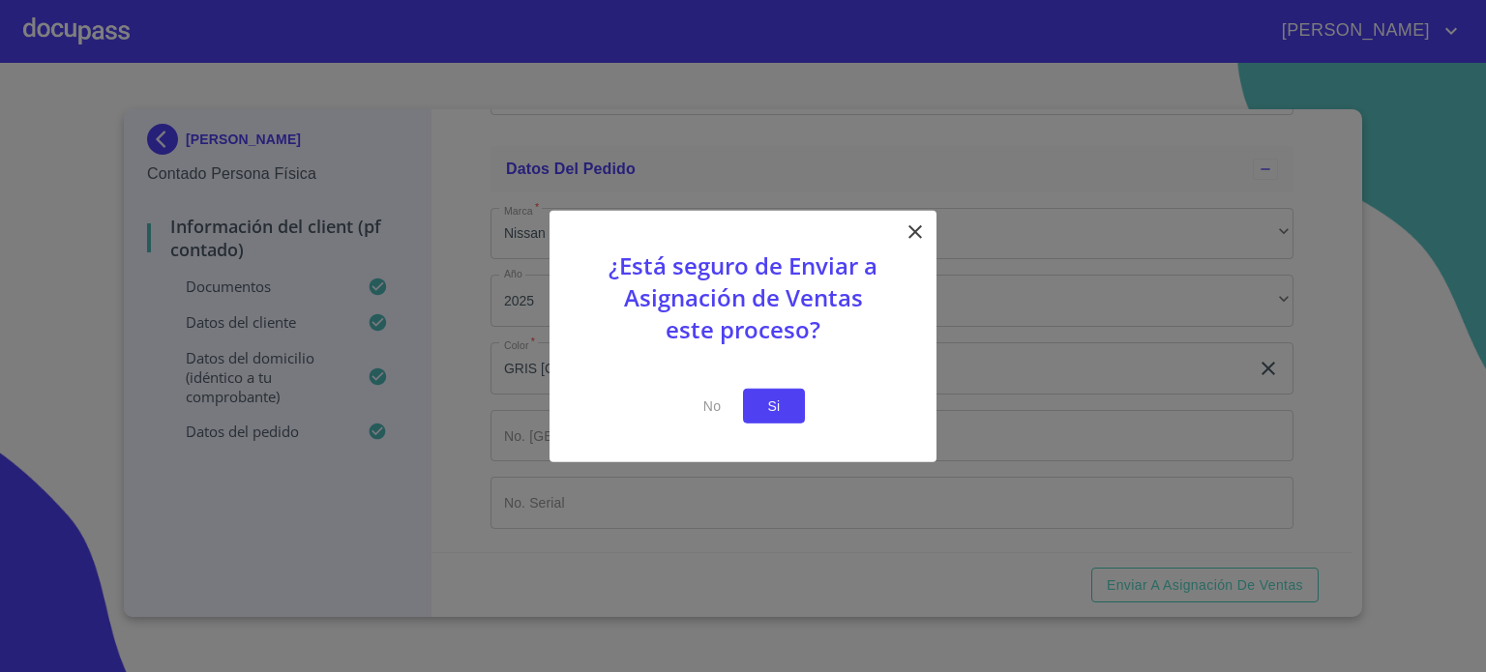
click at [770, 417] on button "Si" at bounding box center [774, 406] width 62 height 36
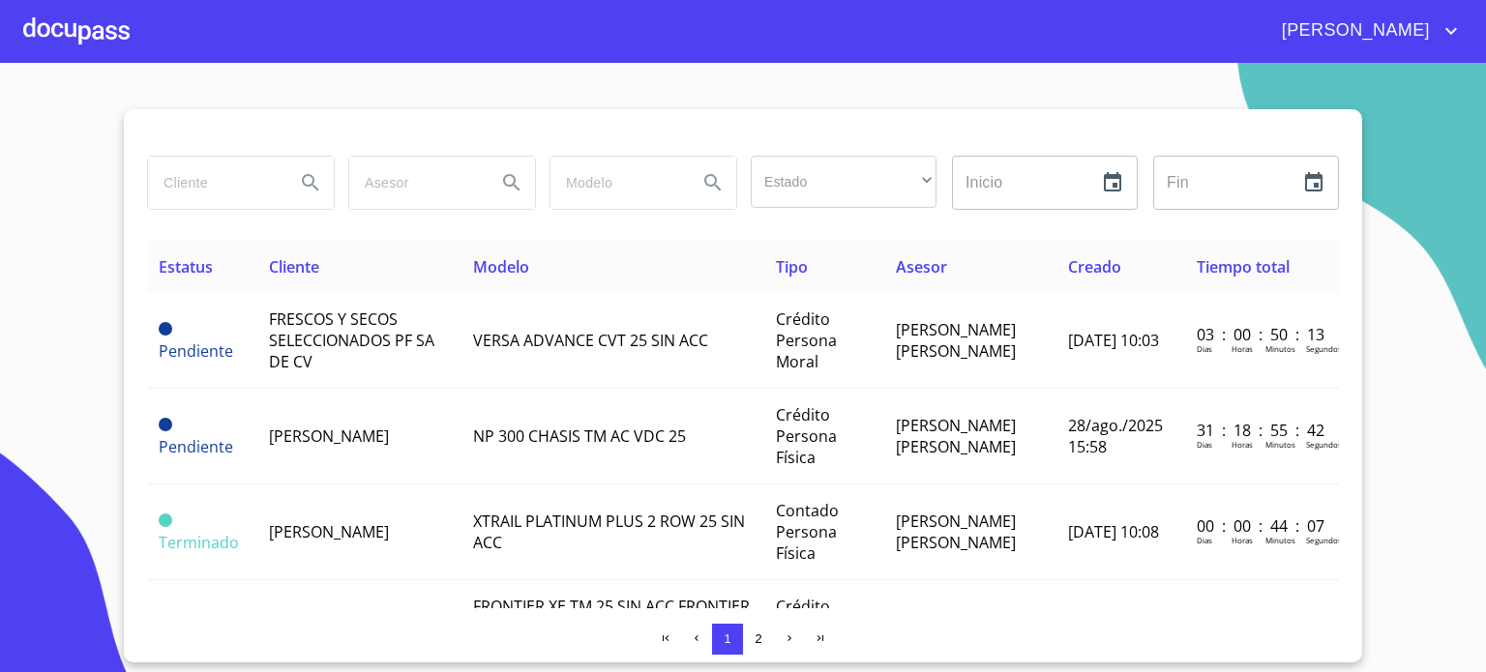
click at [84, 18] on div at bounding box center [76, 31] width 106 height 62
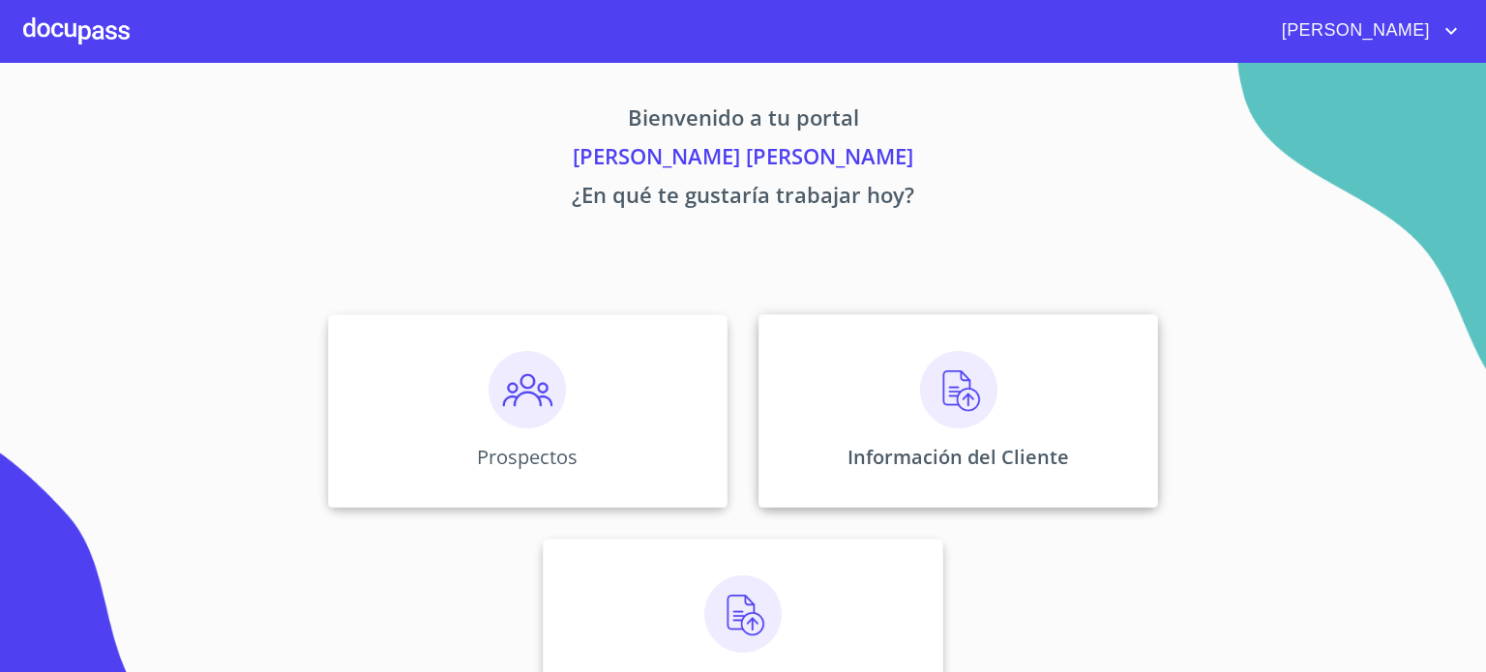
click at [982, 420] on img at bounding box center [958, 389] width 77 height 77
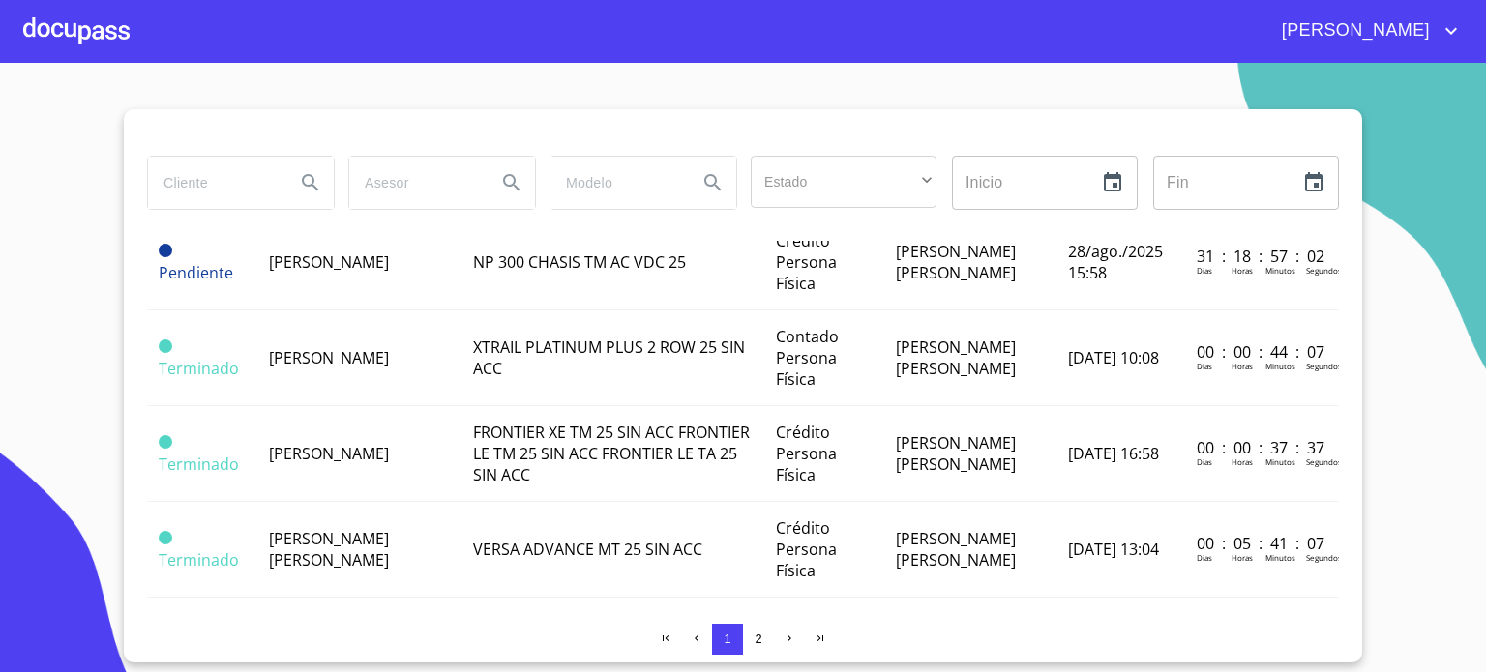
scroll to position [180, 0]
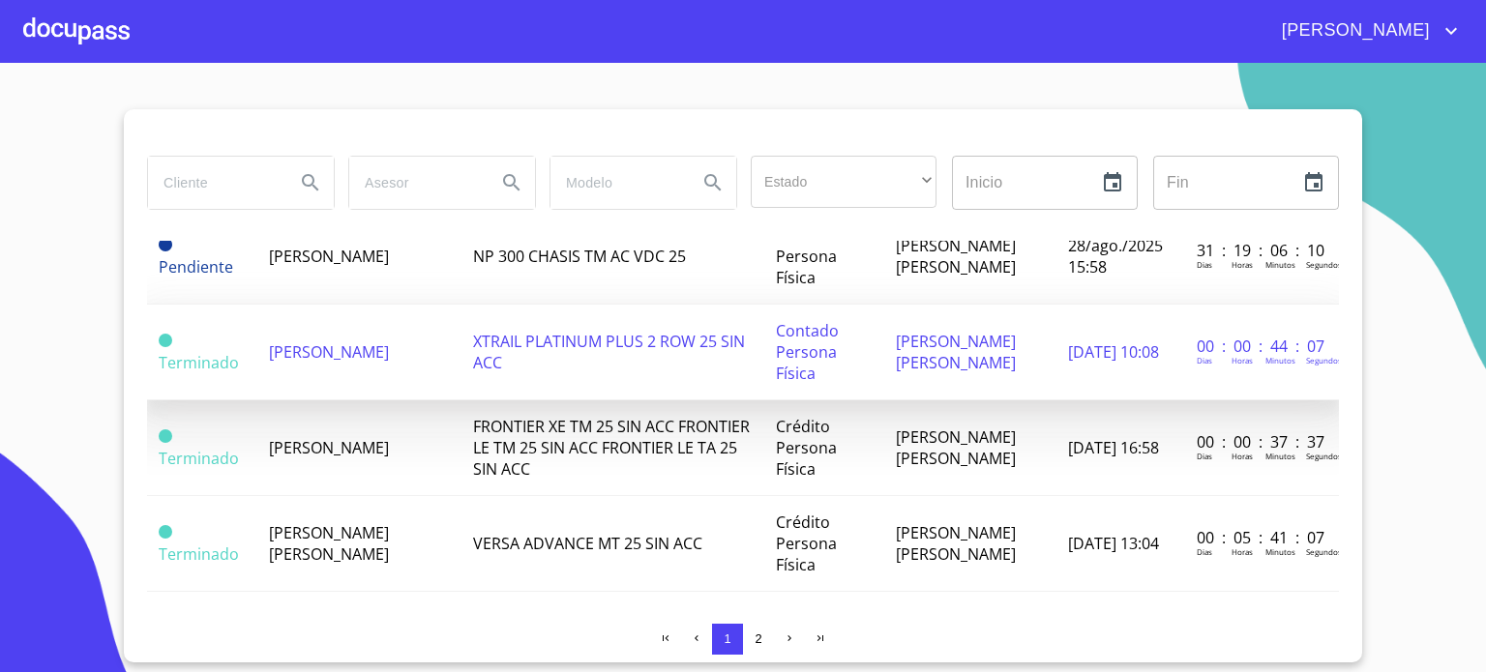
click at [344, 341] on span "[PERSON_NAME]" at bounding box center [329, 351] width 120 height 21
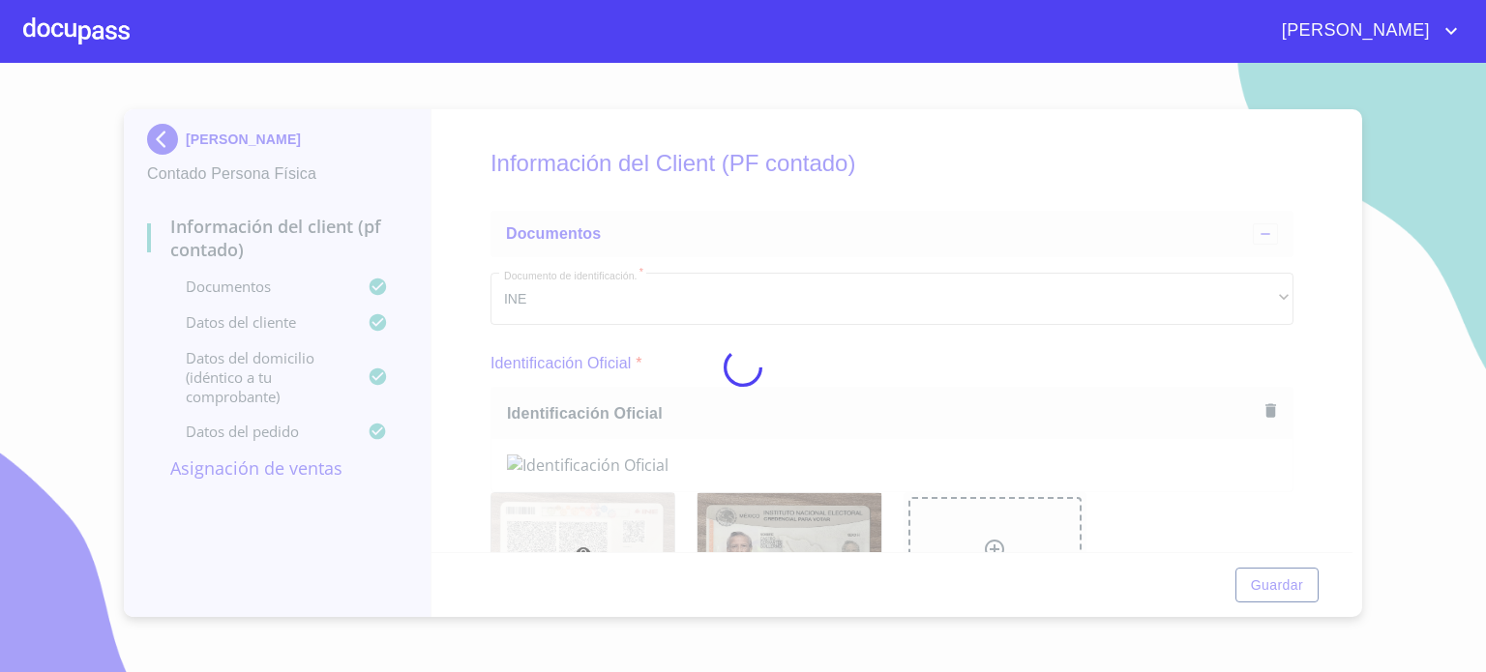
scroll to position [2611, 0]
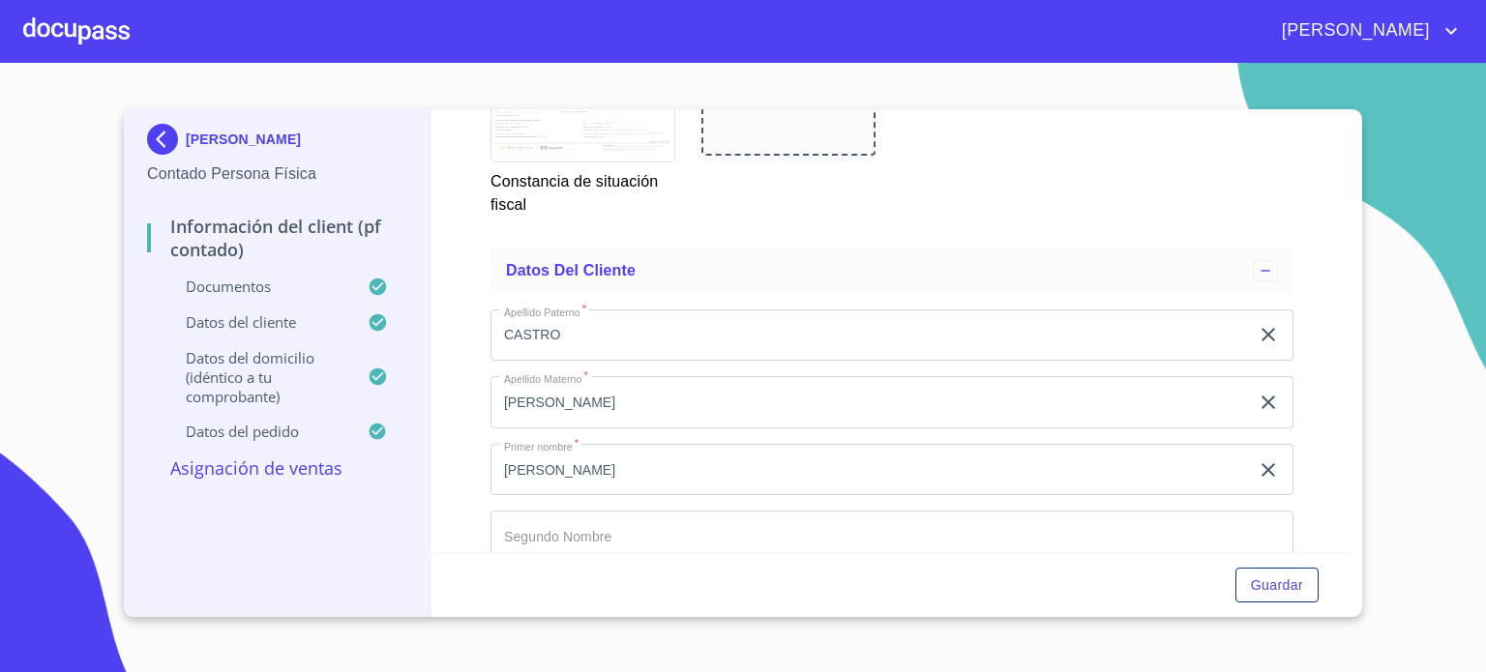
scroll to position [2955, 0]
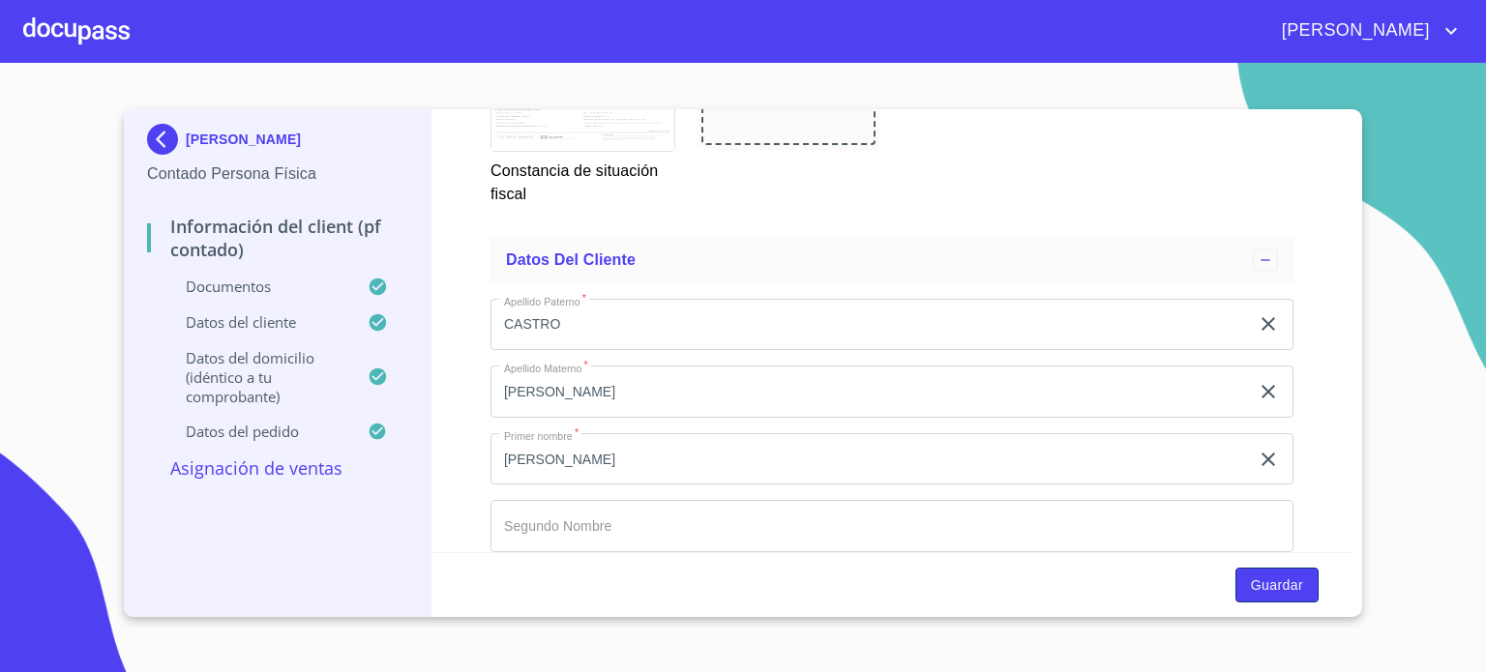
click at [1284, 595] on span "Guardar" at bounding box center [1277, 586] width 52 height 24
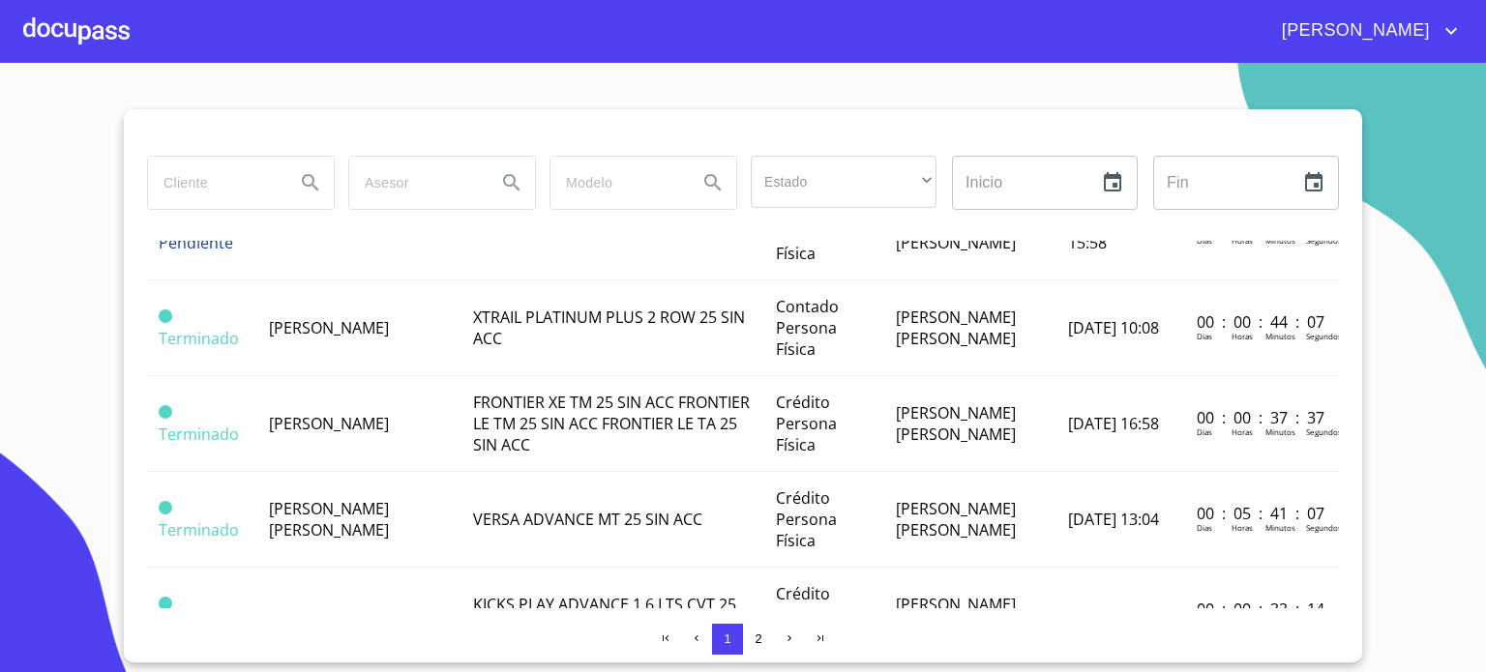
scroll to position [210, 0]
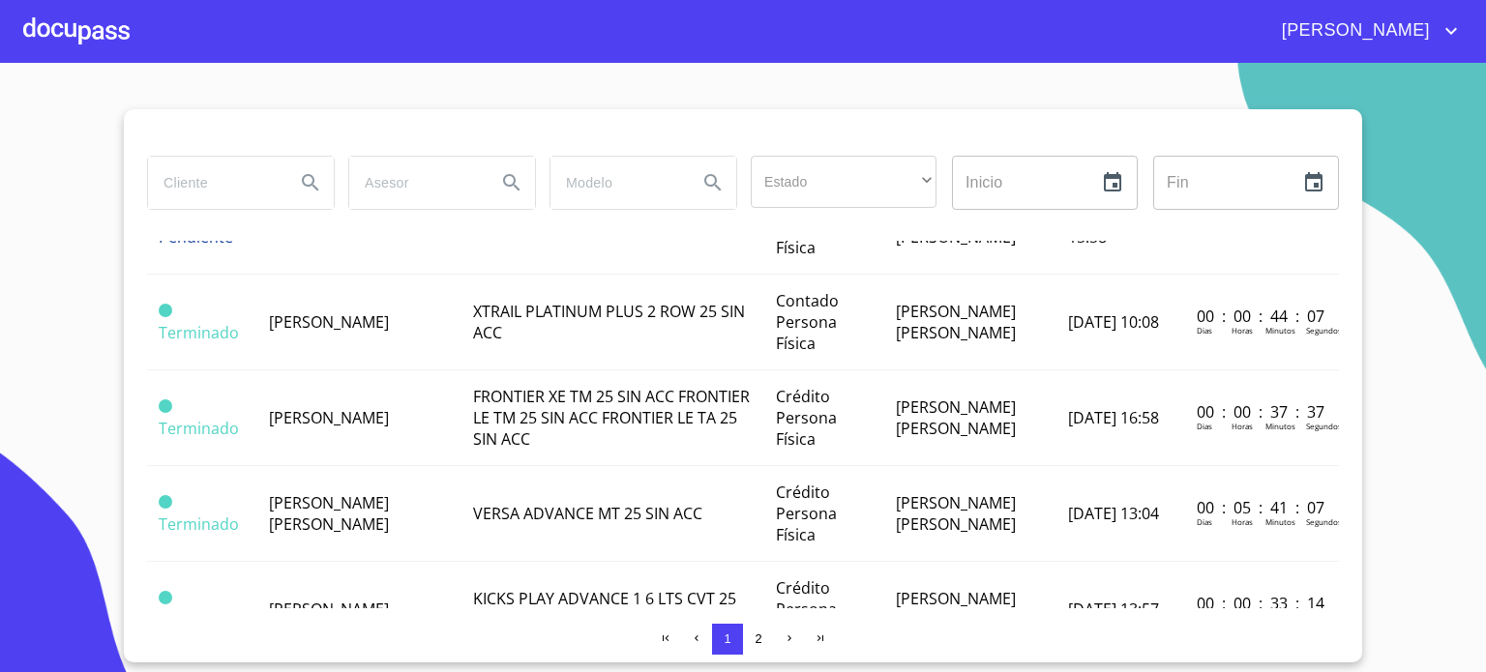
click at [244, 180] on input "search" at bounding box center [214, 183] width 132 height 52
type input "JORGE"
click at [317, 191] on icon "Search" at bounding box center [310, 182] width 23 height 23
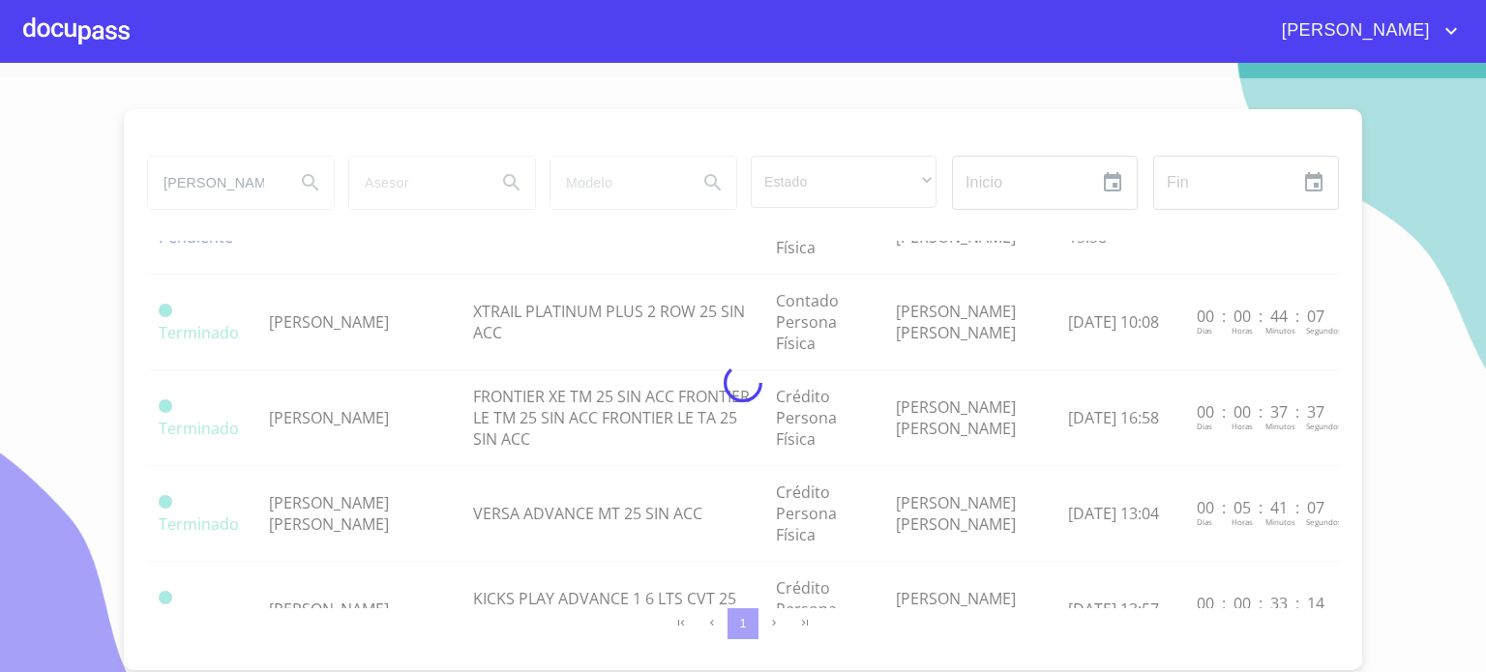
scroll to position [0, 0]
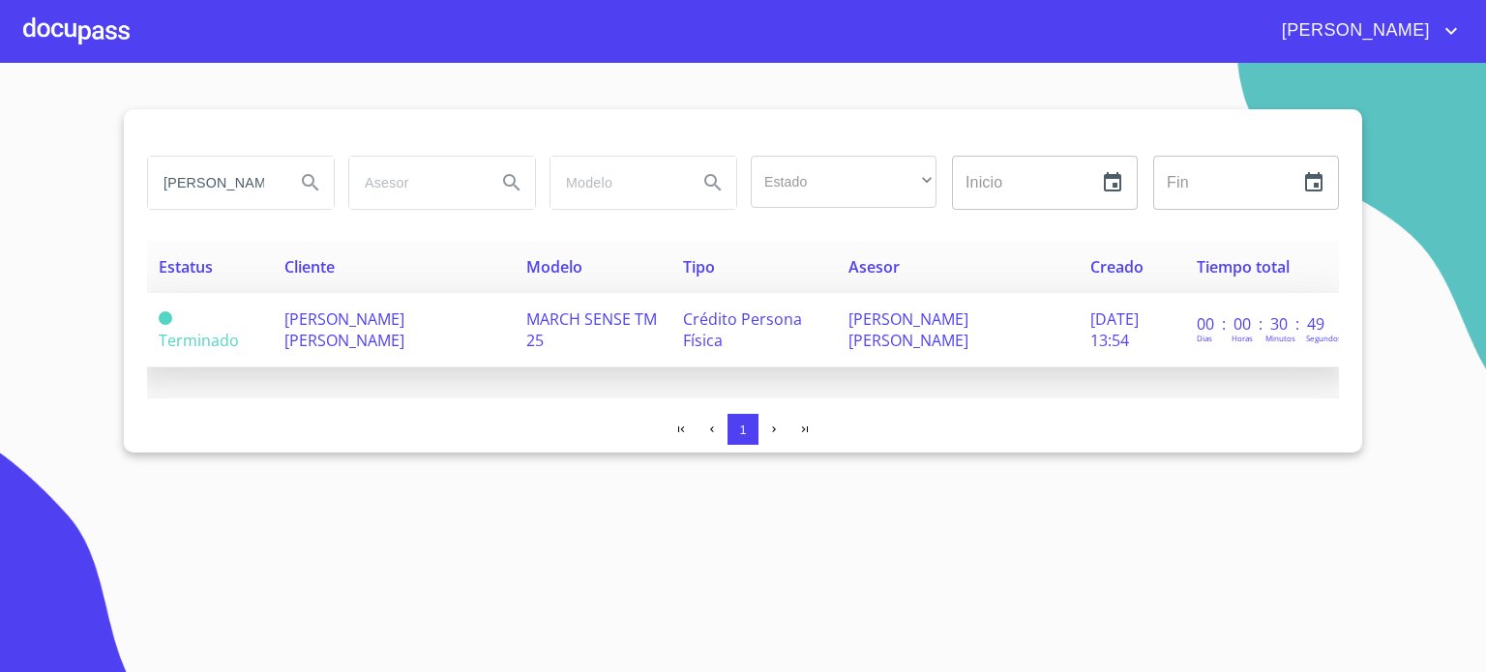
click at [352, 320] on span "[PERSON_NAME] [PERSON_NAME]" at bounding box center [344, 330] width 120 height 43
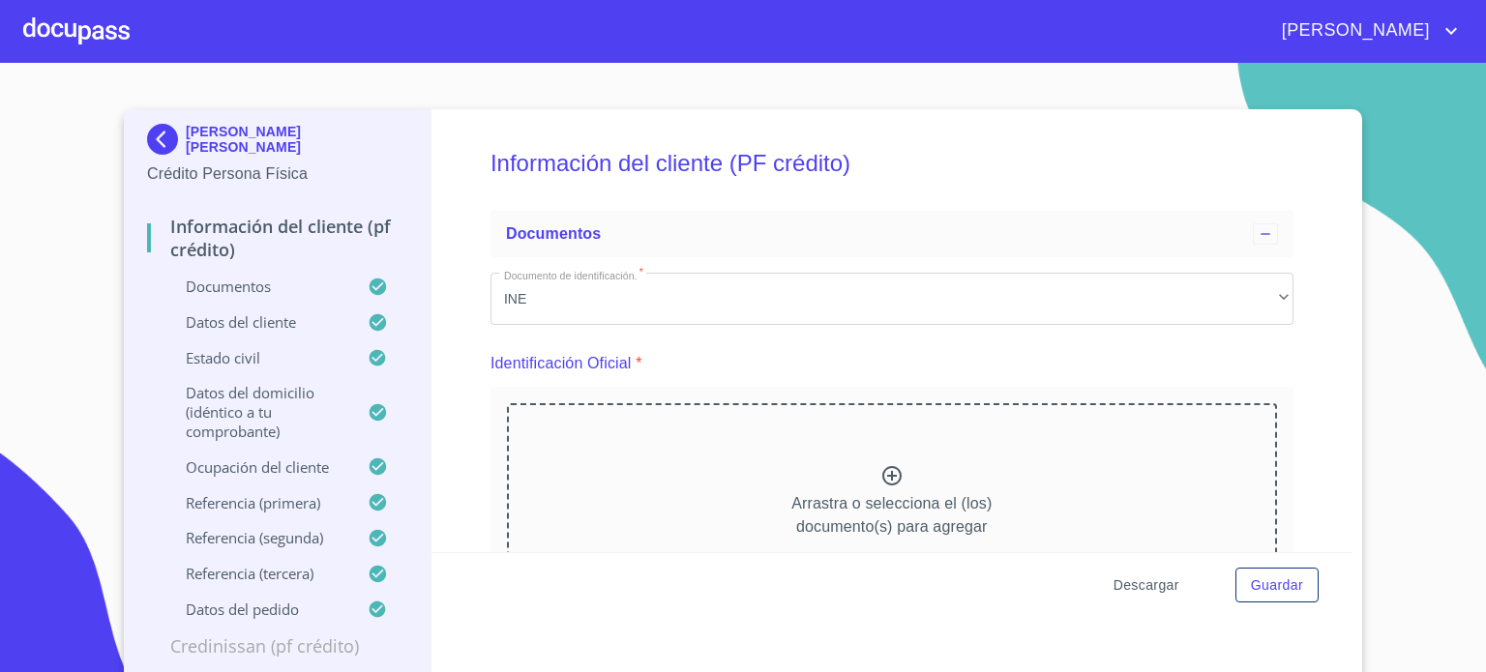
click at [1149, 586] on span "Descargar" at bounding box center [1146, 586] width 66 height 24
